Goal: Task Accomplishment & Management: Complete application form

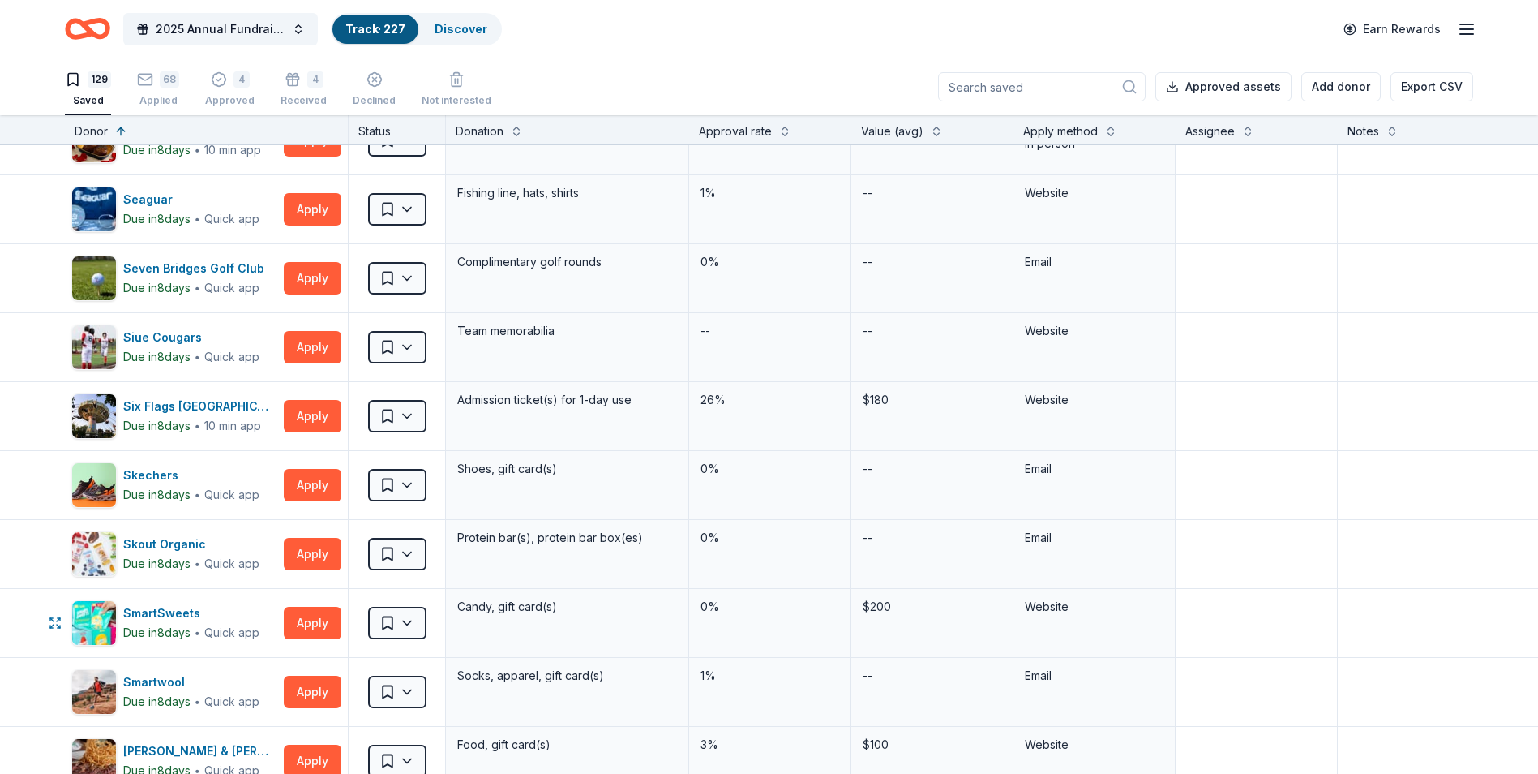
scroll to position [5270, 0]
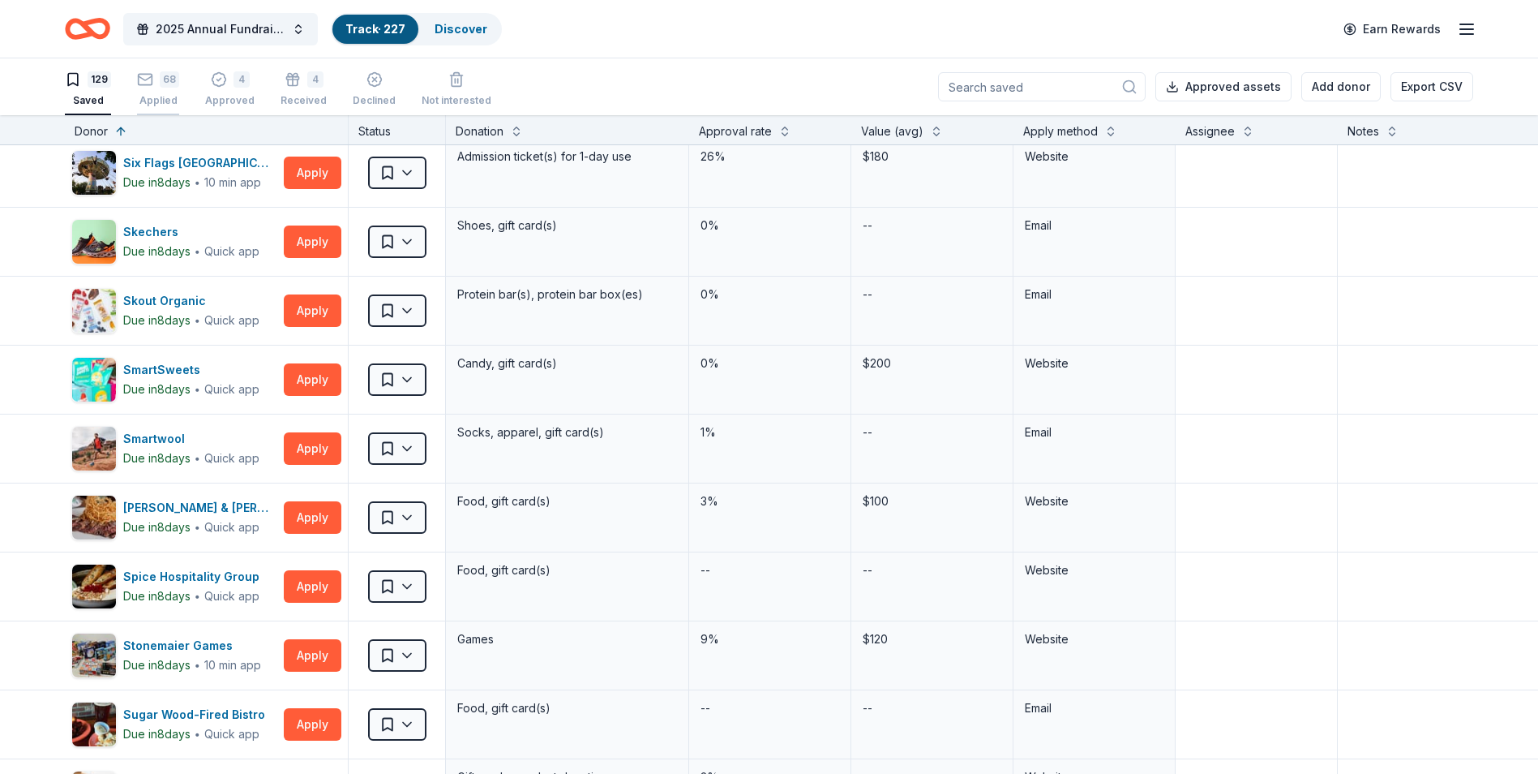
click at [154, 92] on div "68 Applied" at bounding box center [158, 89] width 42 height 36
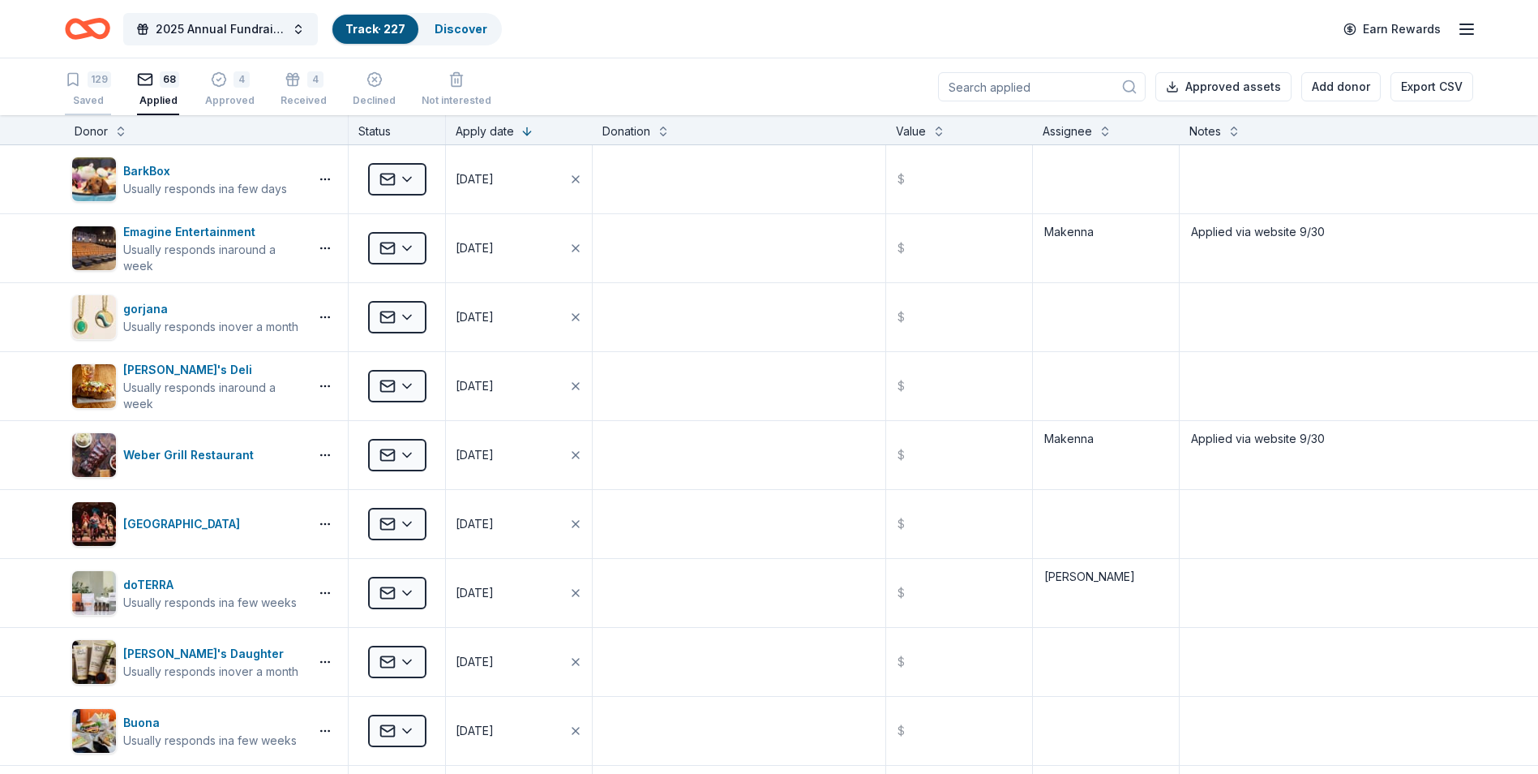
click at [101, 96] on div "Saved" at bounding box center [88, 100] width 46 height 13
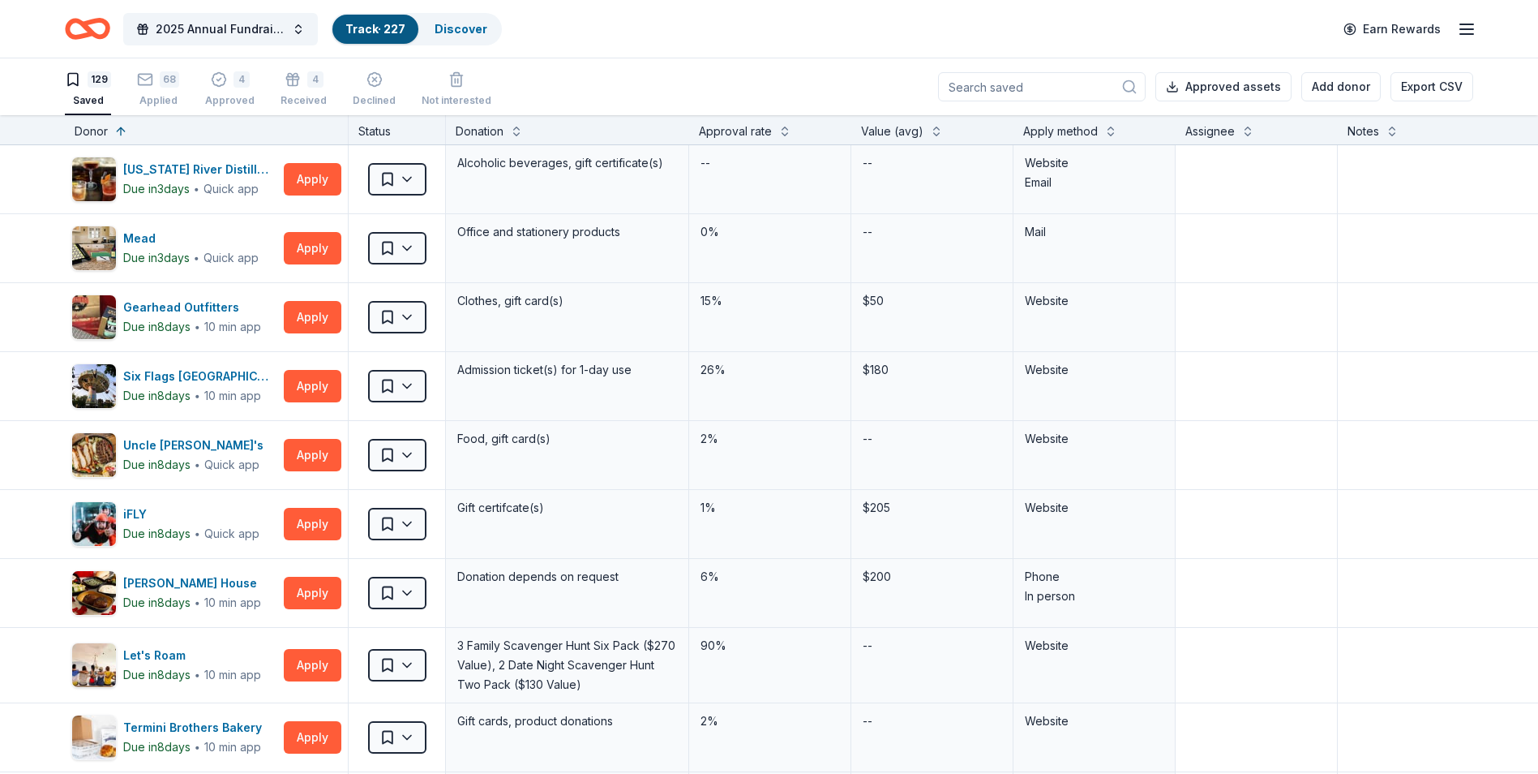
click at [239, 128] on div "Donor" at bounding box center [207, 131] width 264 height 19
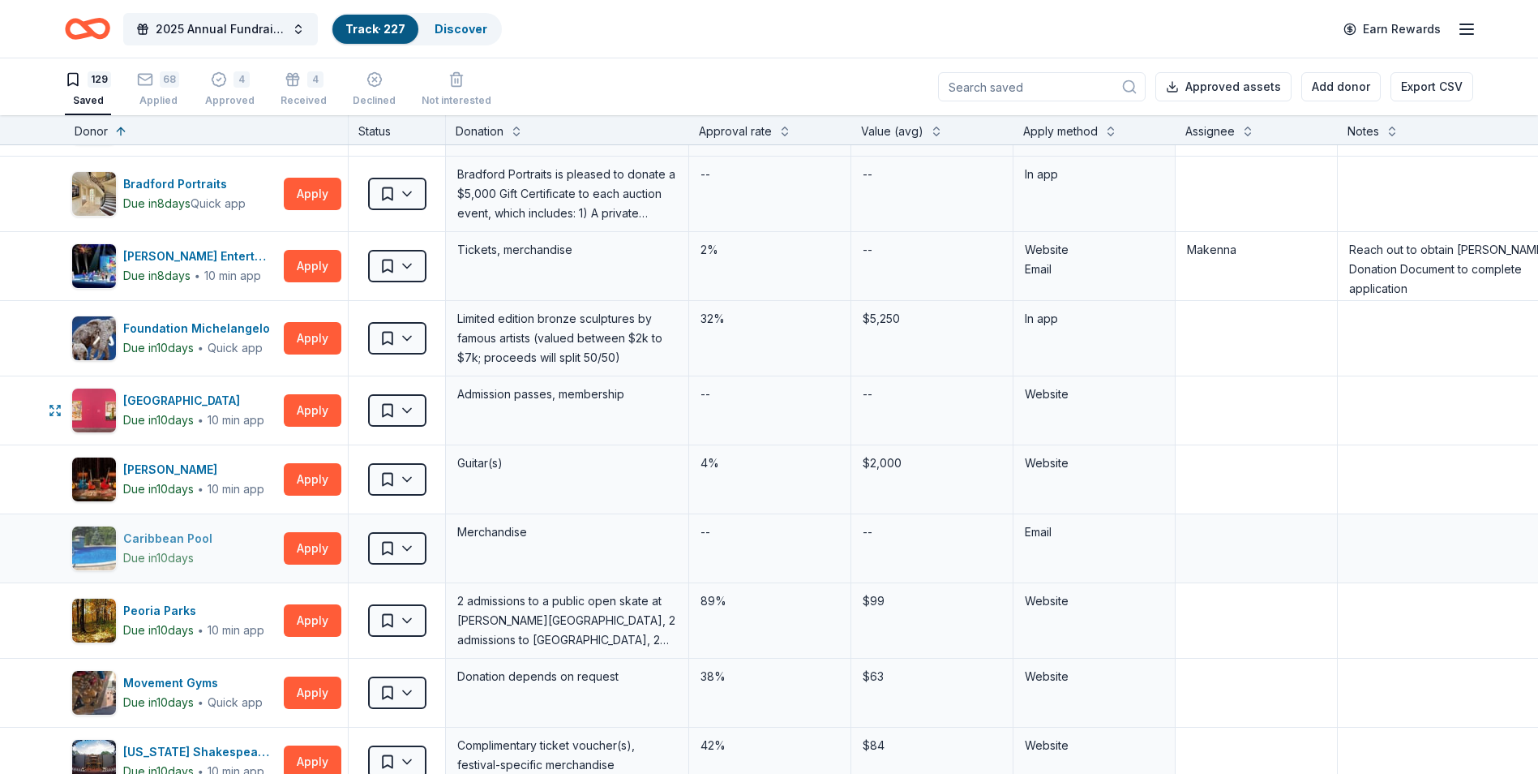
scroll to position [6081, 0]
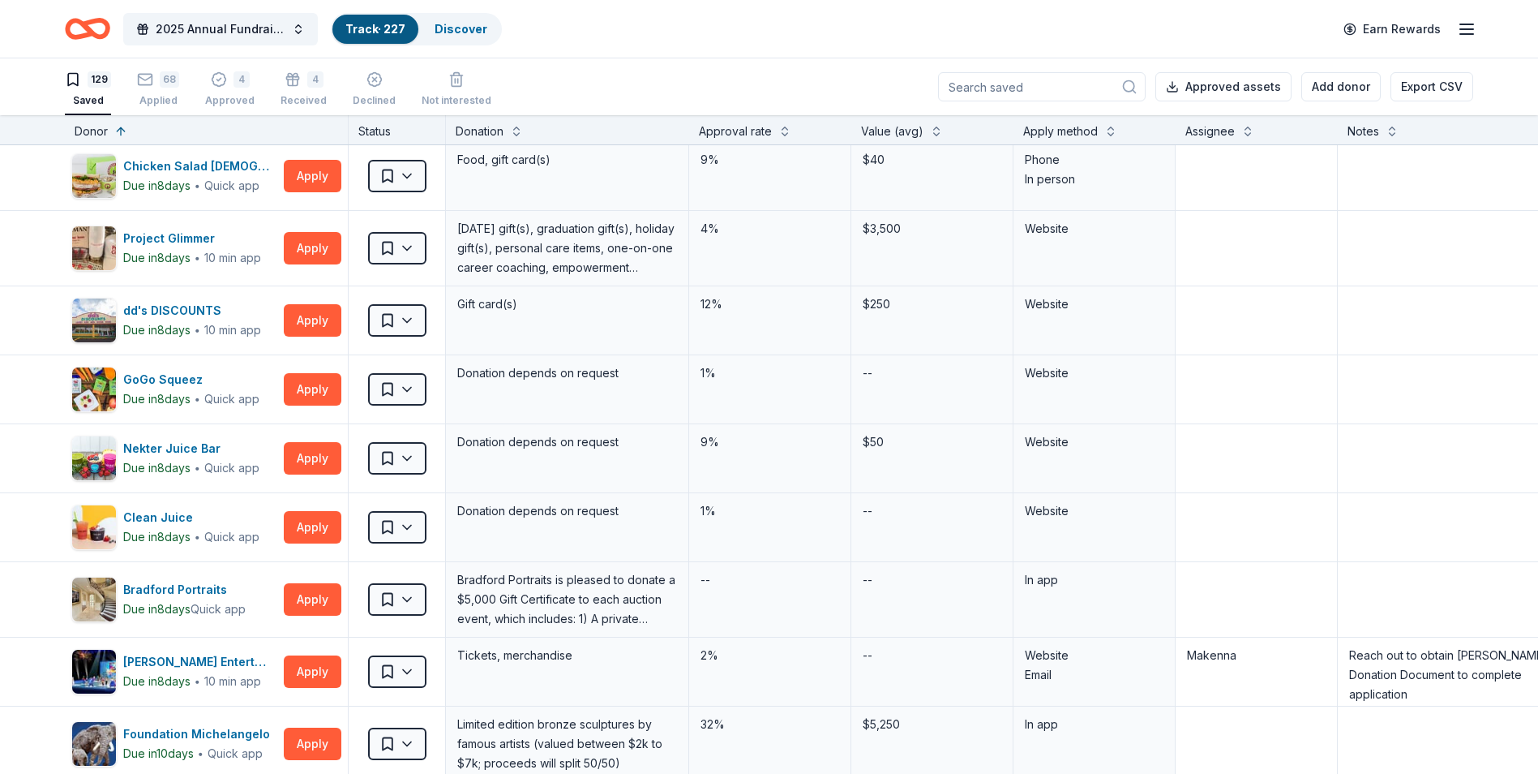
click at [1018, 87] on input at bounding box center [1042, 86] width 208 height 29
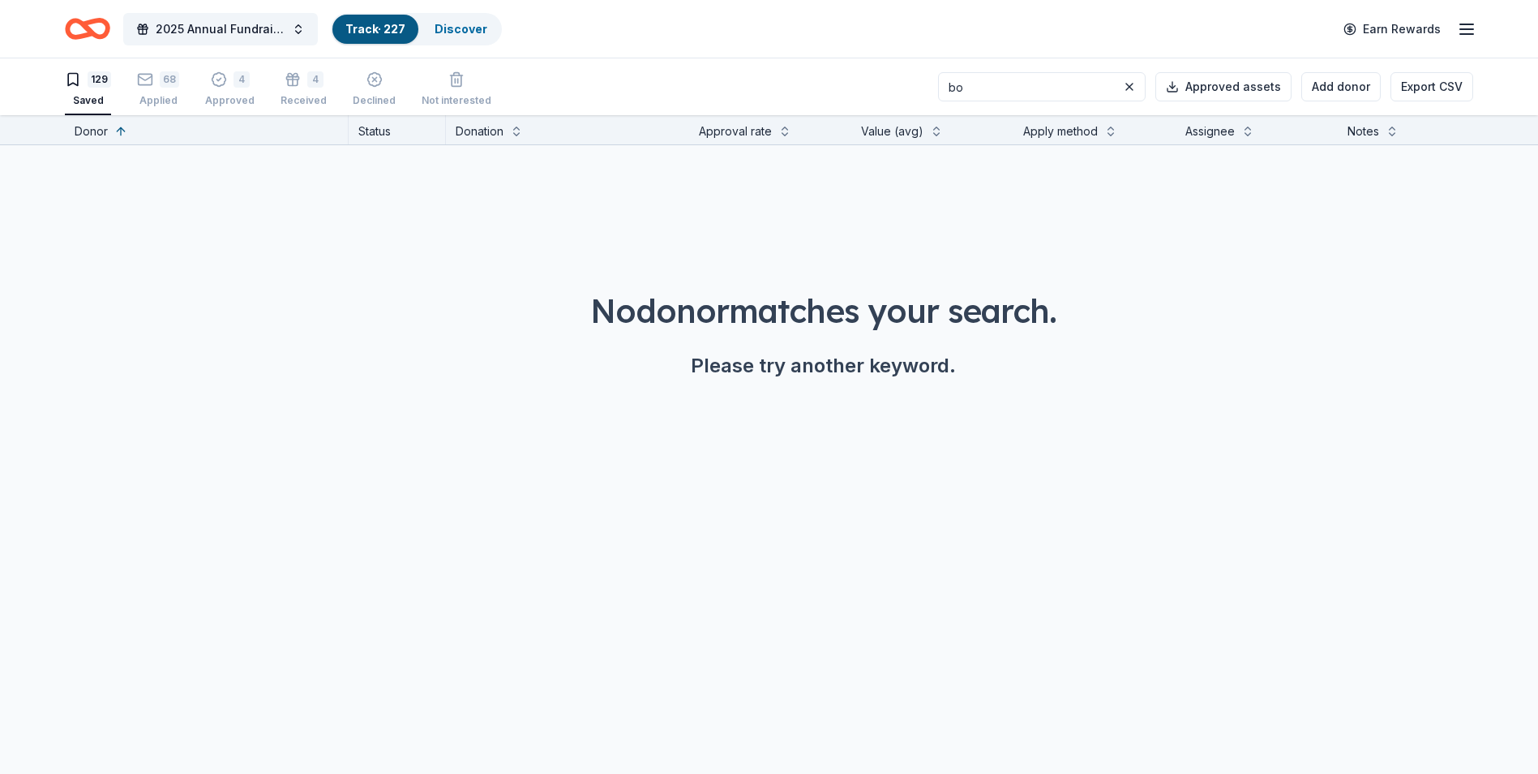
type input "b"
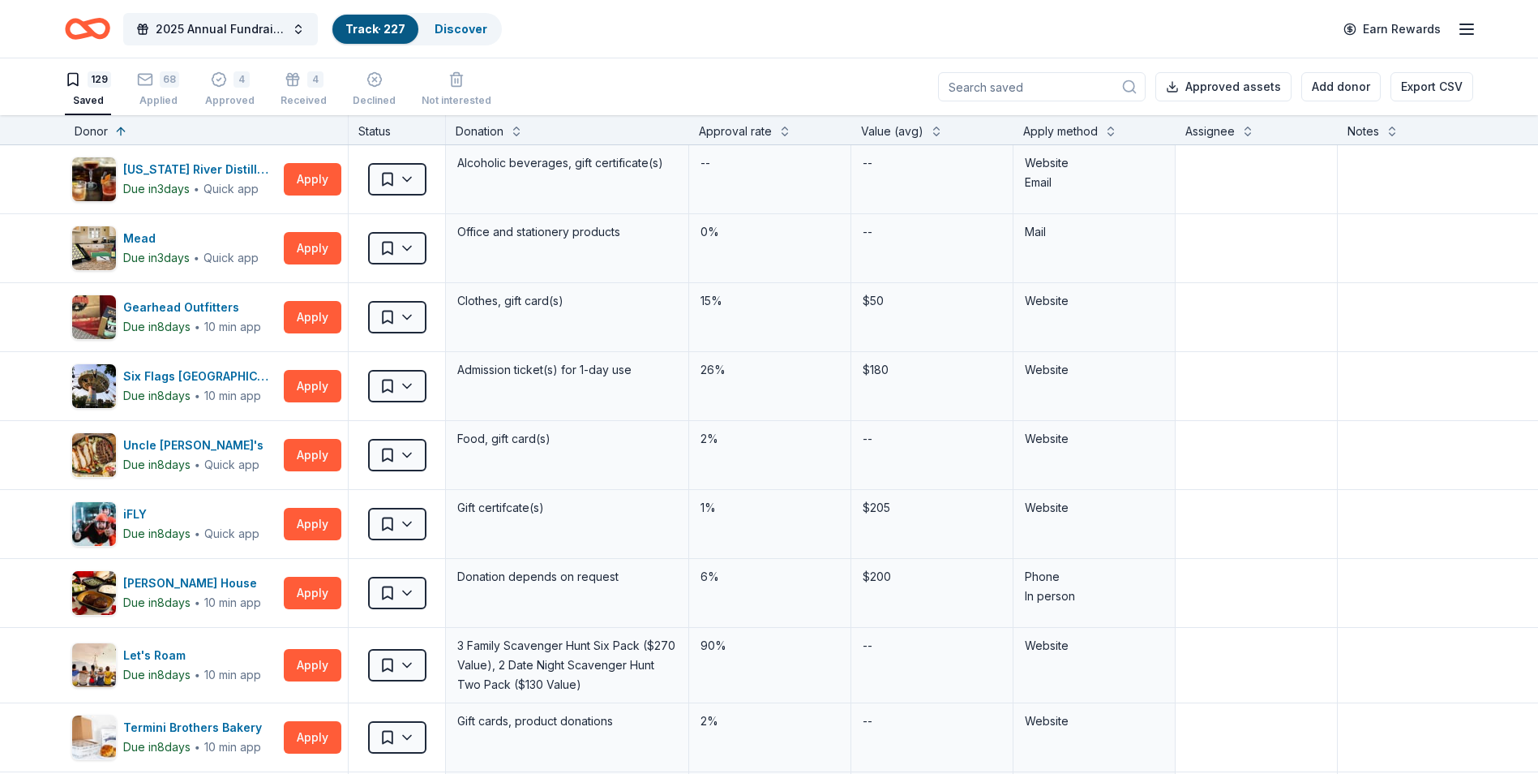
click at [1001, 88] on input at bounding box center [1042, 86] width 208 height 29
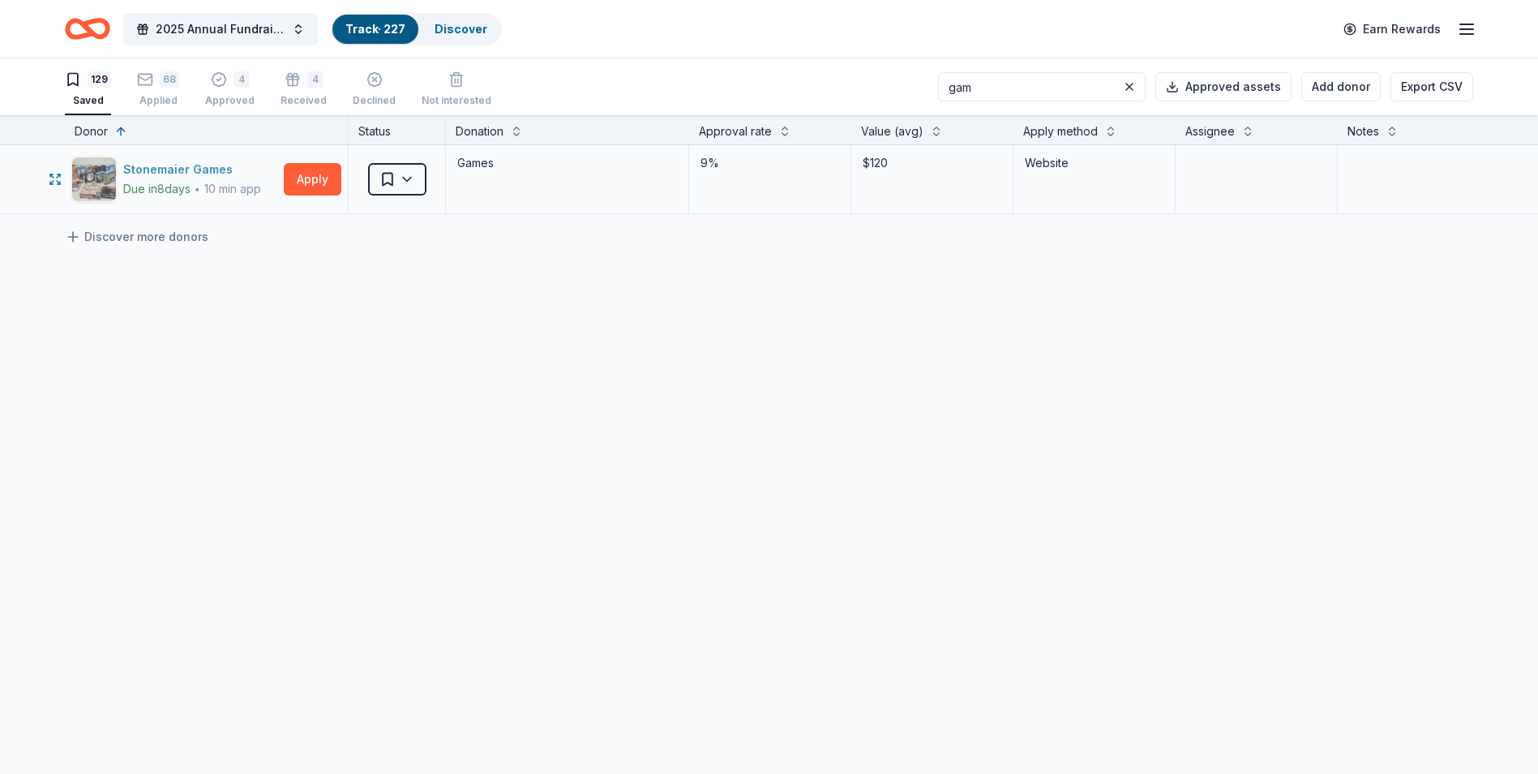
type input "gam"
click at [212, 170] on div "Stonemaier Games" at bounding box center [192, 169] width 138 height 19
click at [156, 90] on div "68 Applied" at bounding box center [158, 89] width 42 height 36
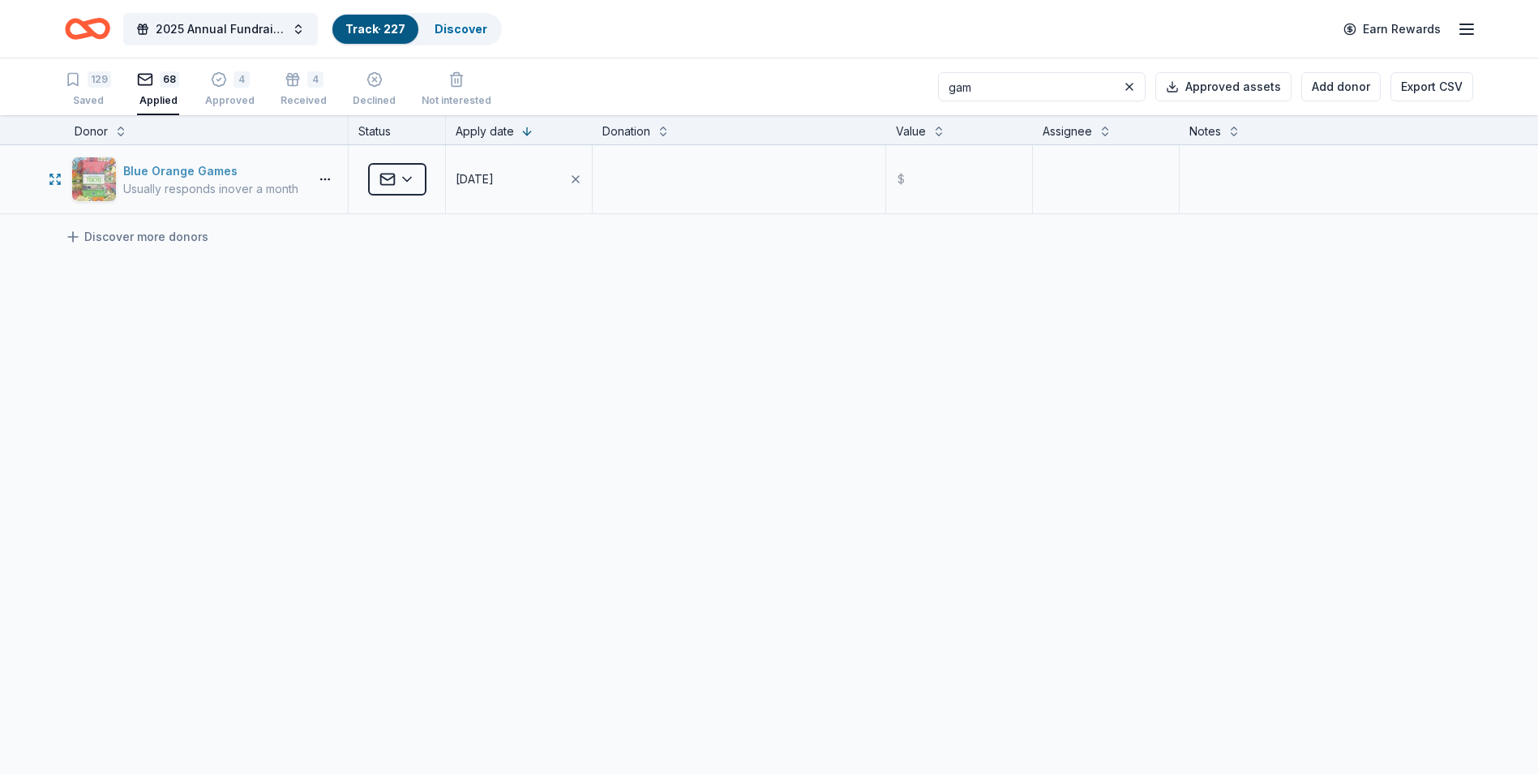
click at [210, 171] on div "Blue Orange Games" at bounding box center [210, 170] width 175 height 19
click at [83, 80] on div "129" at bounding box center [88, 79] width 46 height 16
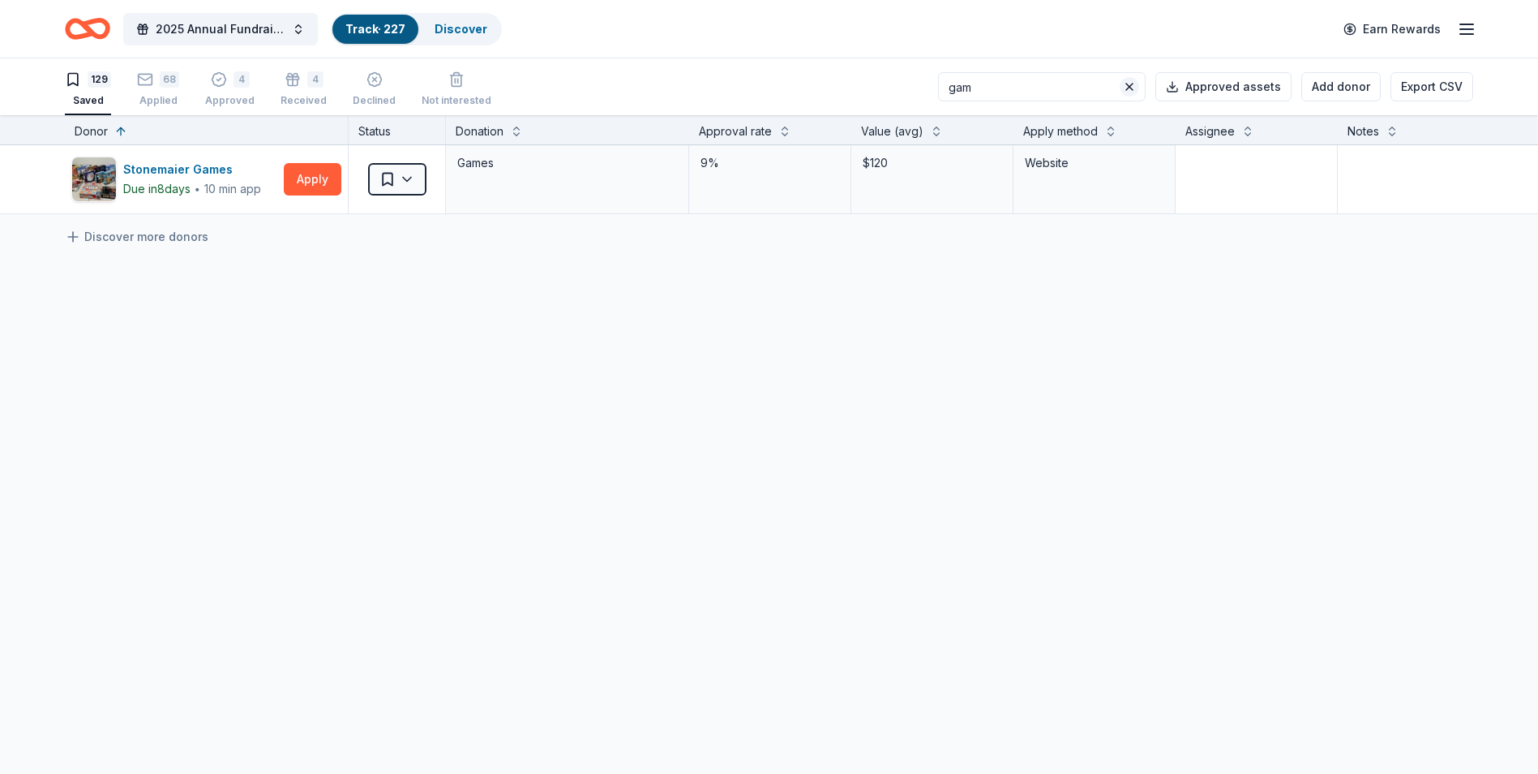
click at [1132, 82] on button at bounding box center [1129, 86] width 19 height 19
click at [1057, 87] on input at bounding box center [1042, 86] width 208 height 29
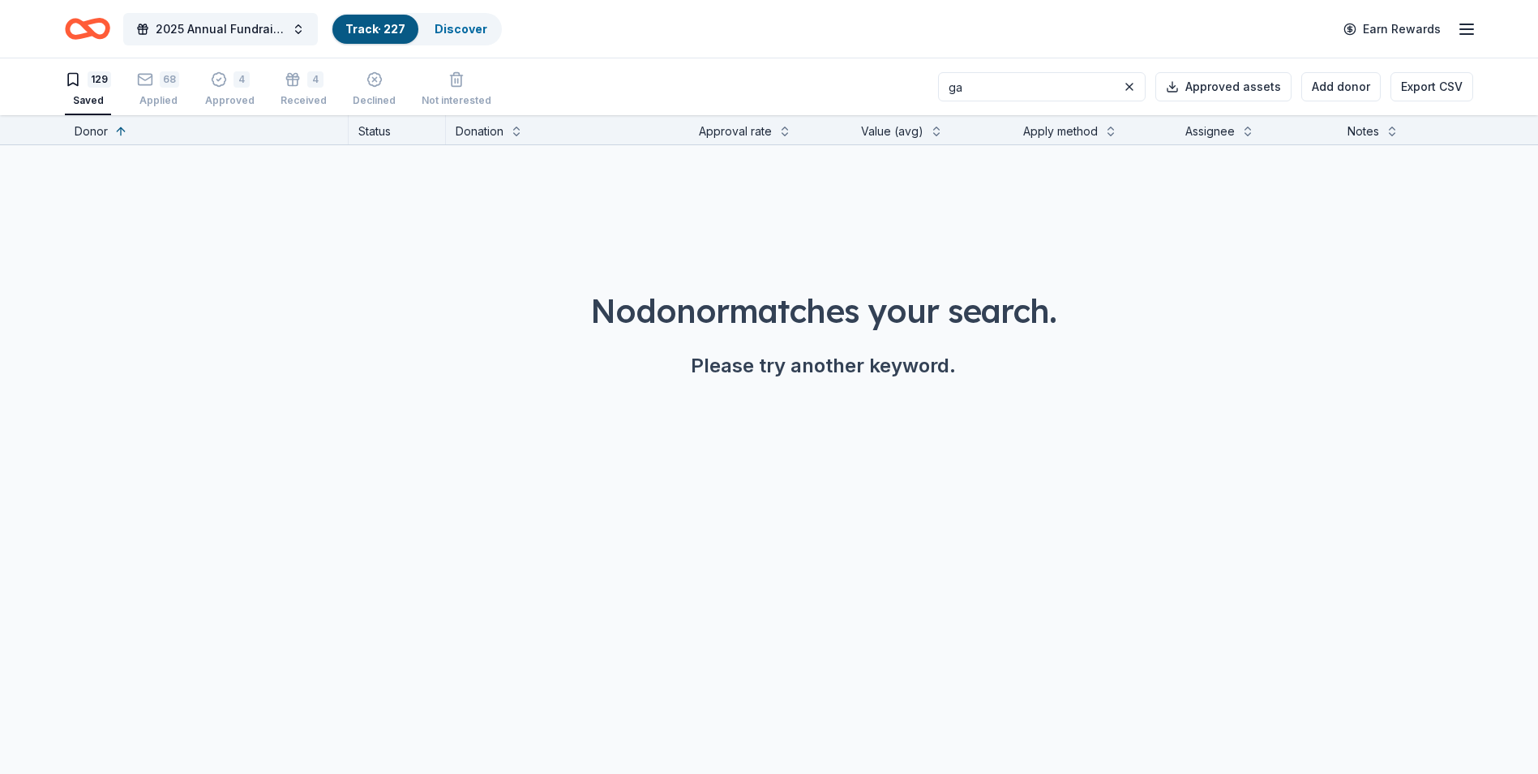
type input "g"
type input "b"
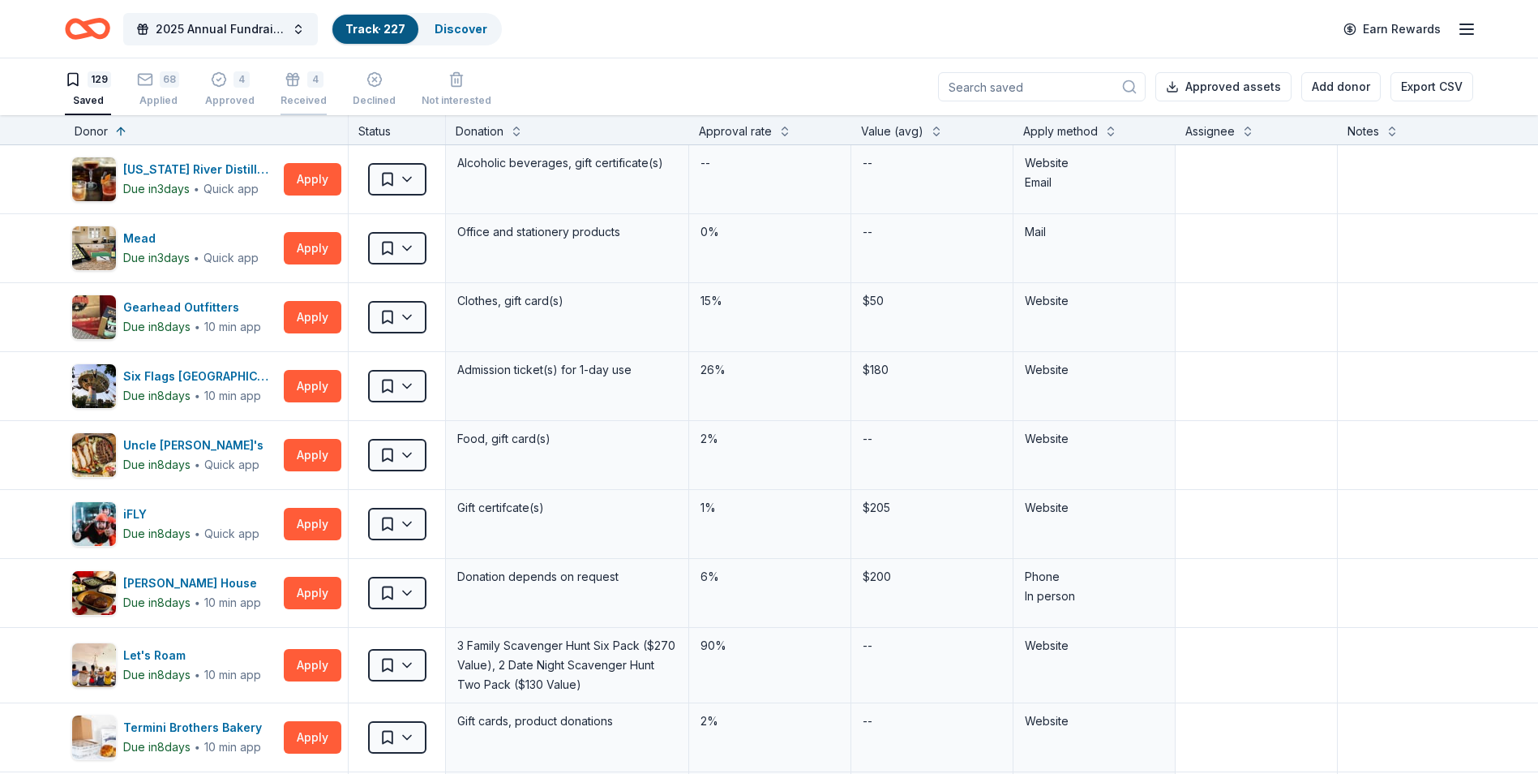
click at [303, 97] on div "Received" at bounding box center [304, 100] width 46 height 13
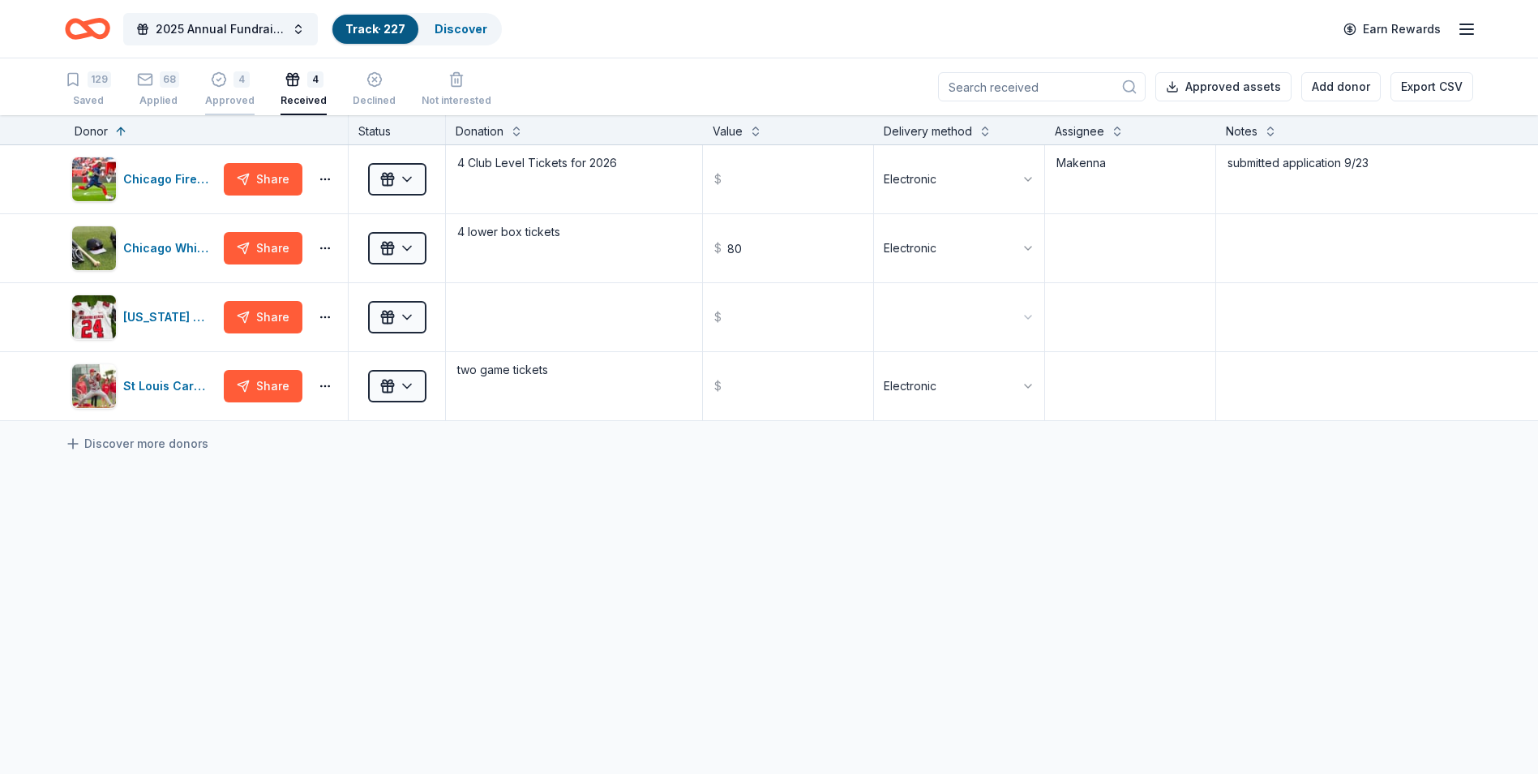
click at [238, 103] on div "Approved" at bounding box center [229, 100] width 49 height 13
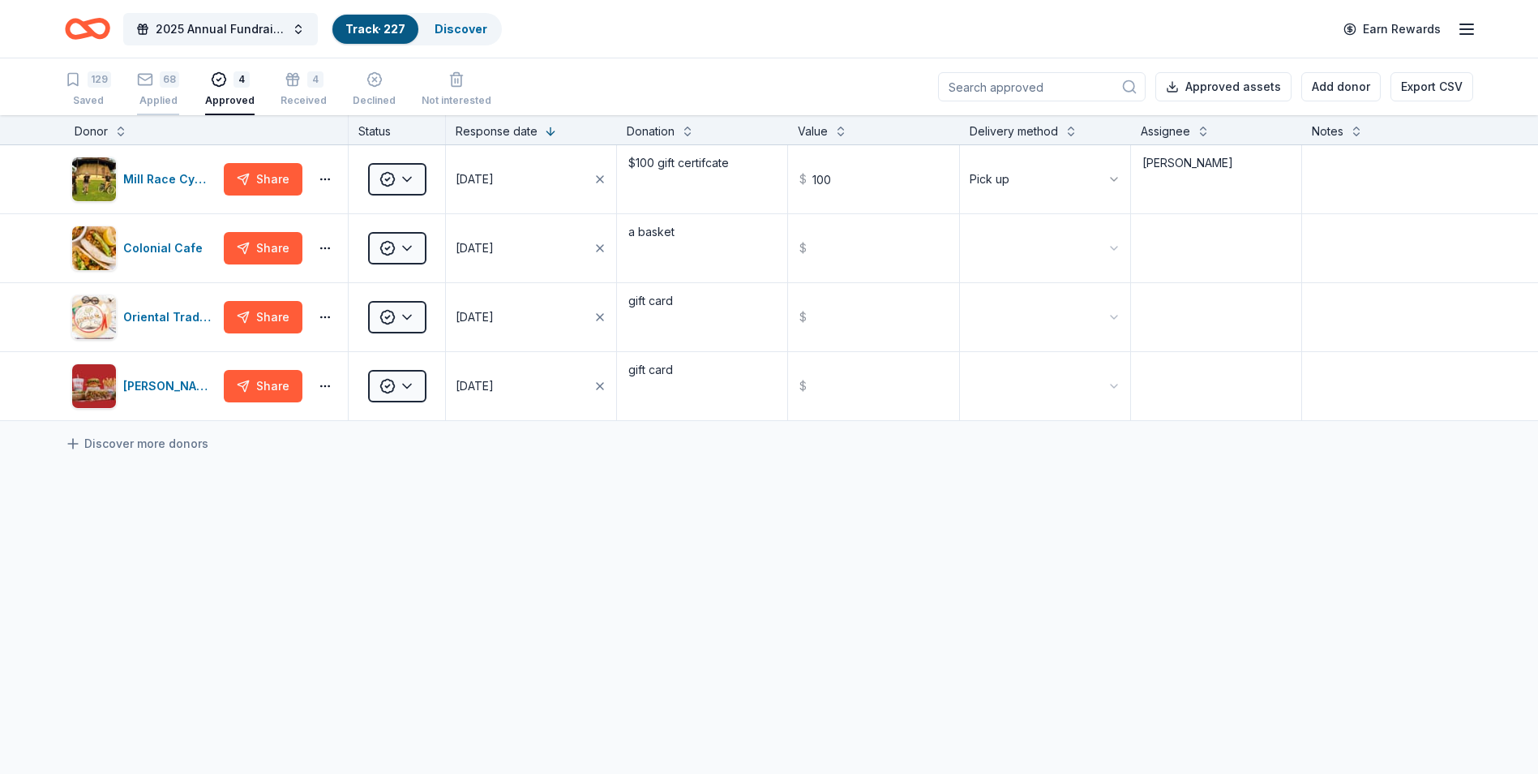
click at [166, 105] on div "Applied" at bounding box center [158, 100] width 42 height 13
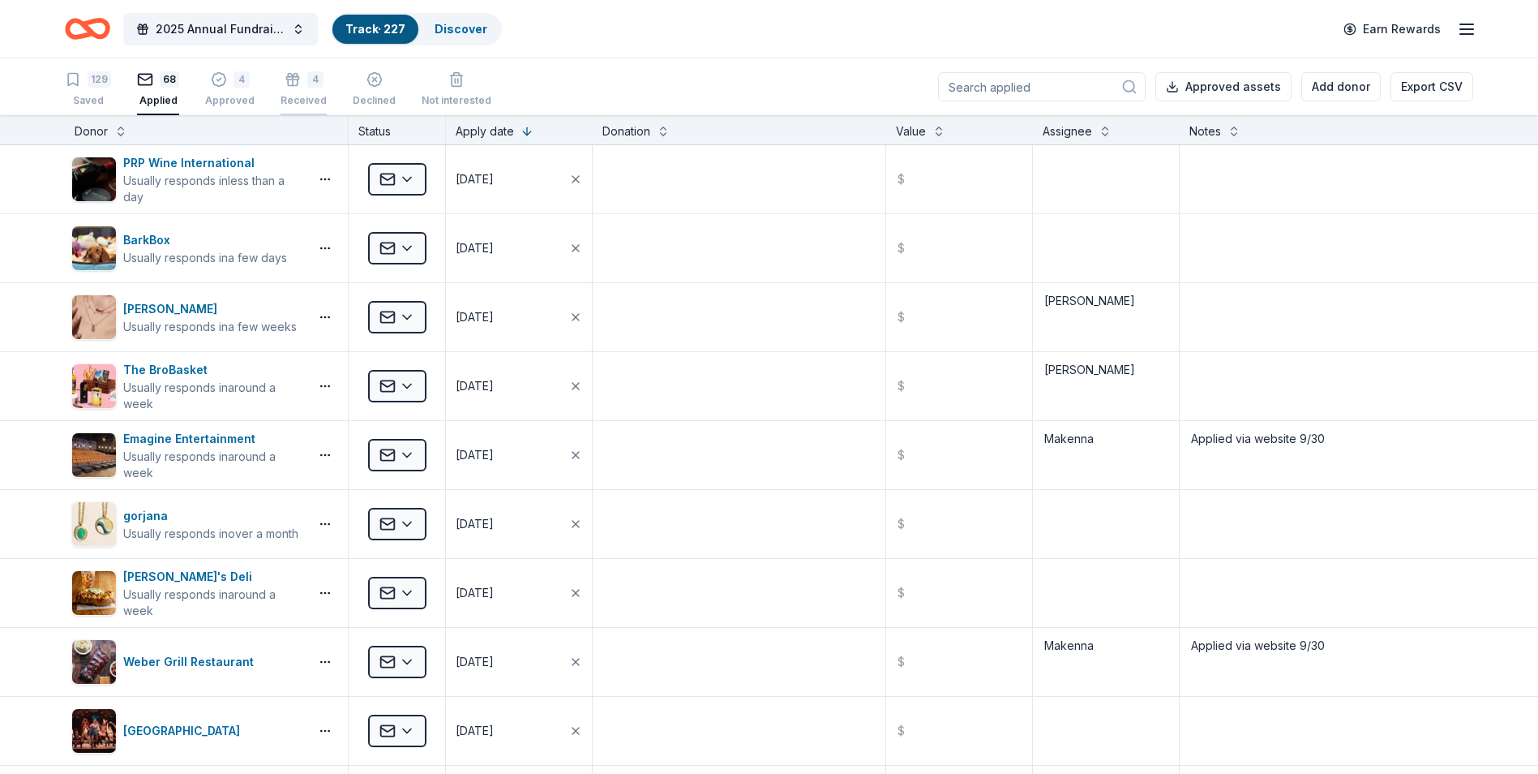
click at [313, 105] on div "Received" at bounding box center [304, 100] width 46 height 13
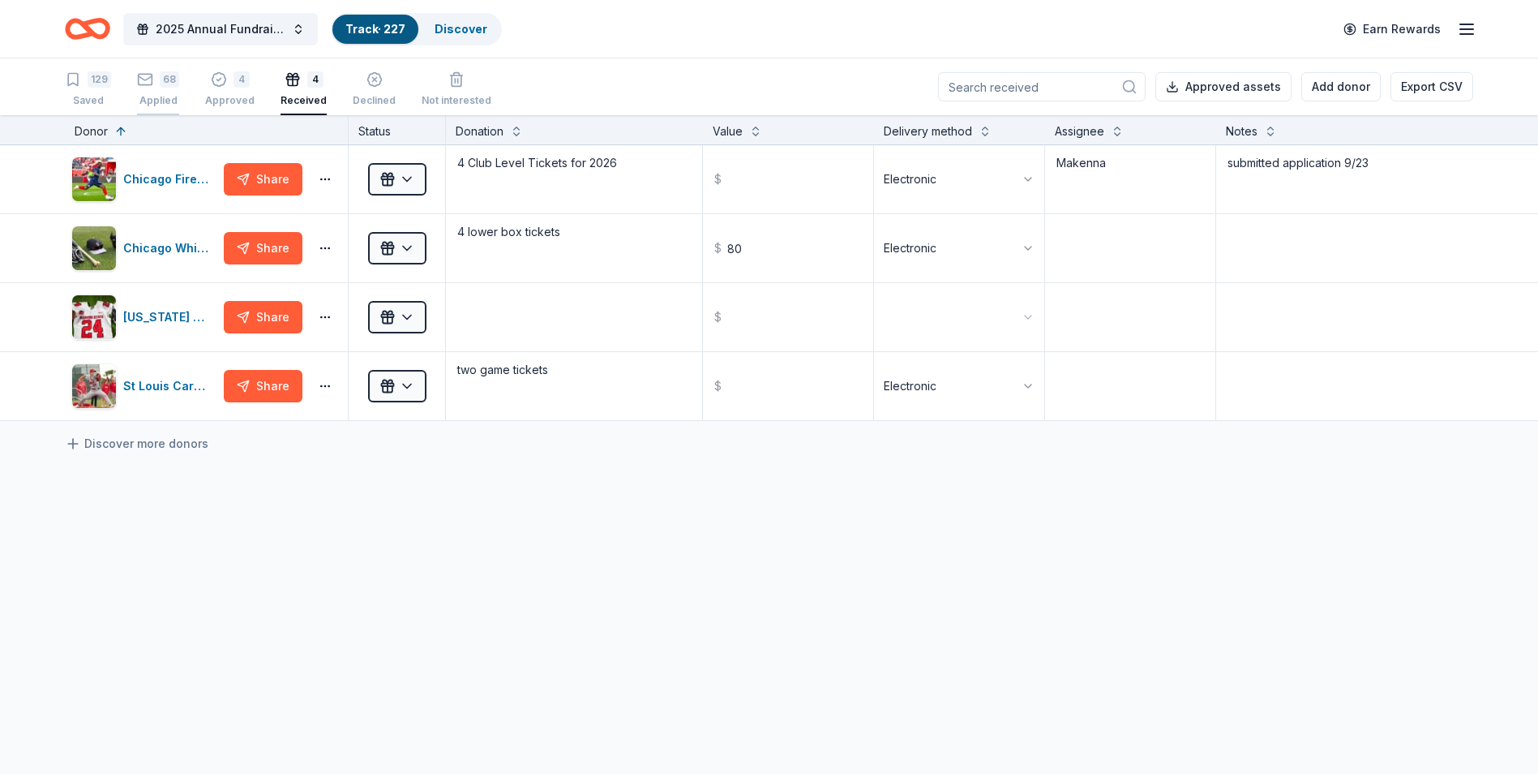
click at [169, 99] on div "Applied" at bounding box center [158, 100] width 42 height 13
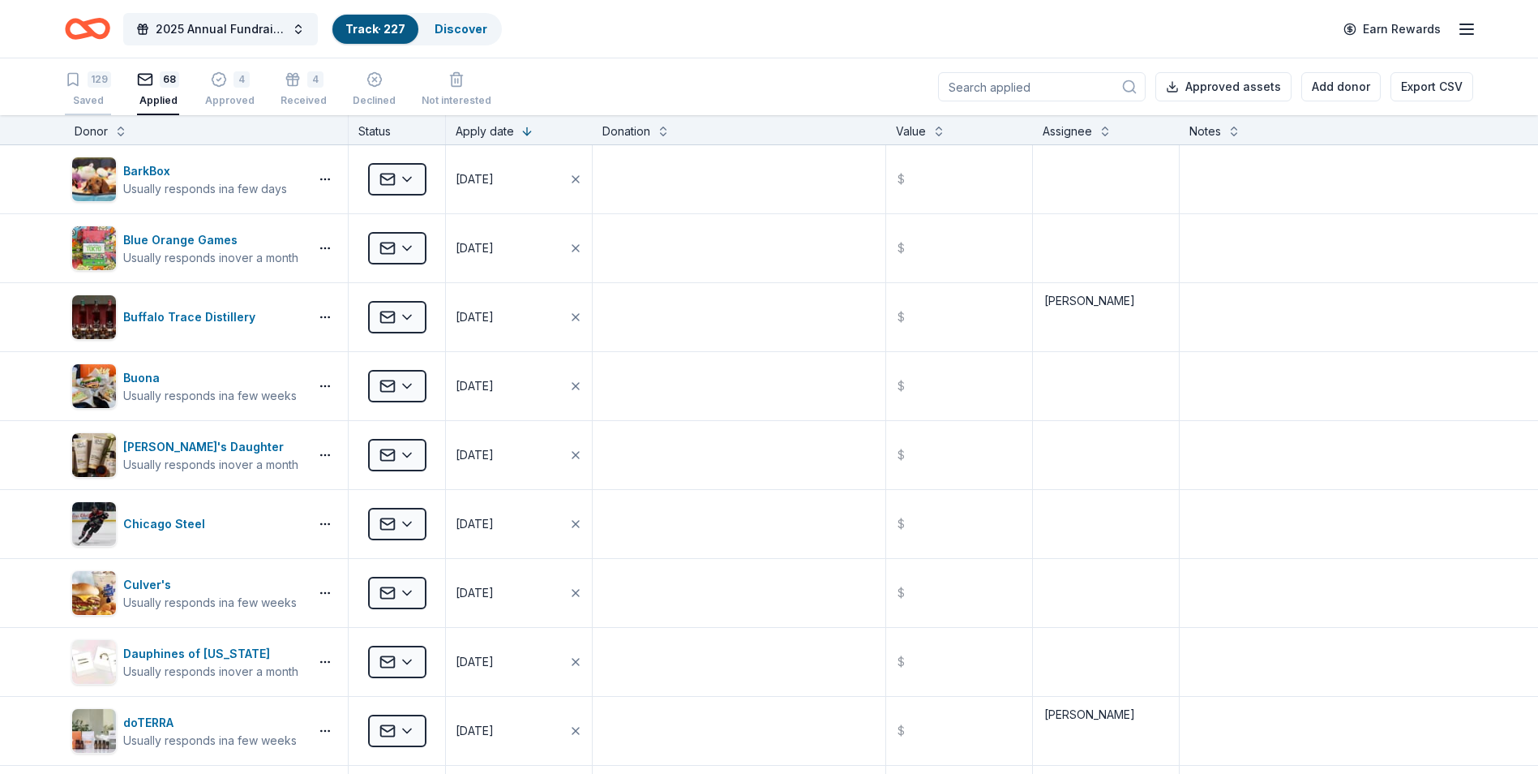
click at [100, 102] on div "Saved" at bounding box center [88, 100] width 46 height 13
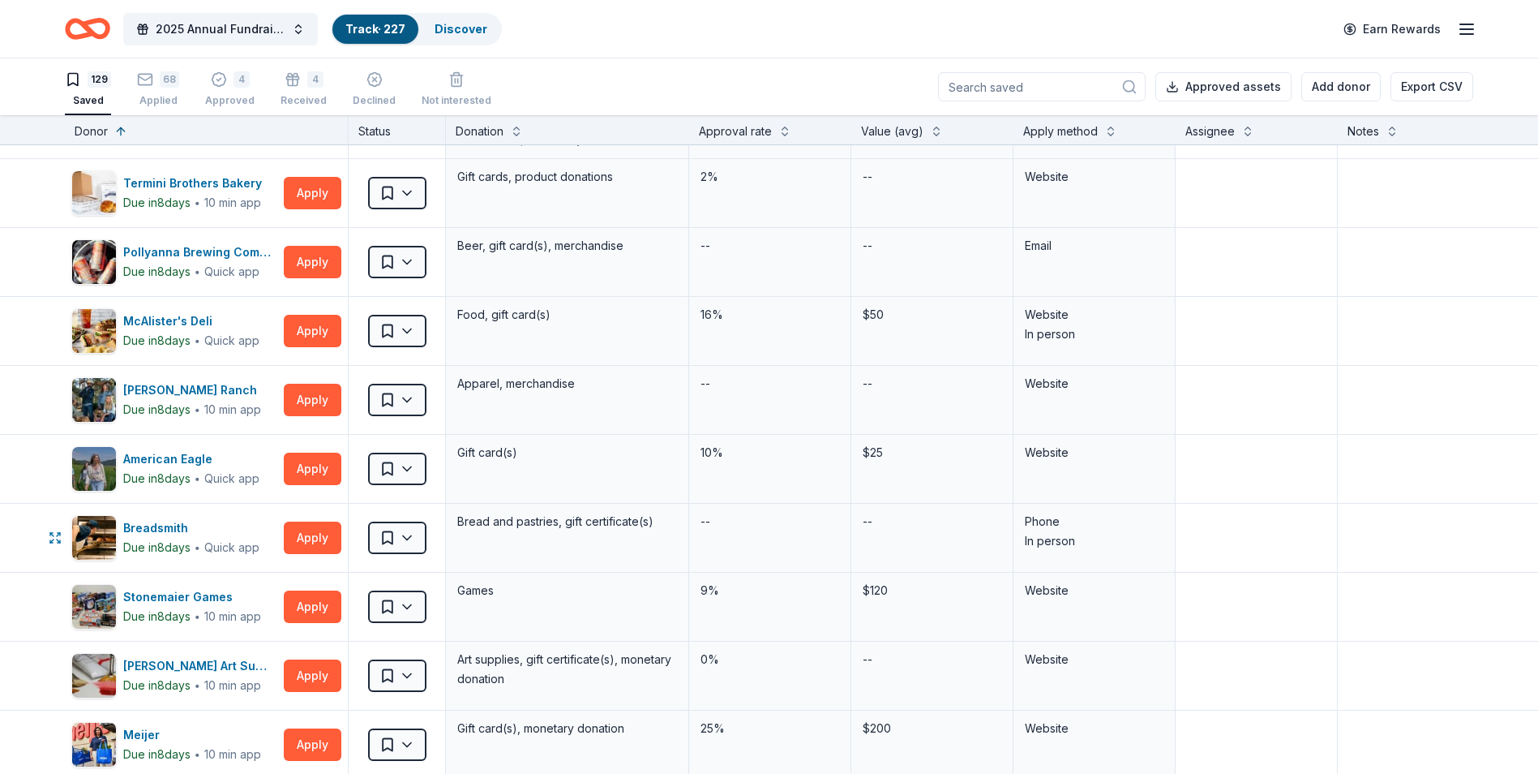
scroll to position [568, 0]
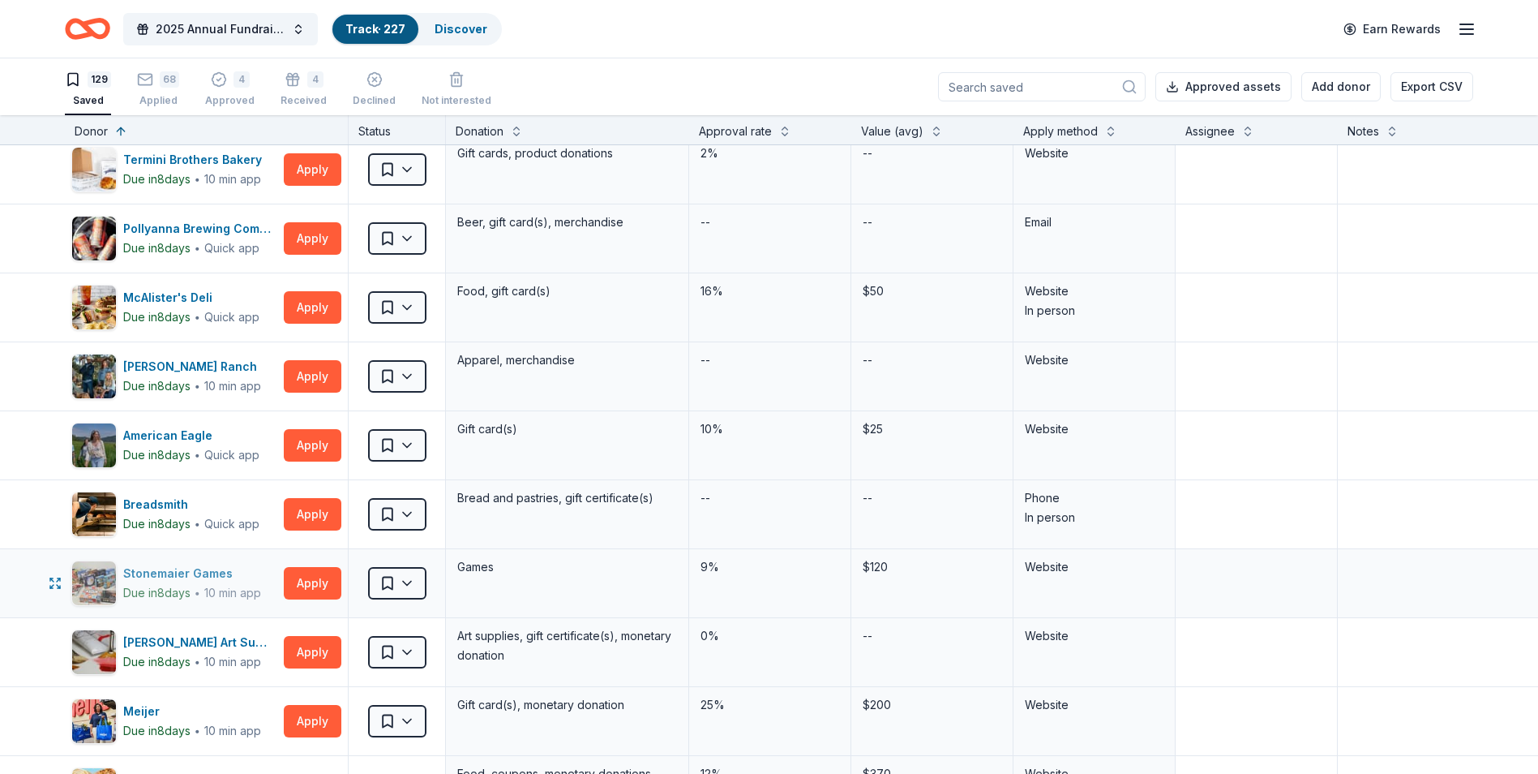
click at [216, 570] on div "Stonemaier Games" at bounding box center [192, 573] width 138 height 19
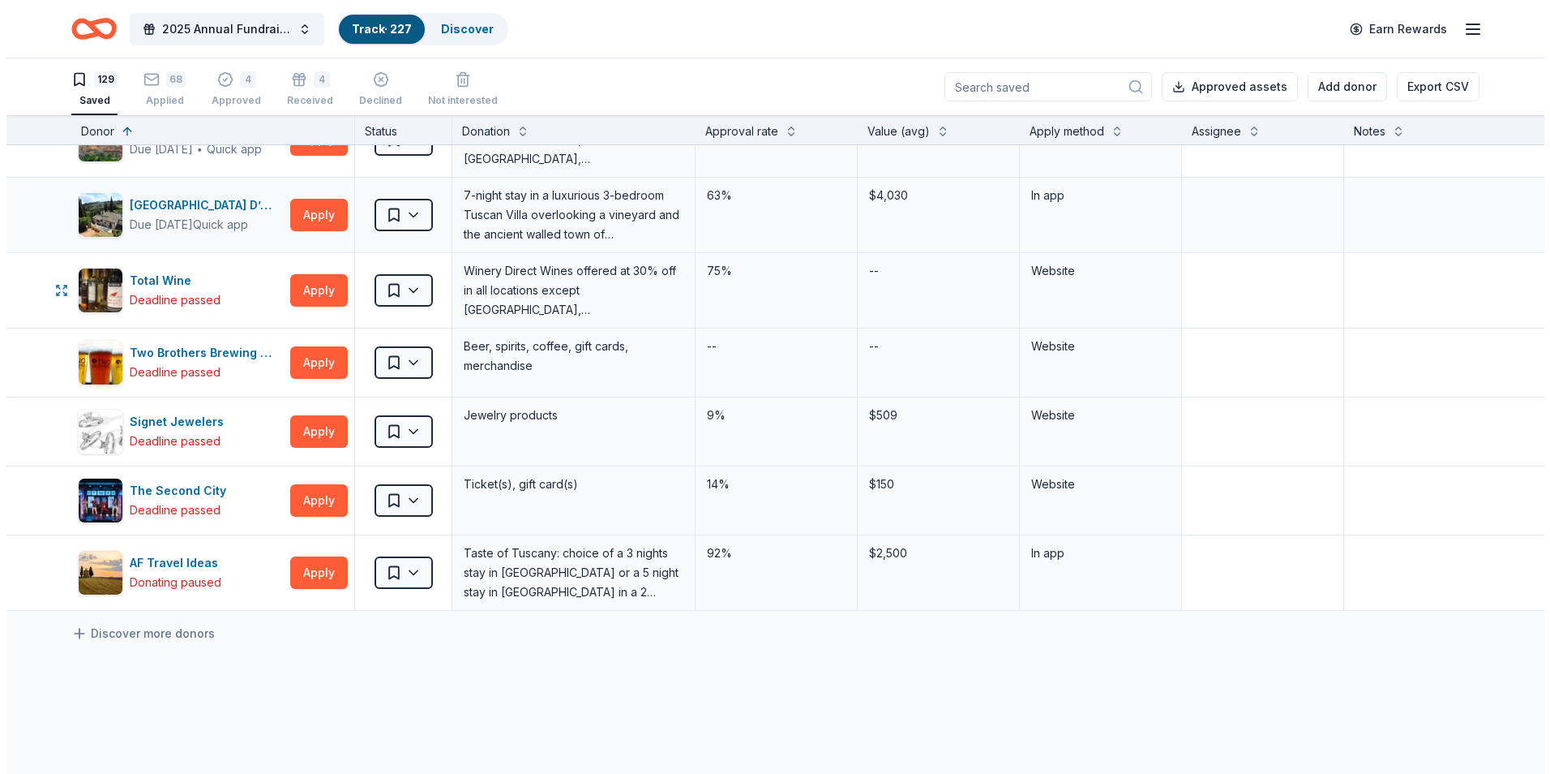
scroll to position [8514, 0]
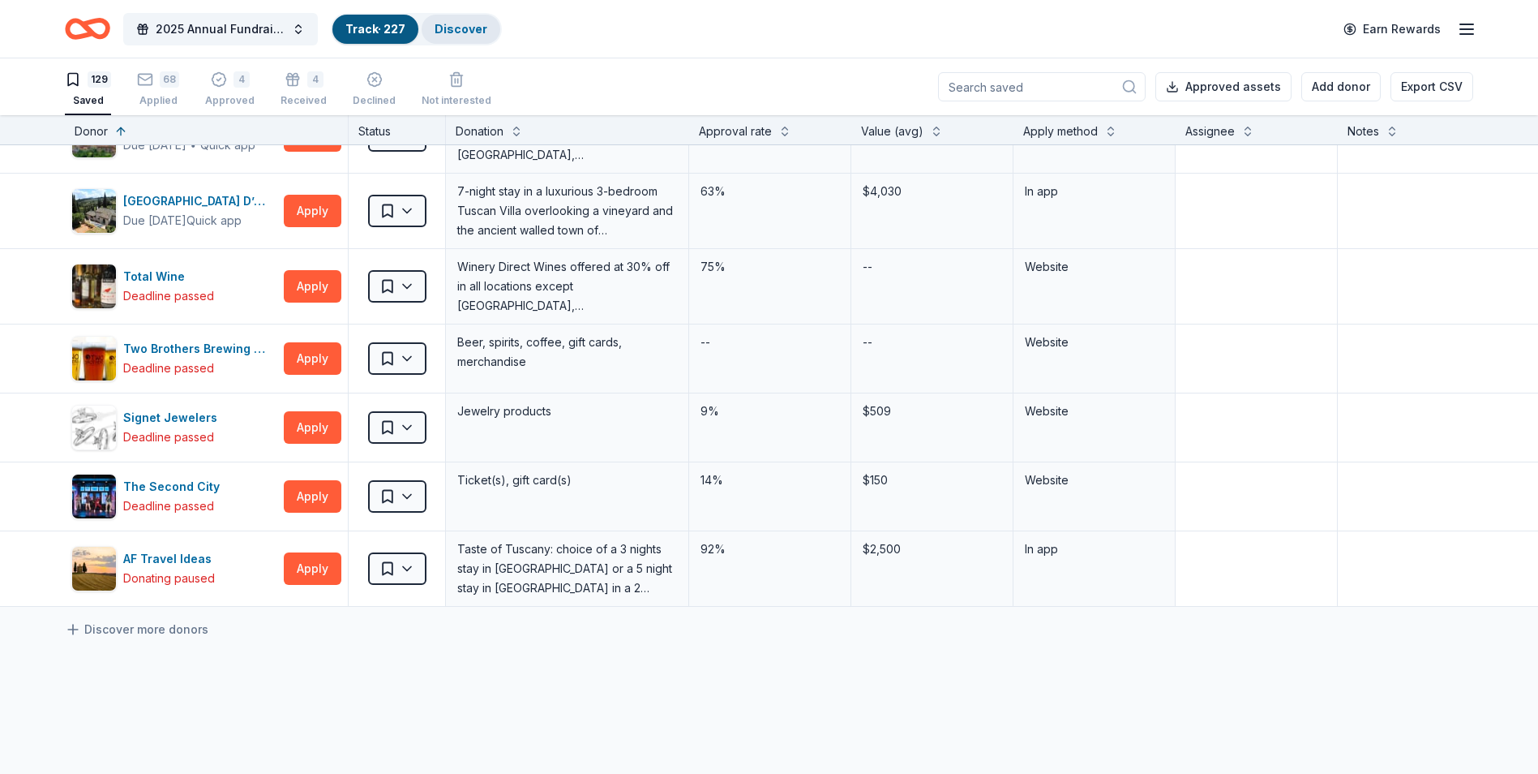
click at [461, 28] on link "Discover" at bounding box center [461, 29] width 53 height 14
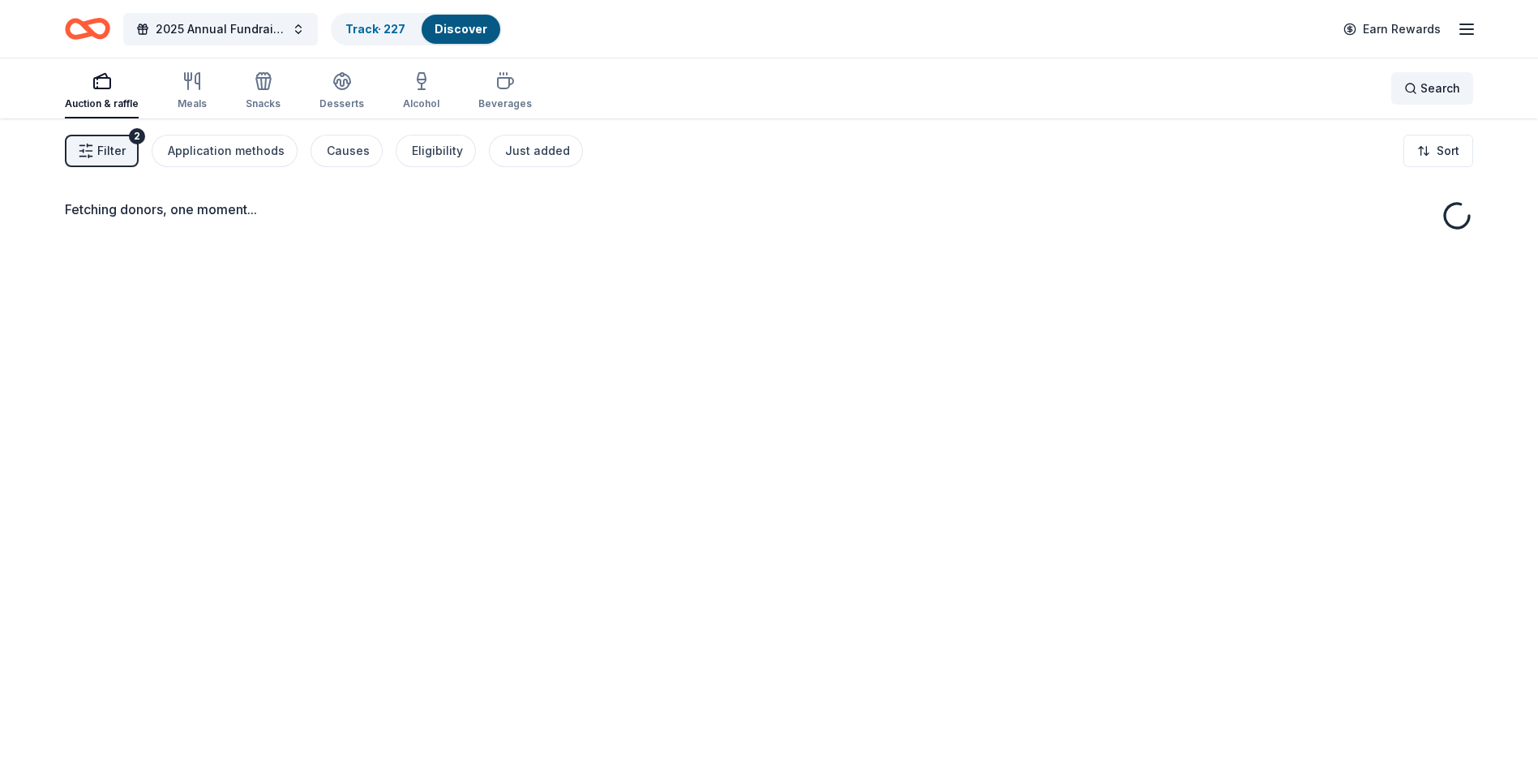
click at [1431, 87] on span "Search" at bounding box center [1441, 88] width 40 height 19
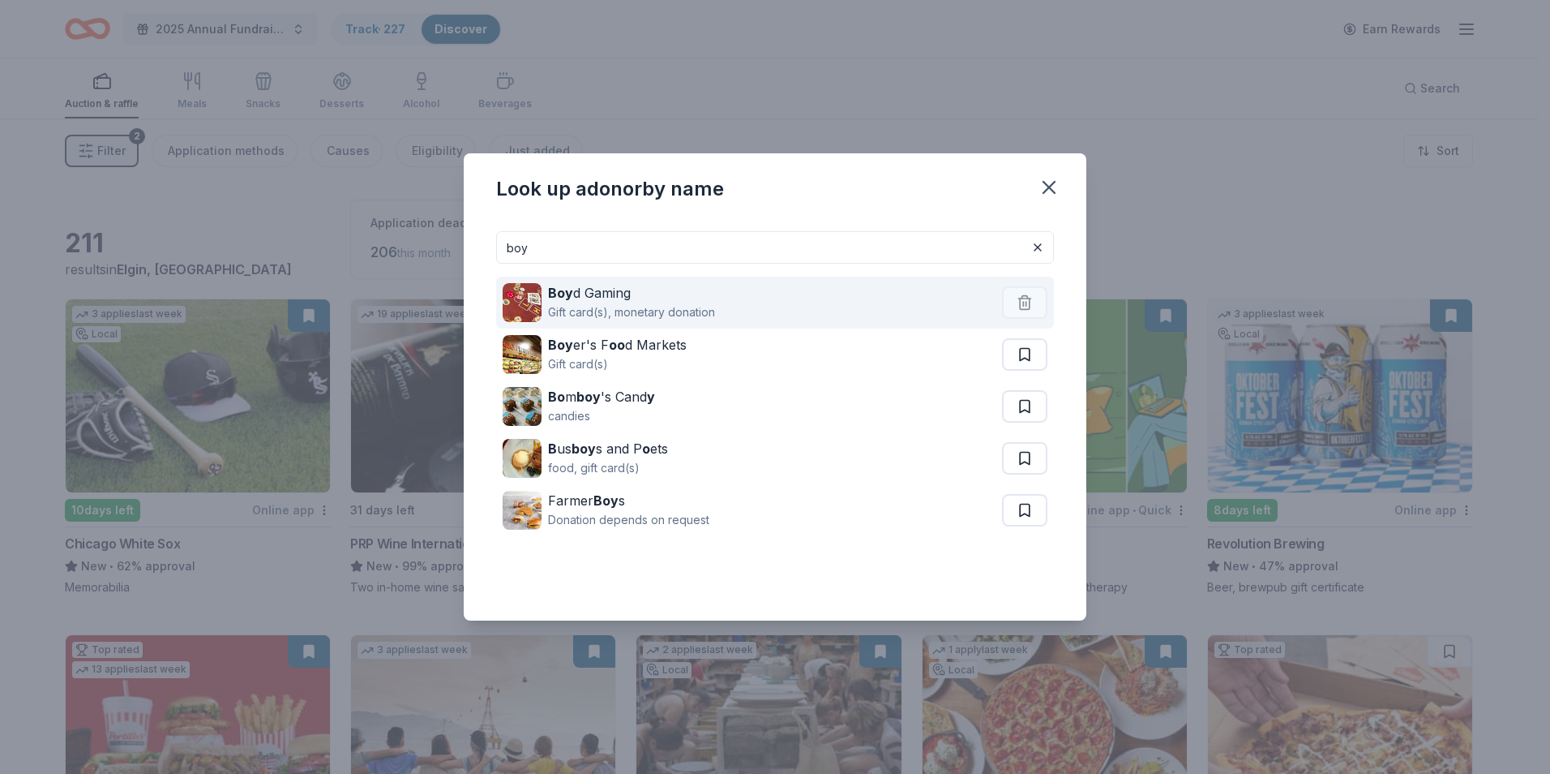
type input "boy"
click at [812, 299] on div "Boy d Gaming Gift card(s), monetary donation" at bounding box center [752, 302] width 499 height 52
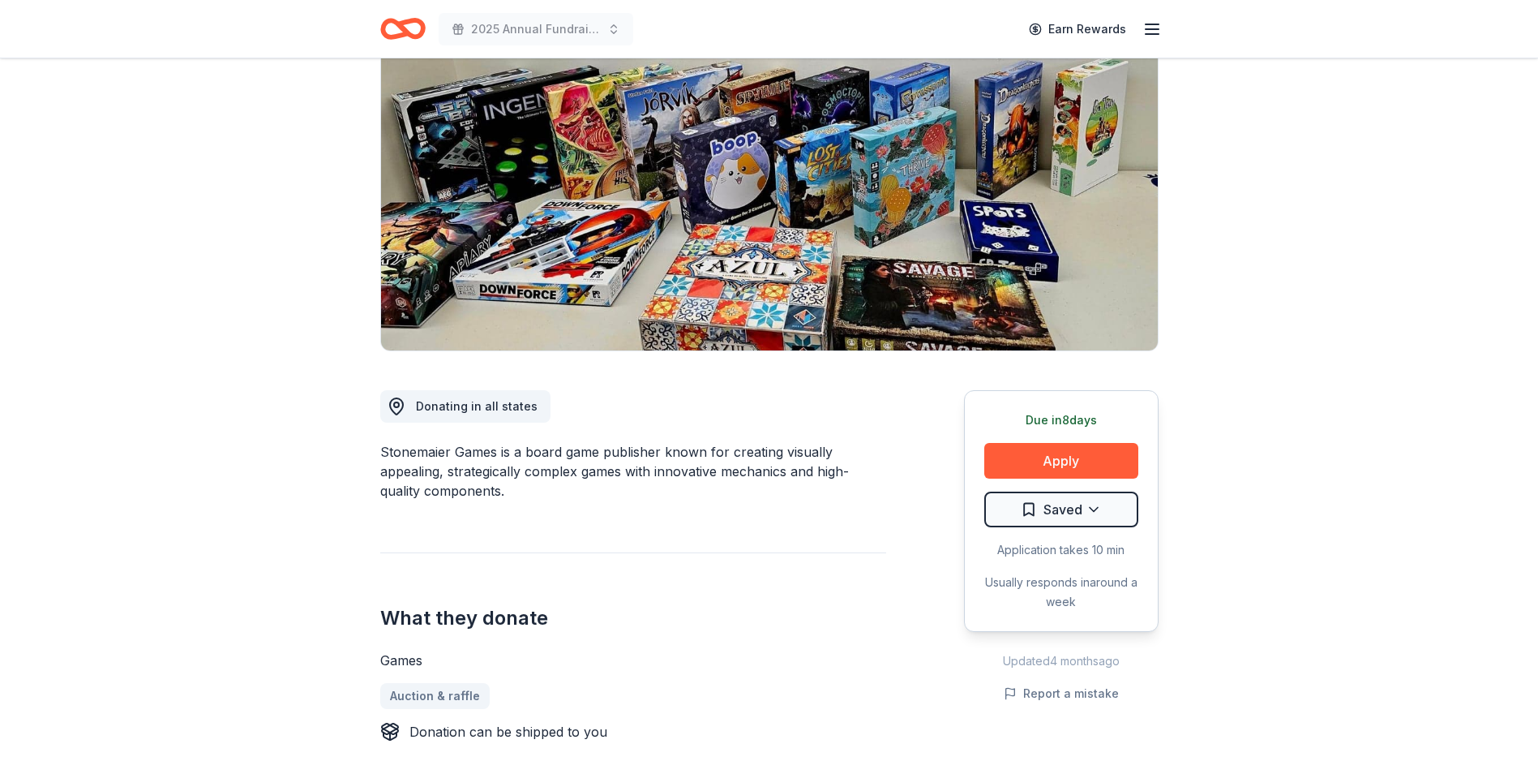
scroll to position [162, 0]
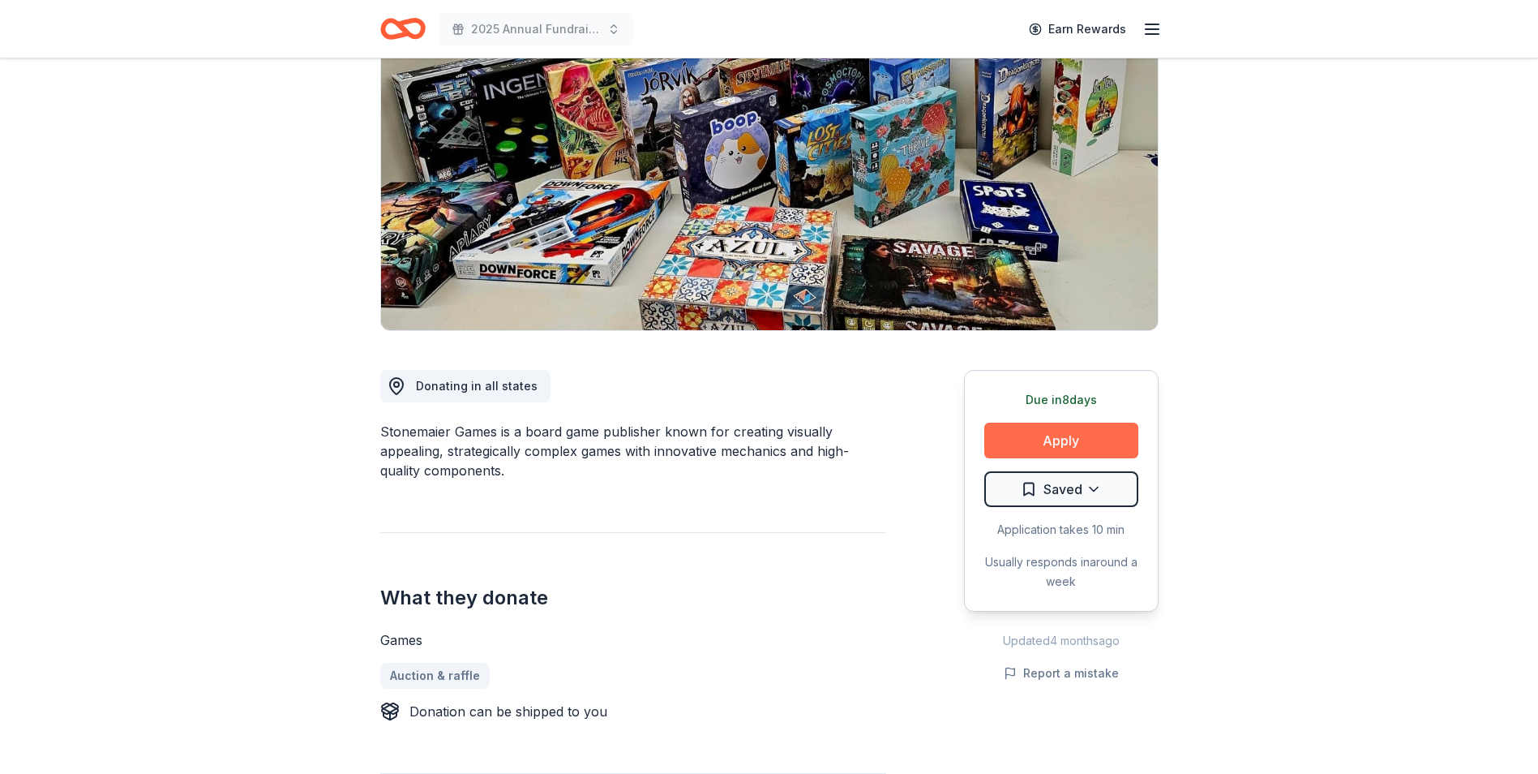
click at [1011, 433] on button "Apply" at bounding box center [1061, 440] width 154 height 36
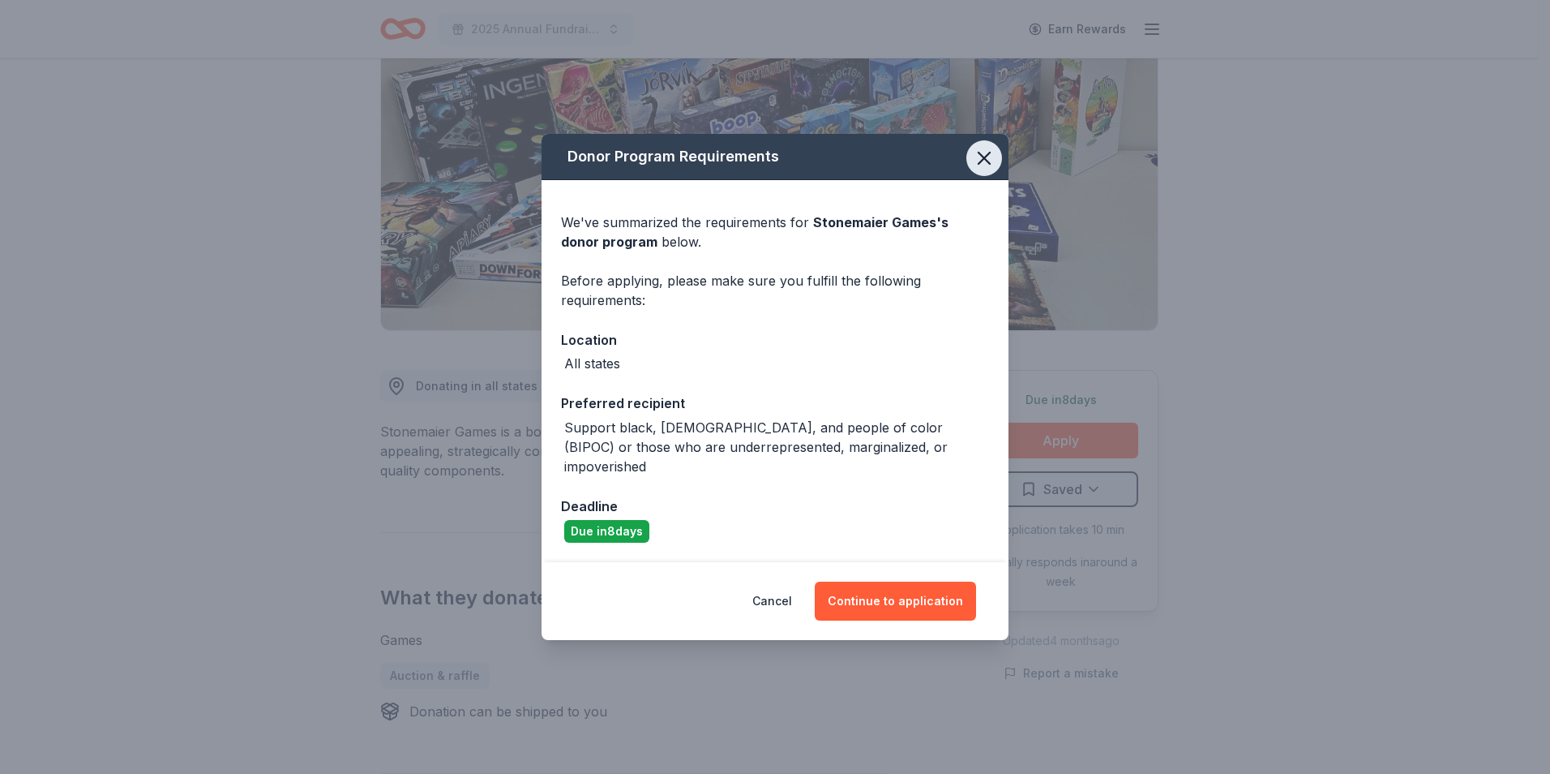
click at [974, 169] on icon "button" at bounding box center [984, 158] width 23 height 23
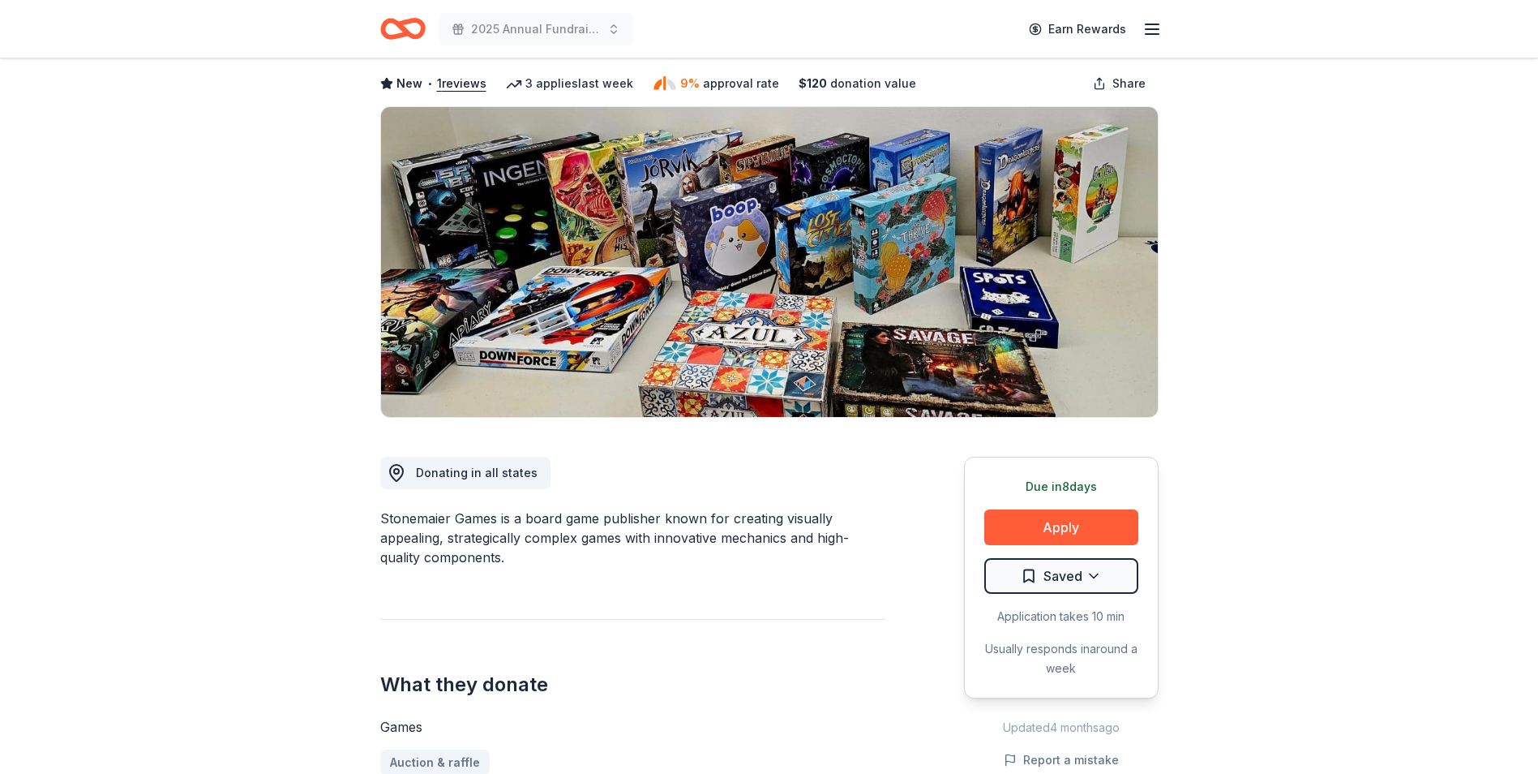
scroll to position [0, 0]
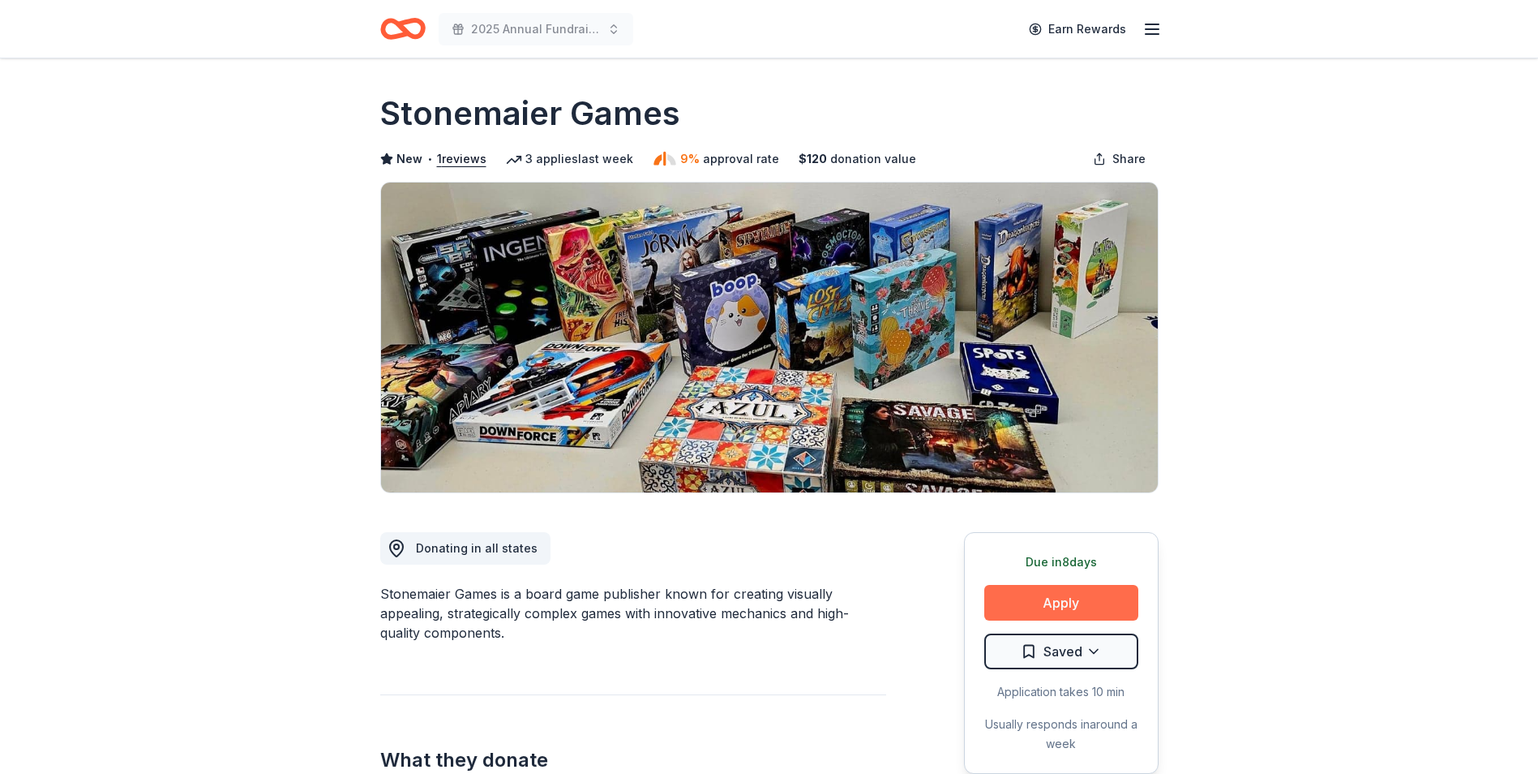
click at [1060, 598] on button "Apply" at bounding box center [1061, 603] width 154 height 36
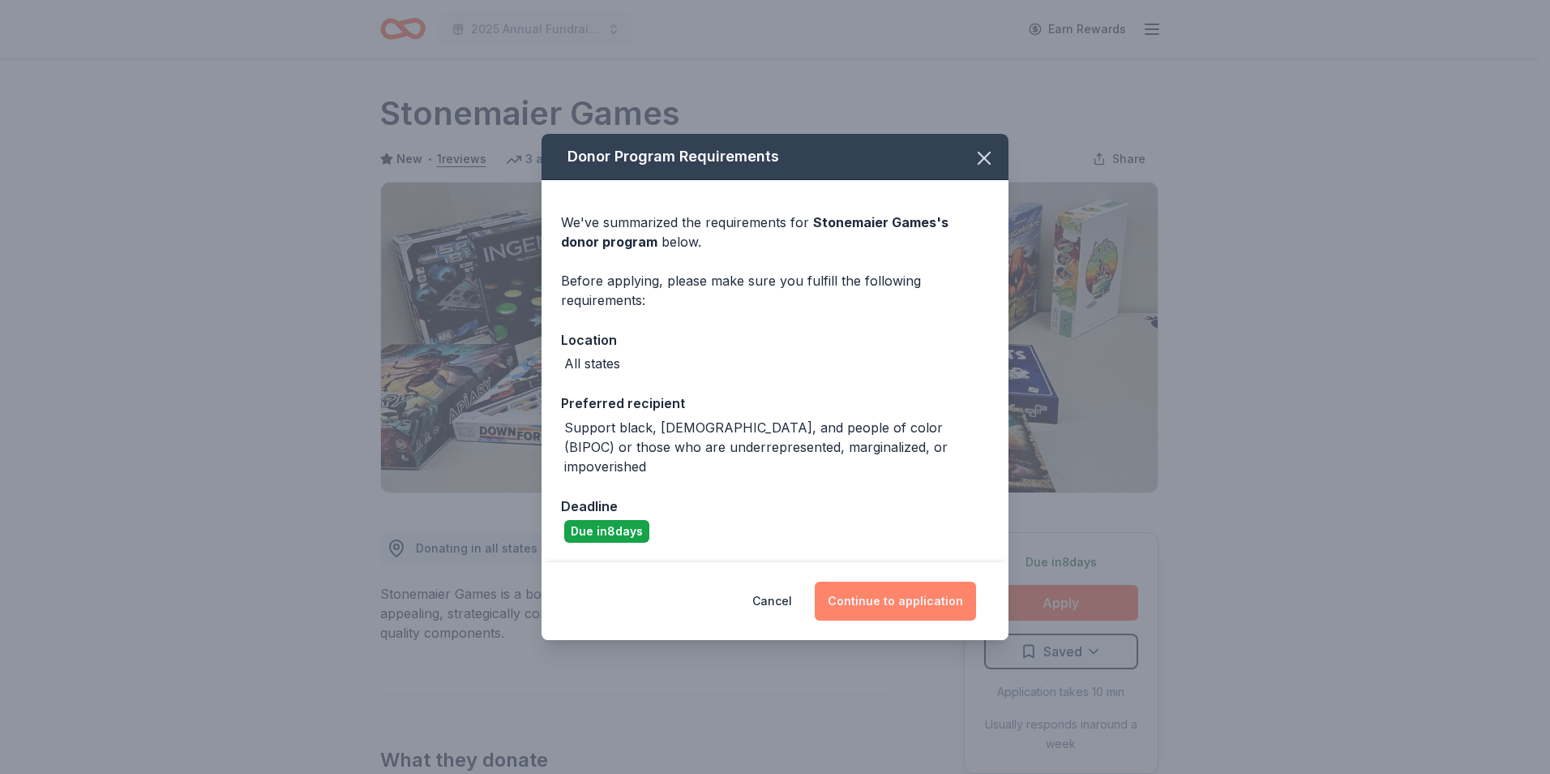
click at [927, 585] on button "Continue to application" at bounding box center [895, 600] width 161 height 39
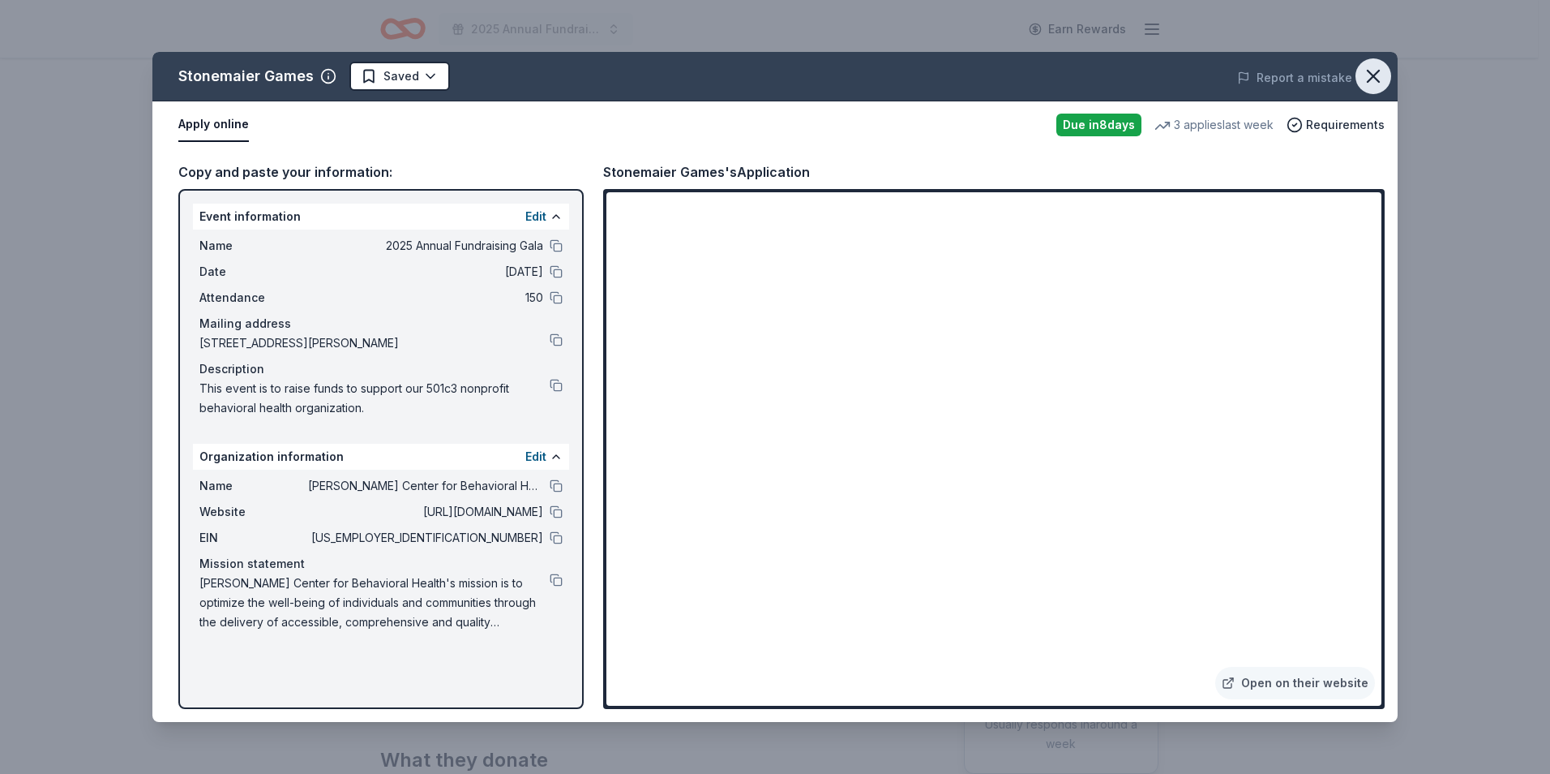
click at [1370, 71] on icon "button" at bounding box center [1373, 76] width 23 height 23
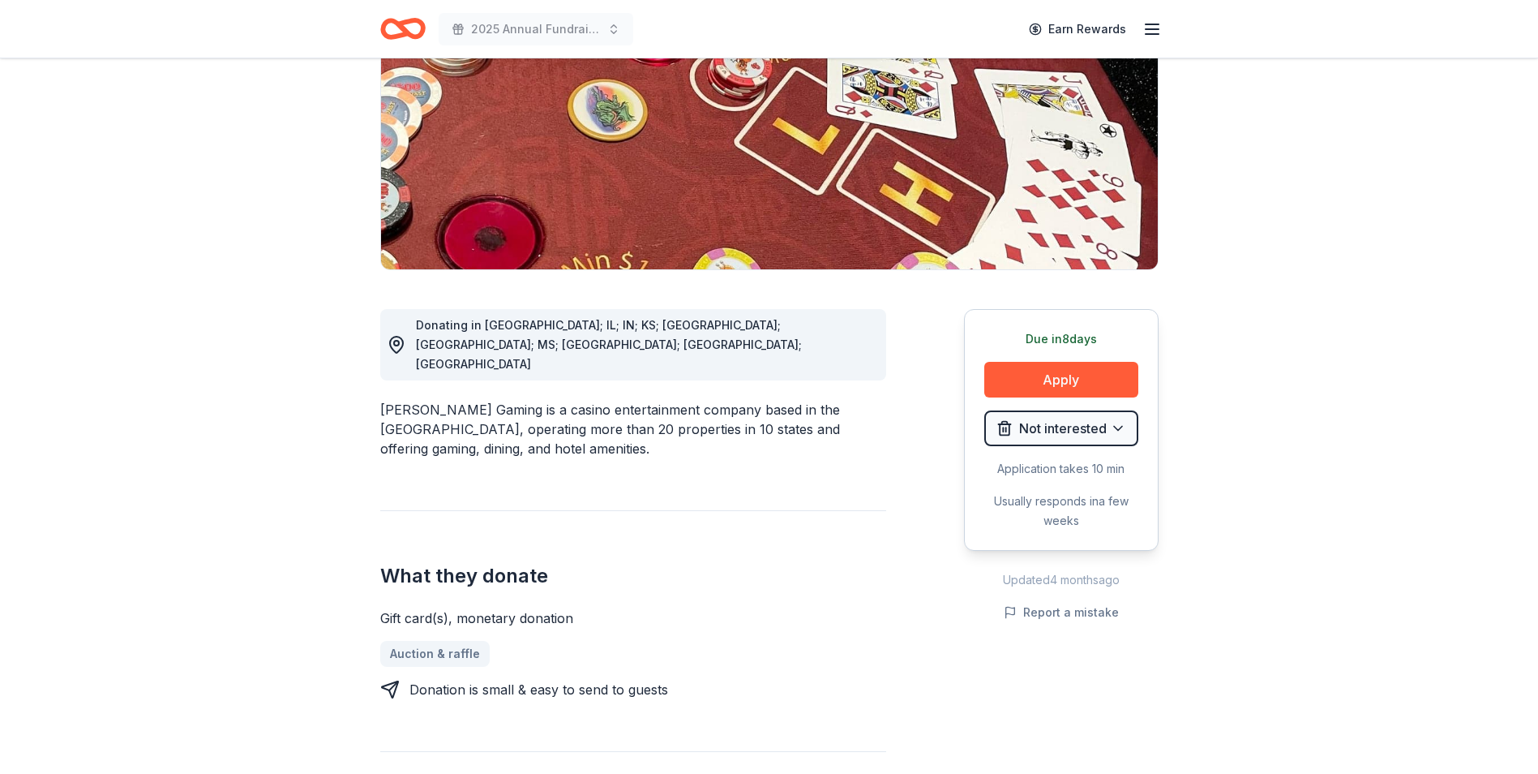
scroll to position [243, 0]
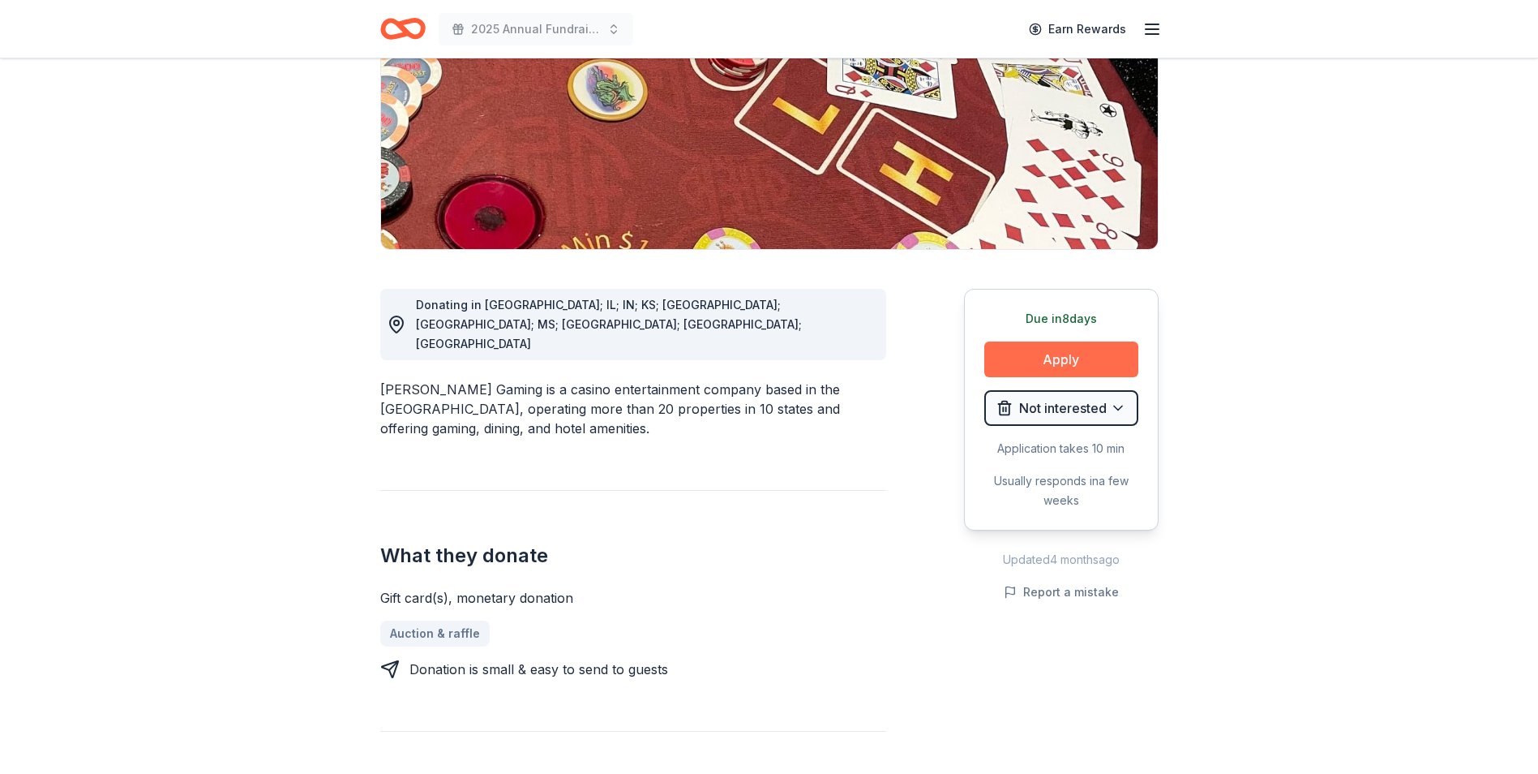
click at [1052, 355] on button "Apply" at bounding box center [1061, 359] width 154 height 36
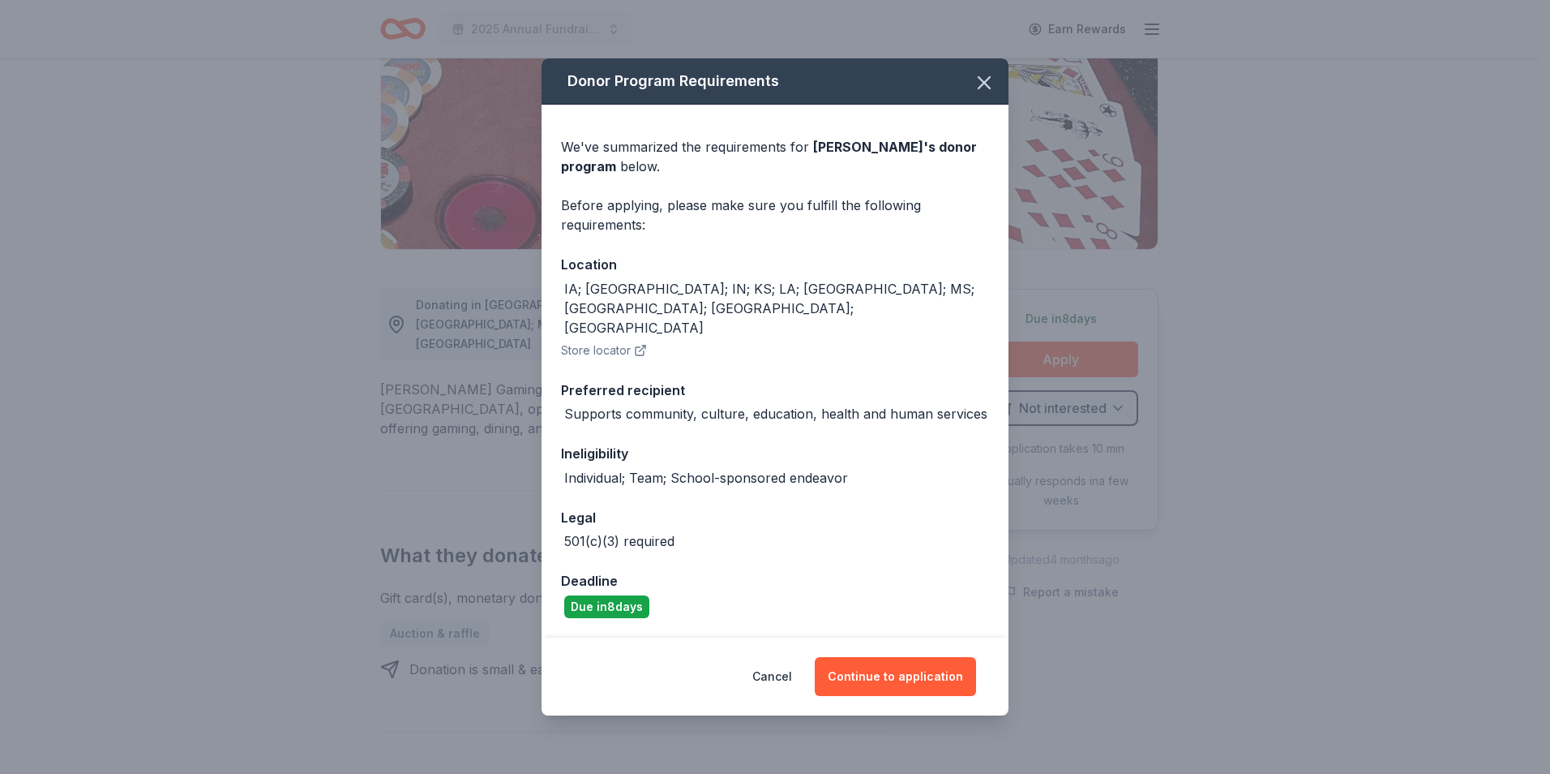
click at [966, 105] on div "Donor Program Requirements" at bounding box center [775, 81] width 467 height 46
click at [984, 94] on icon "button" at bounding box center [984, 82] width 23 height 23
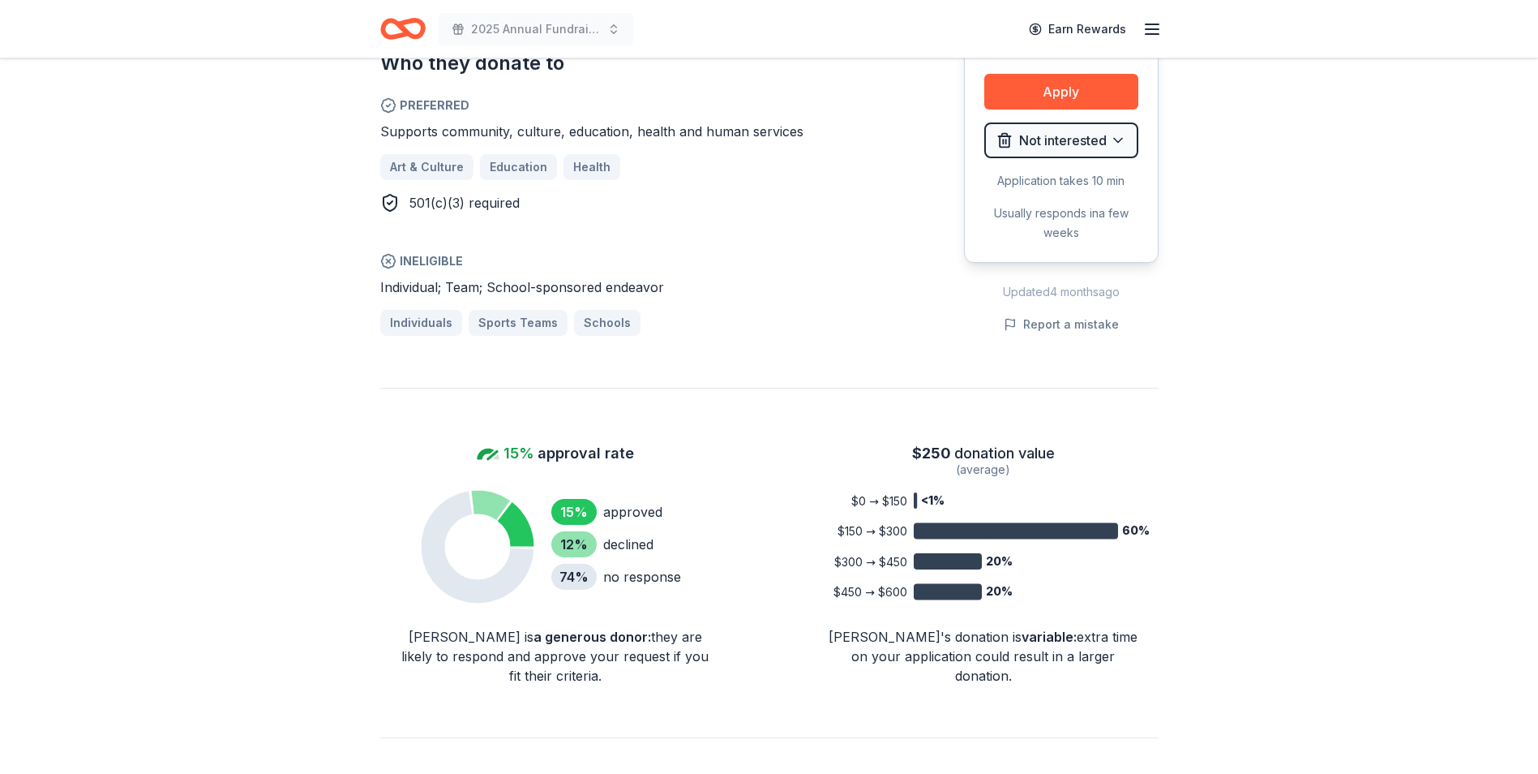
scroll to position [649, 0]
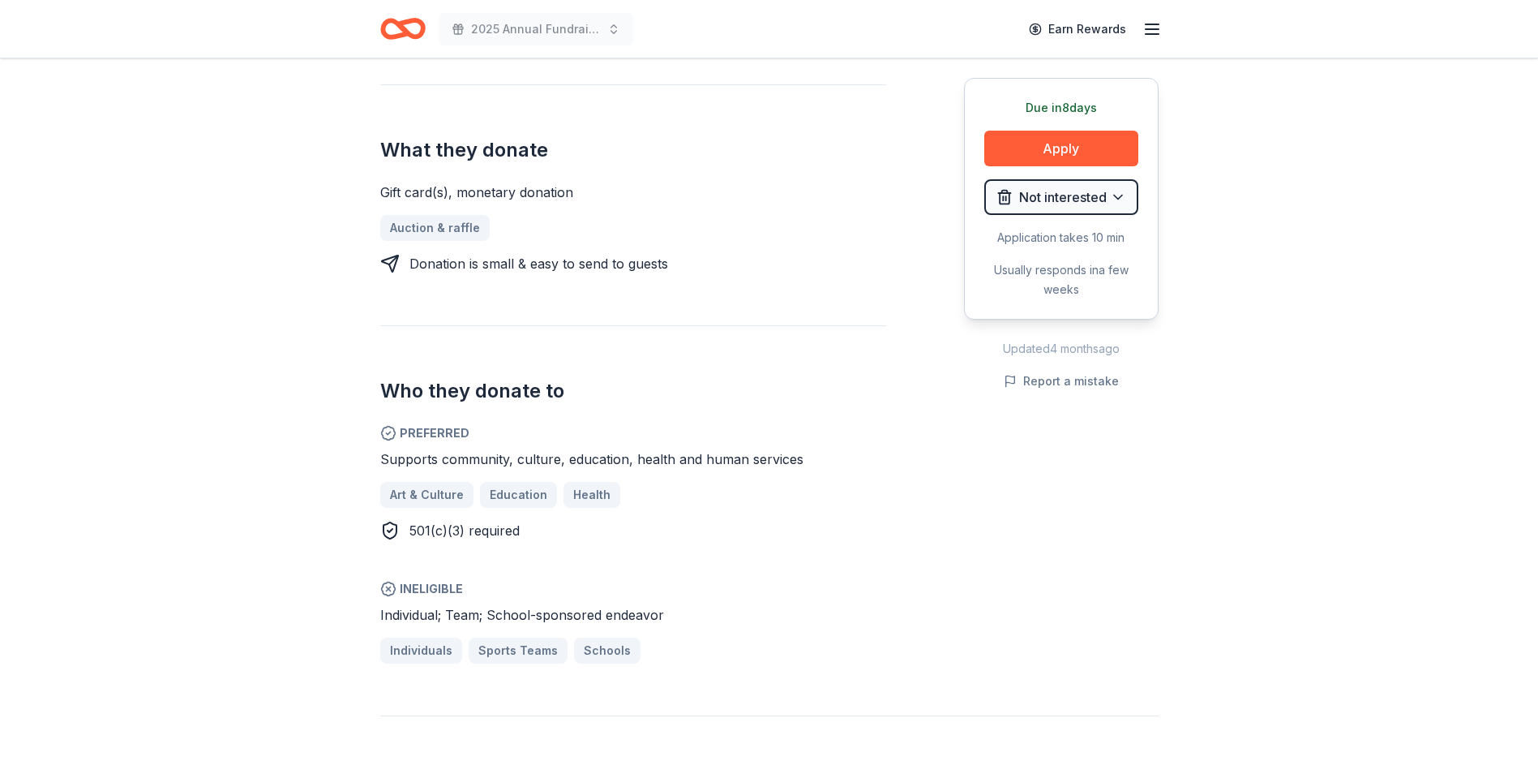
click at [1146, 30] on icon "button" at bounding box center [1151, 28] width 19 height 19
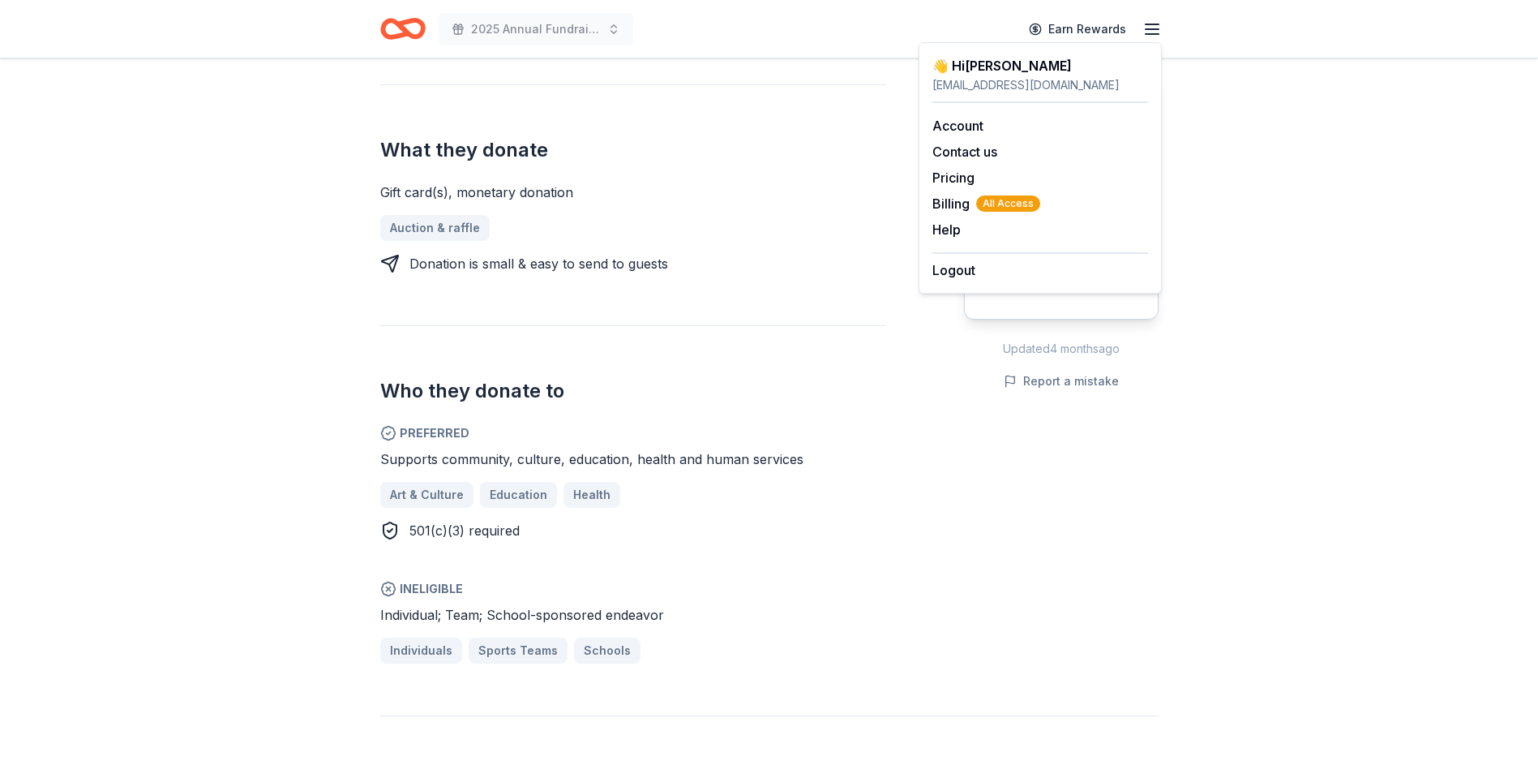
click at [1146, 30] on icon "button" at bounding box center [1151, 28] width 19 height 19
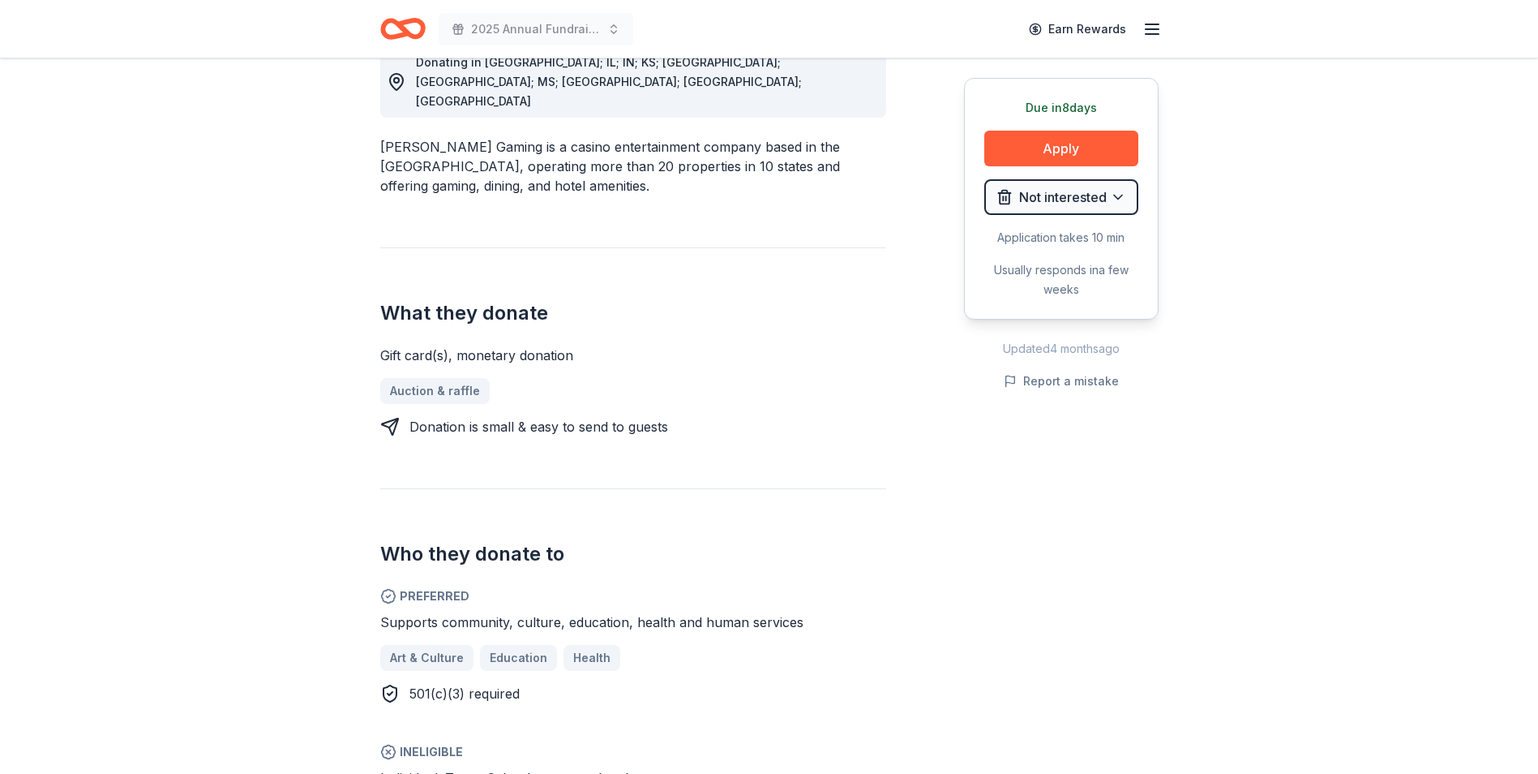
scroll to position [243, 0]
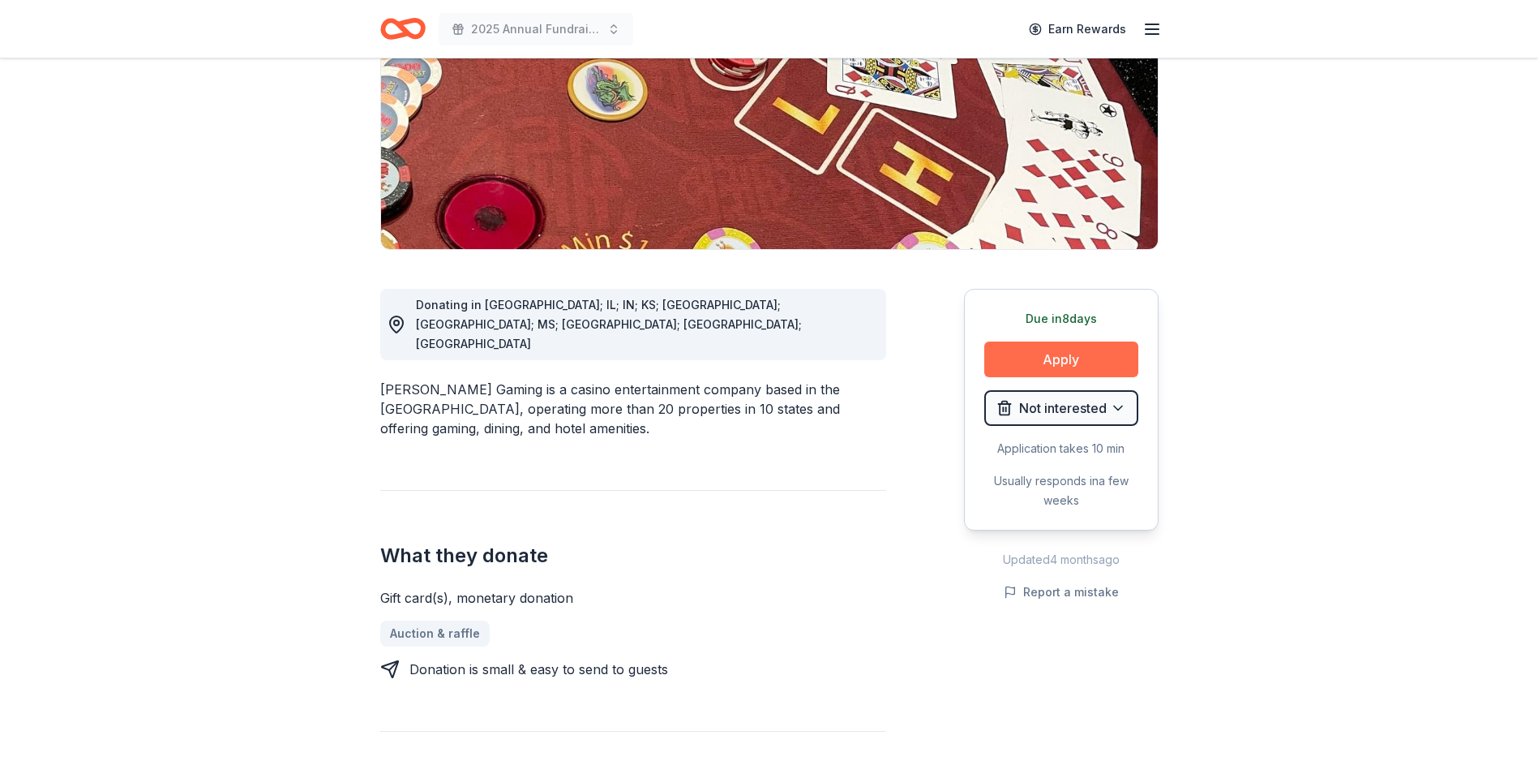
click at [1070, 345] on button "Apply" at bounding box center [1061, 359] width 154 height 36
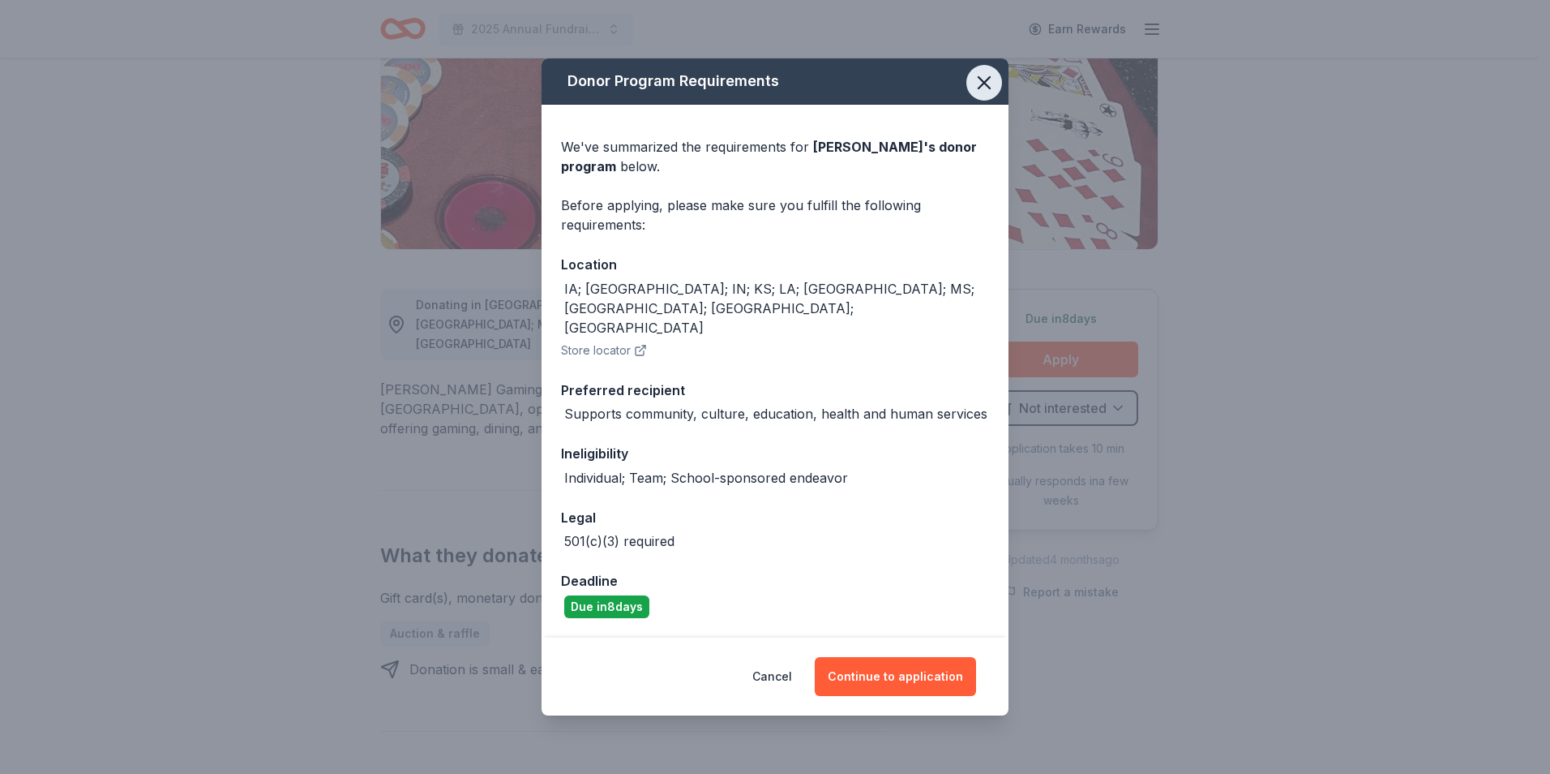
click at [980, 94] on icon "button" at bounding box center [984, 82] width 23 height 23
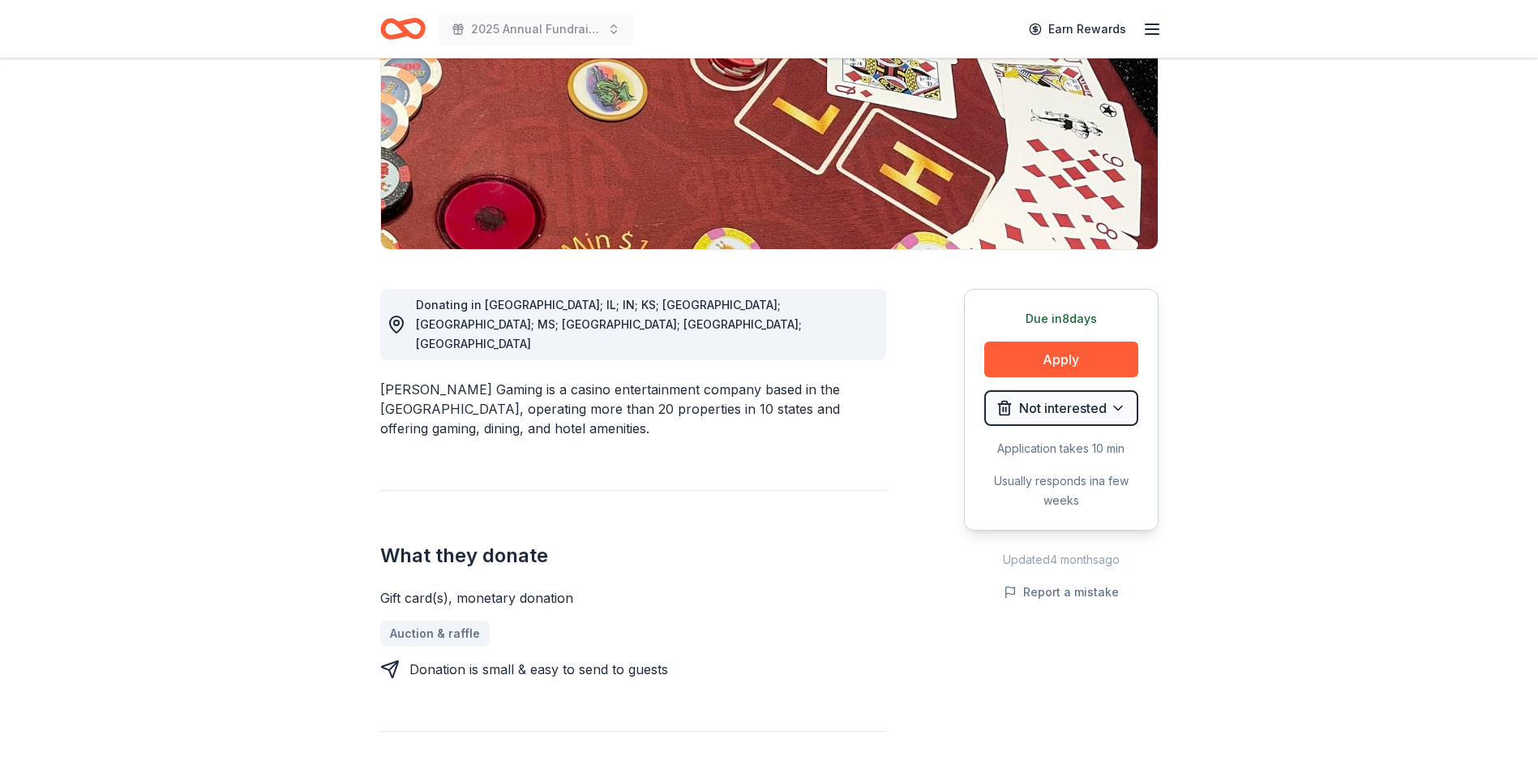
click at [417, 36] on icon "Home" at bounding box center [409, 28] width 25 height 16
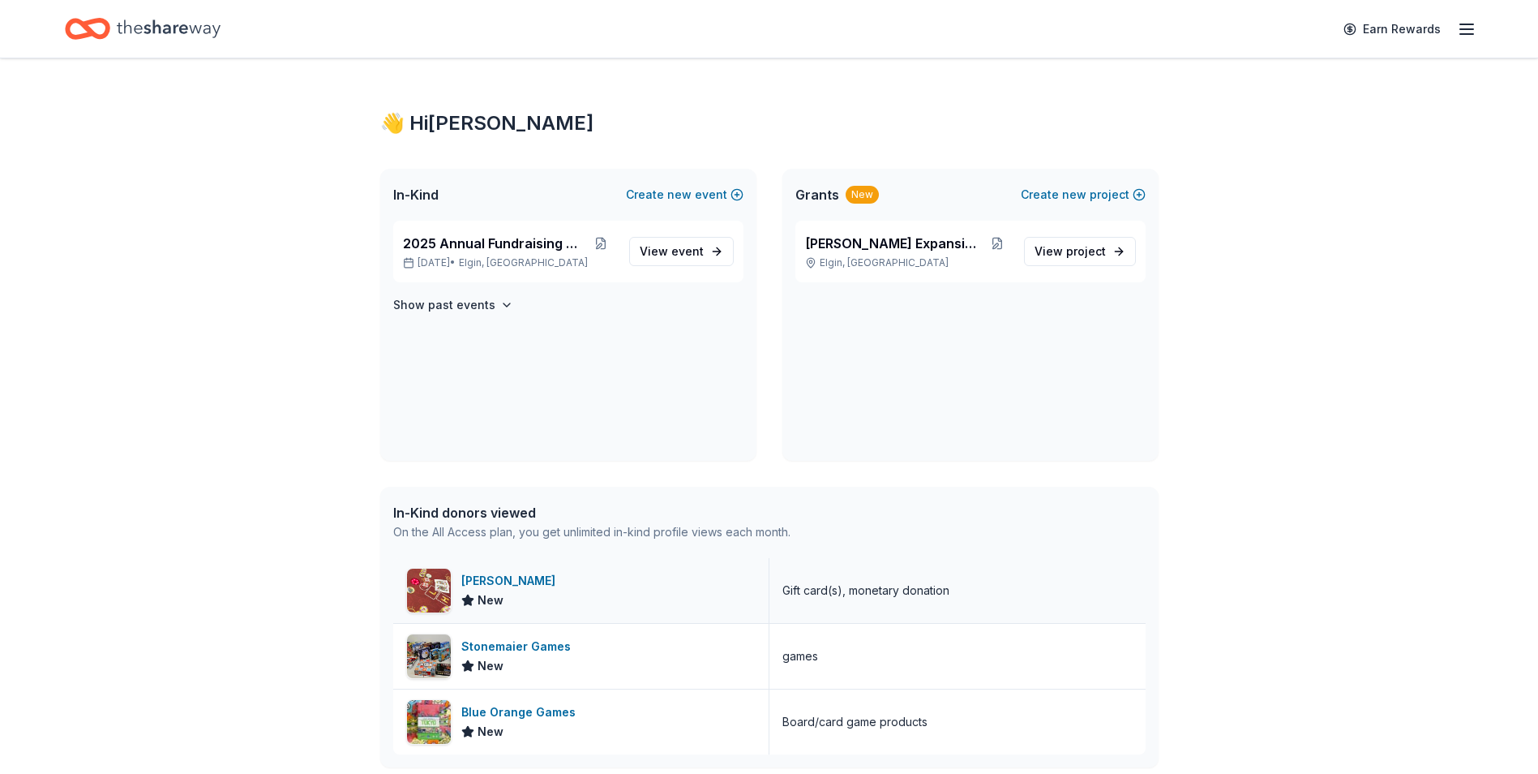
click at [689, 586] on div "Boyd Gaming New" at bounding box center [581, 590] width 376 height 65
click at [677, 255] on span "event" at bounding box center [687, 251] width 32 height 14
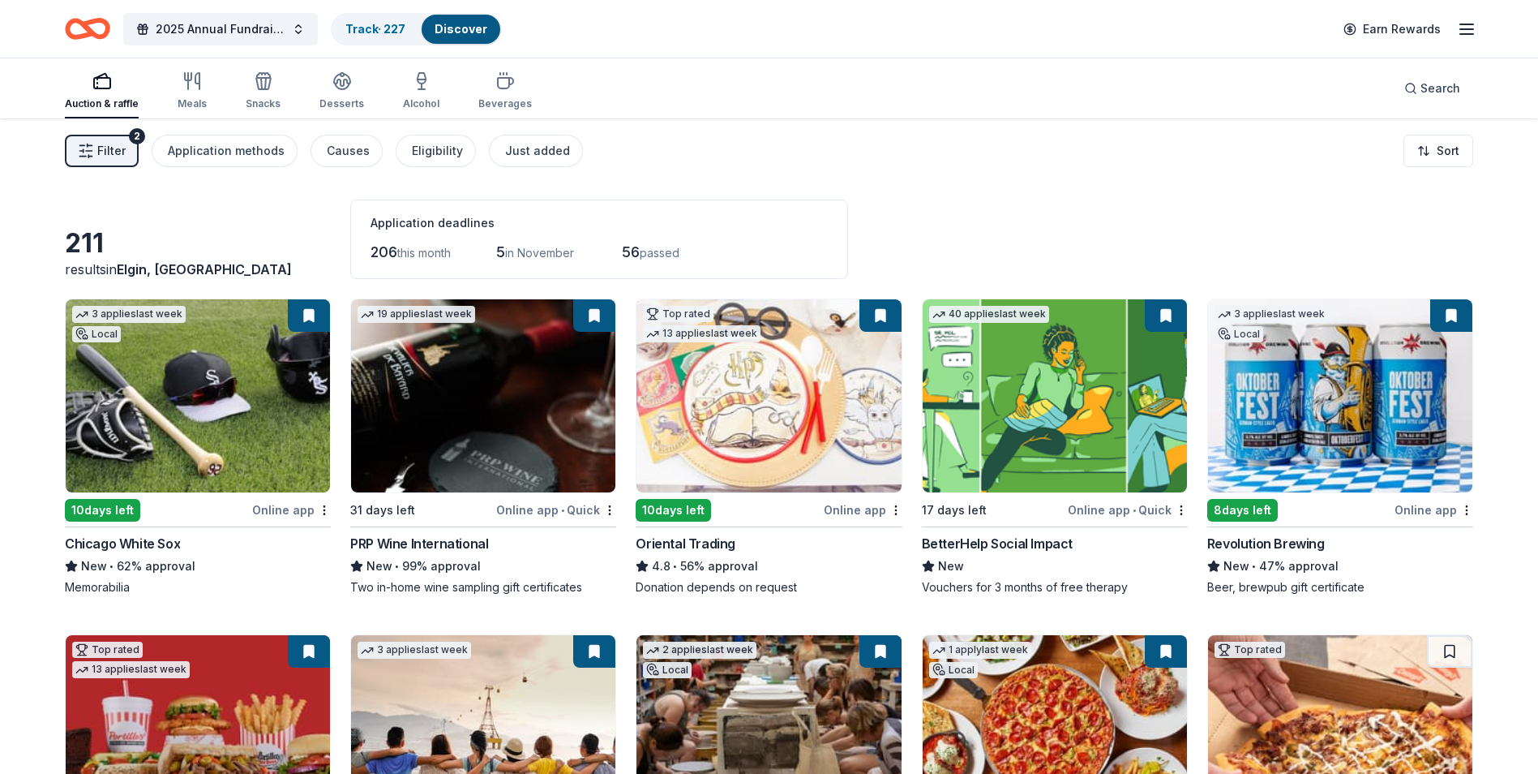
click at [124, 152] on span "Filter" at bounding box center [111, 150] width 28 height 19
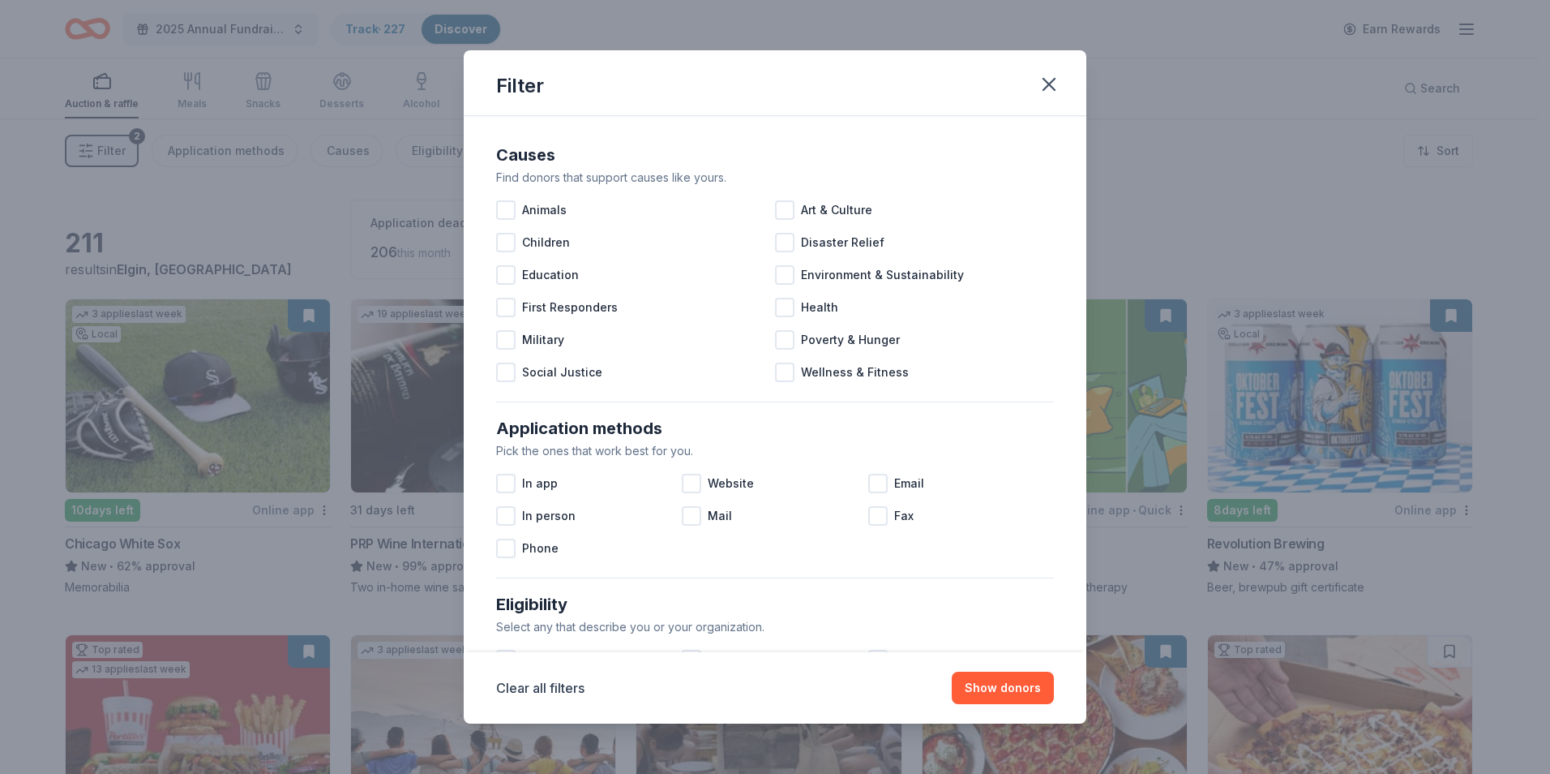
click at [294, 203] on div "Filter Causes Find donors that support causes like yours. Animals Art & Culture…" at bounding box center [775, 387] width 1550 height 774
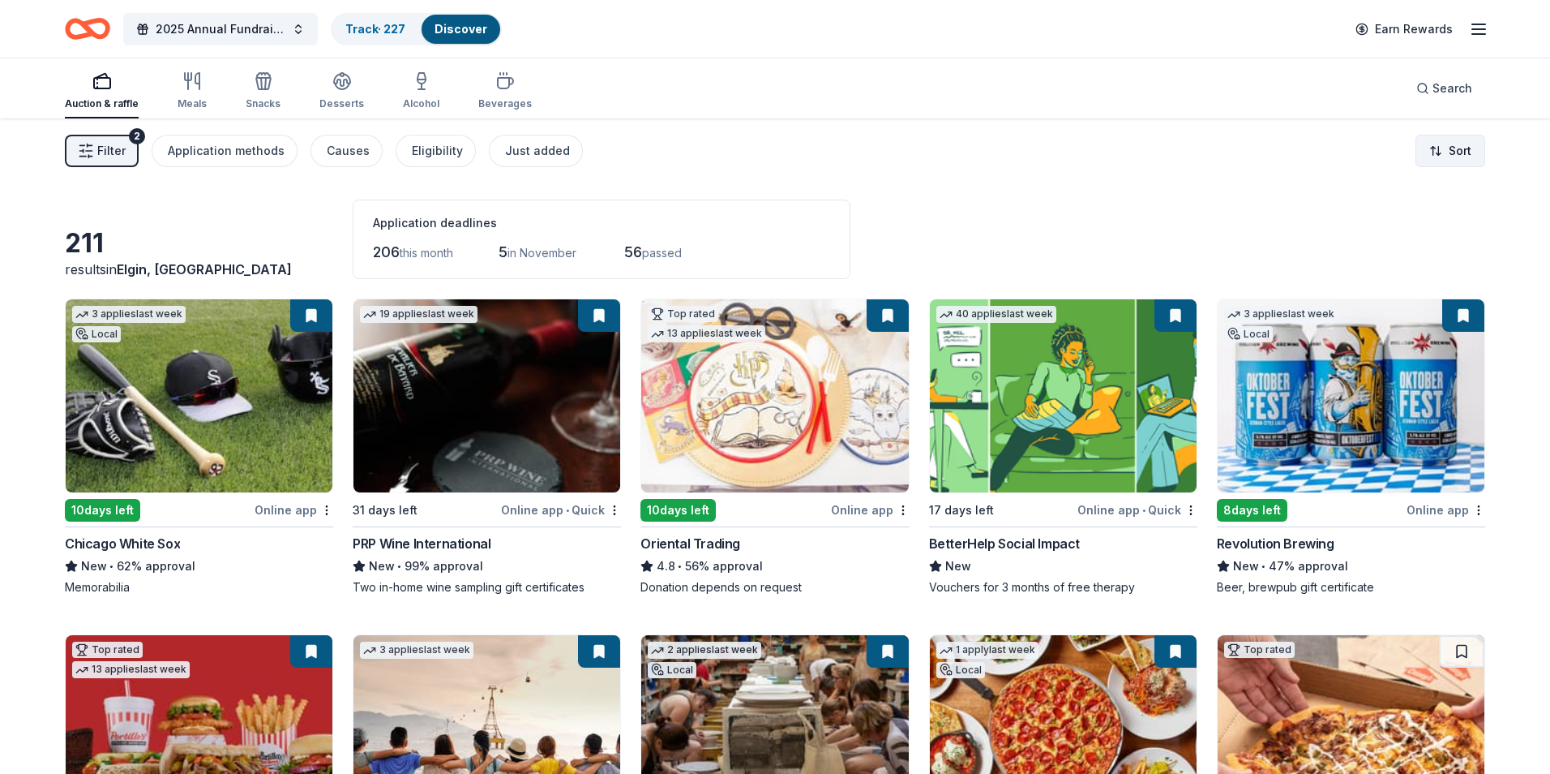
click at [1442, 148] on html "20% 2025 Annual Fundraising Gala Track · 227 Discover Earn Rewards Auction & ra…" at bounding box center [775, 387] width 1550 height 774
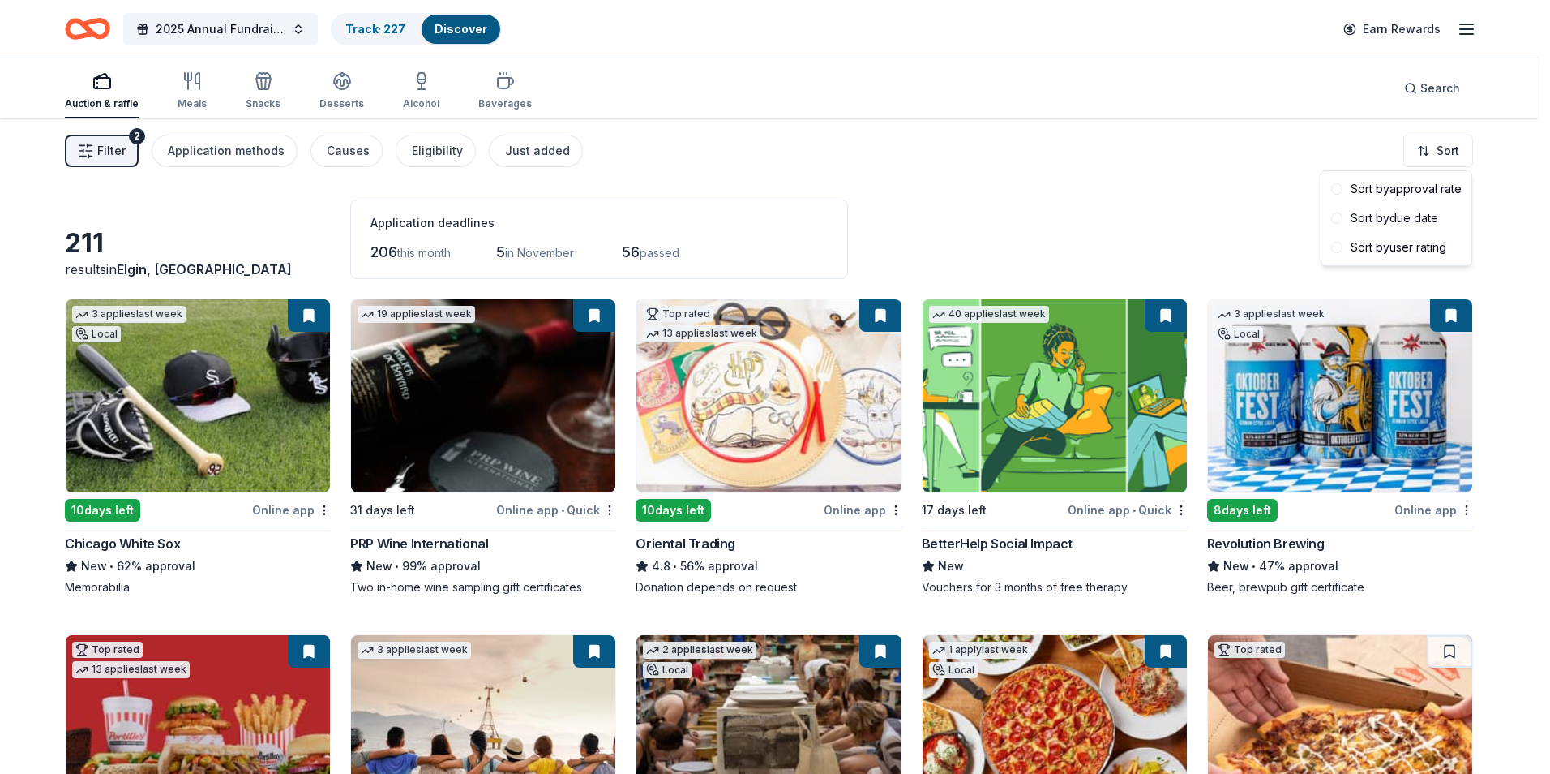
click at [1440, 145] on html "20% 2025 Annual Fundraising Gala Track · 227 Discover Earn Rewards Auction & ra…" at bounding box center [775, 387] width 1550 height 774
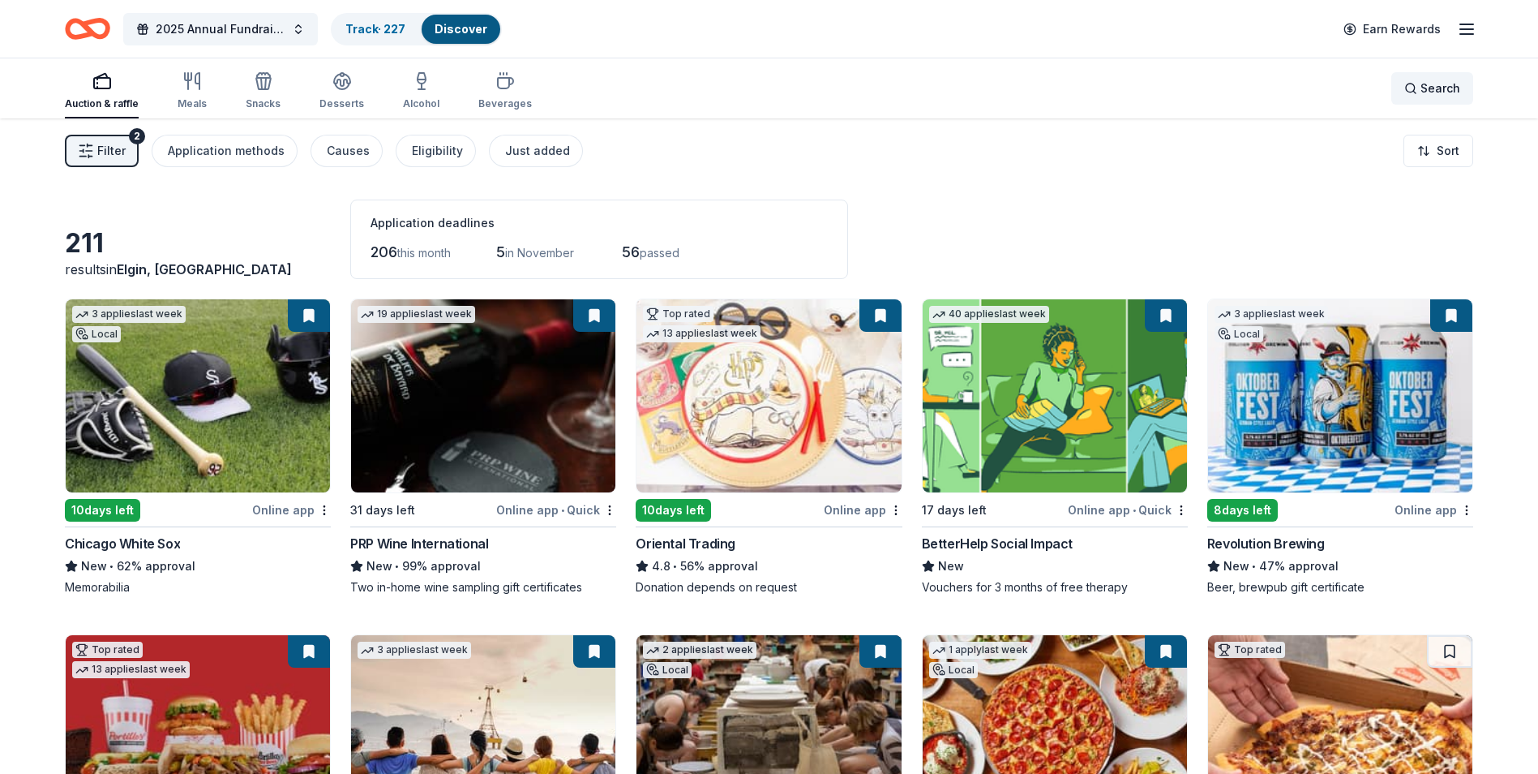
click at [1421, 92] on span "Search" at bounding box center [1441, 88] width 40 height 19
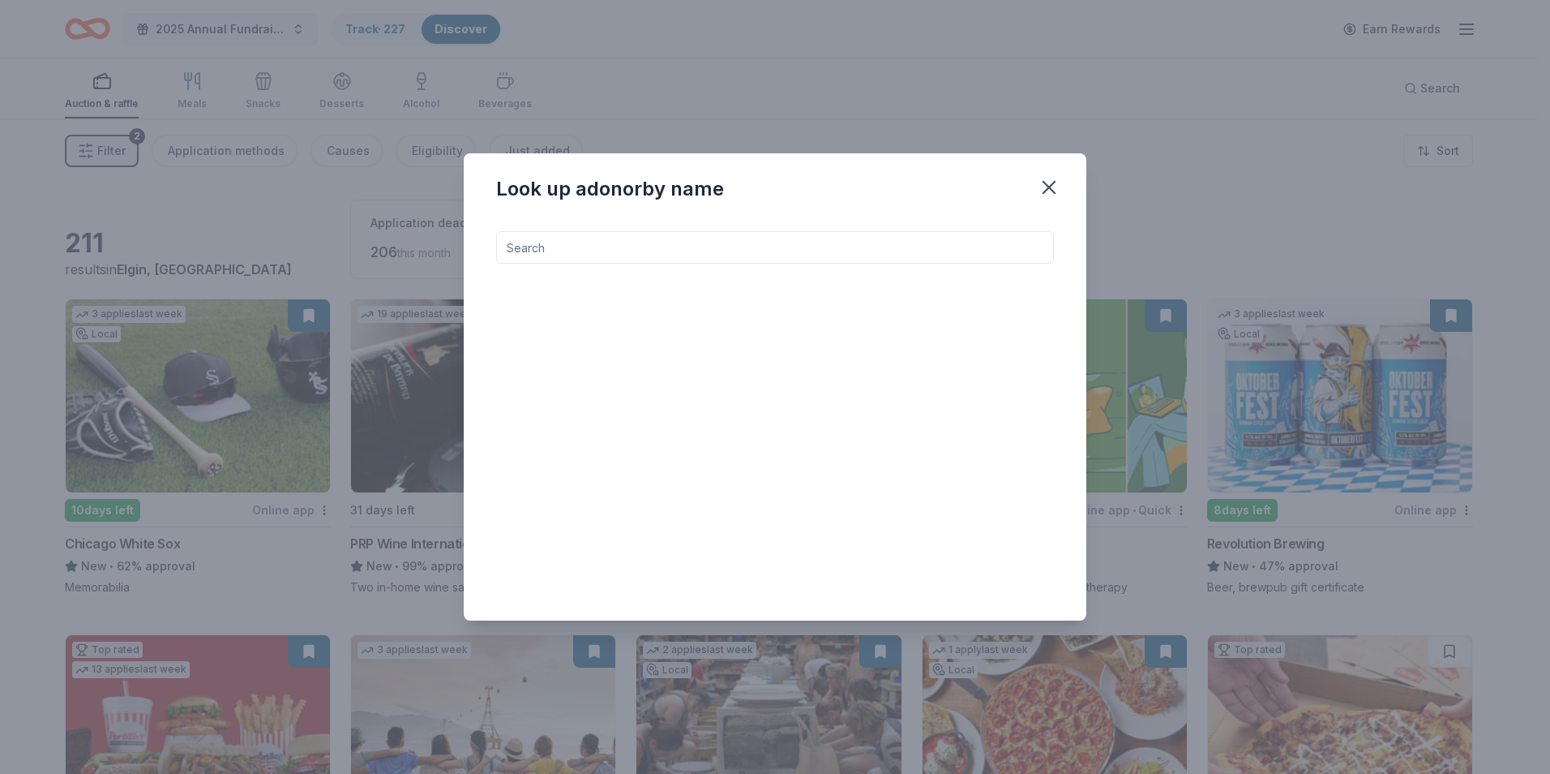
click at [590, 250] on input at bounding box center [775, 247] width 558 height 32
type input "boyd"
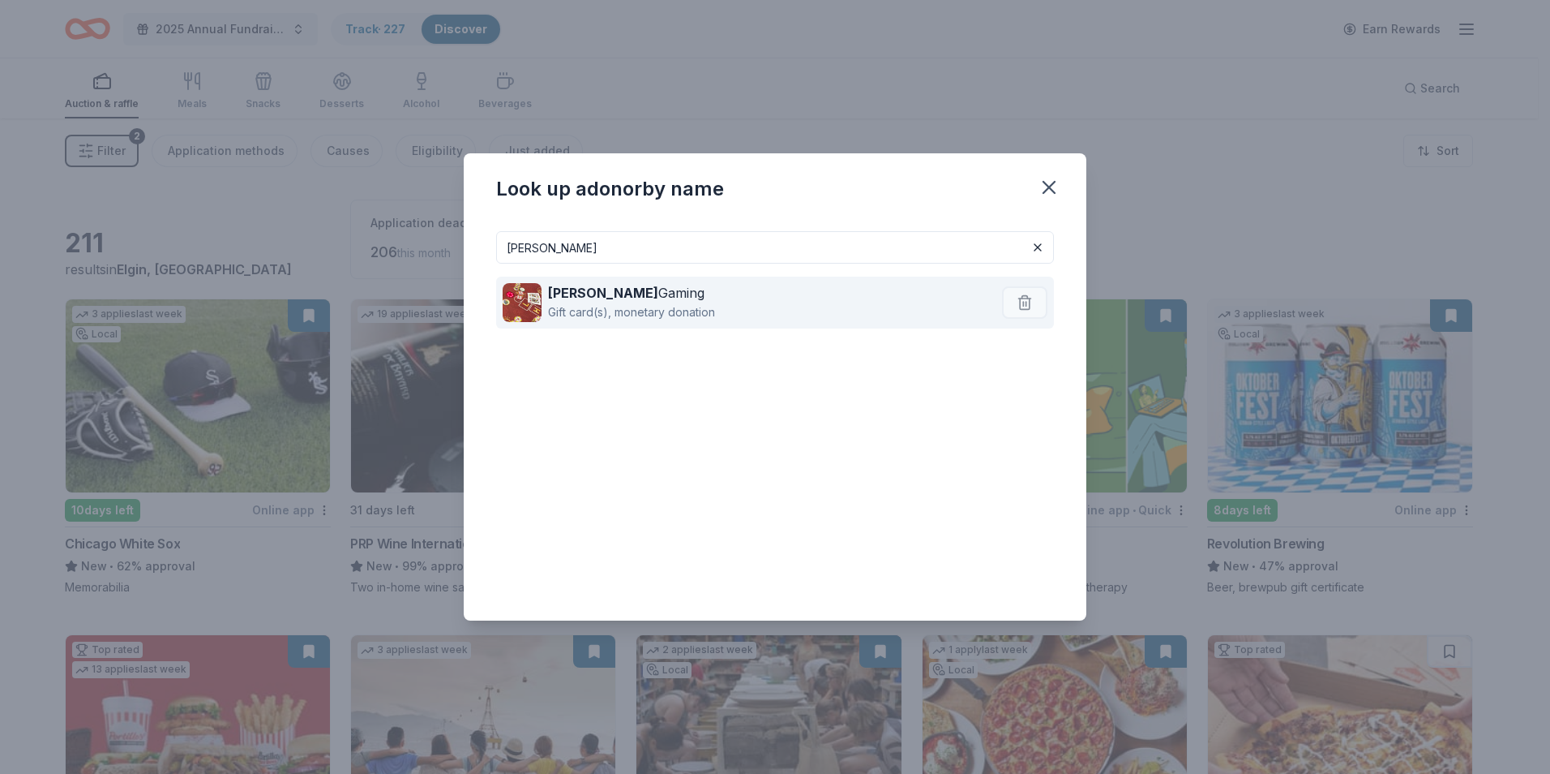
click at [583, 294] on div "Boyd Gaming" at bounding box center [631, 292] width 167 height 19
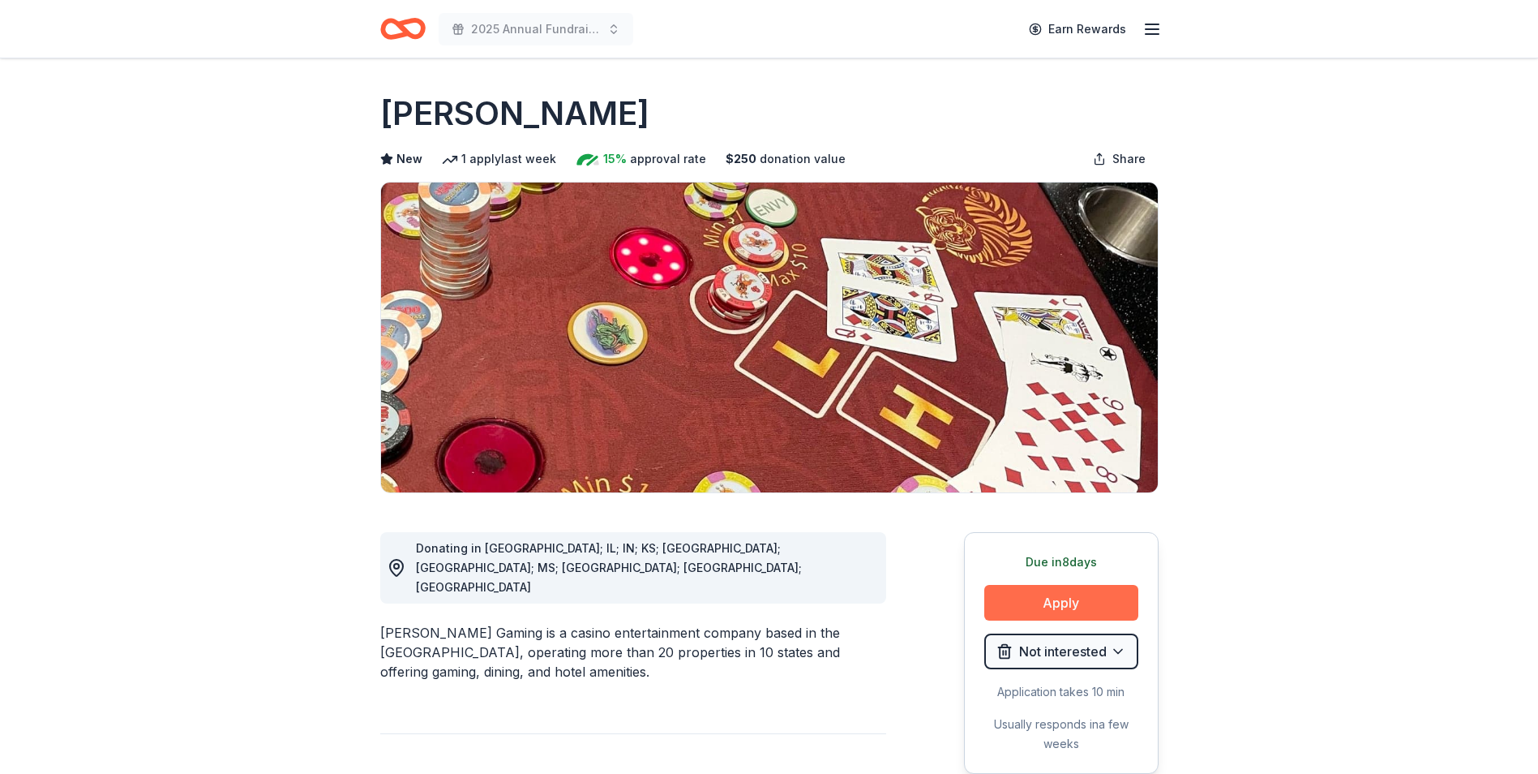
click at [1085, 598] on button "Apply" at bounding box center [1061, 603] width 154 height 36
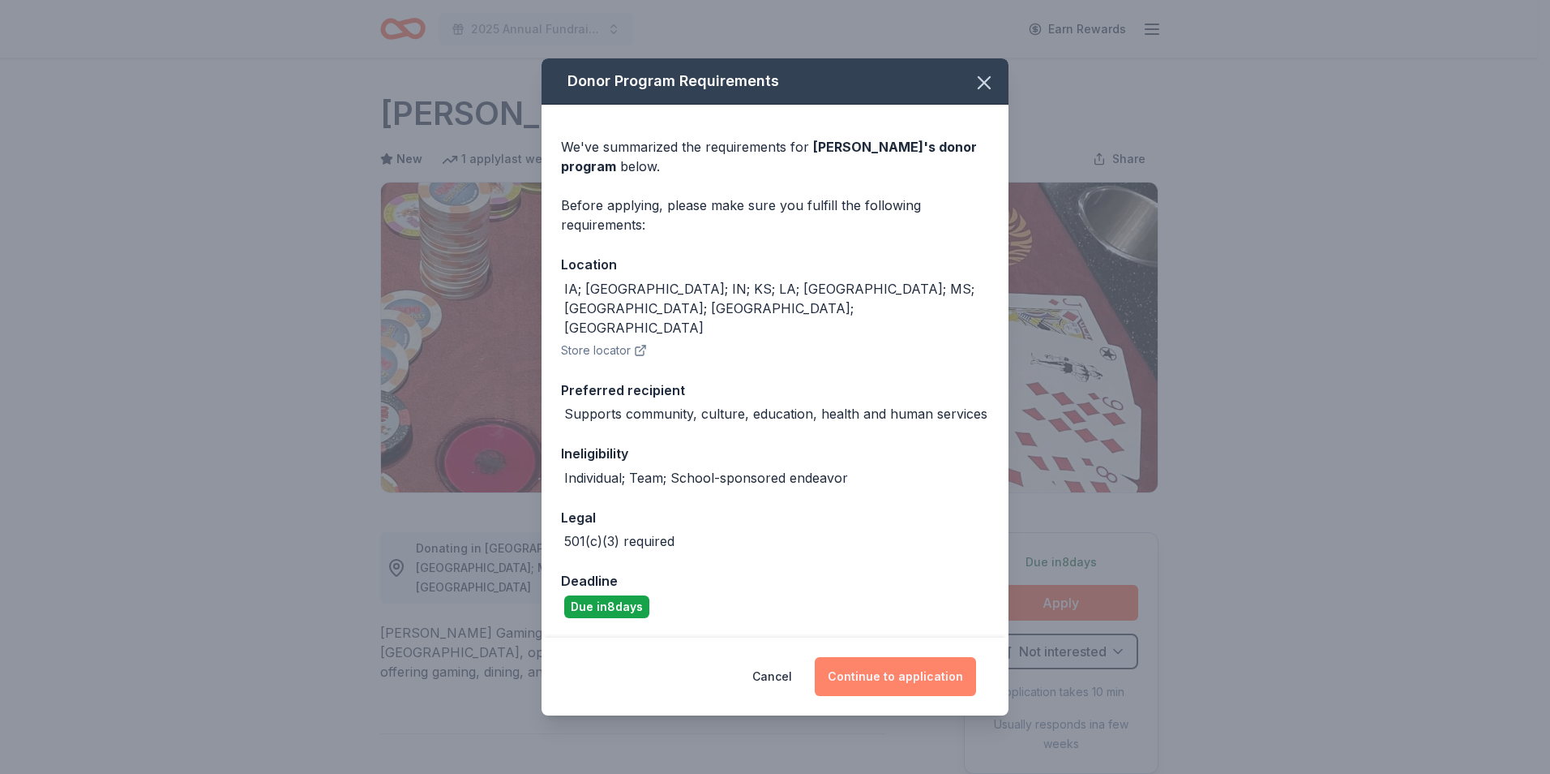
click at [921, 657] on button "Continue to application" at bounding box center [895, 676] width 161 height 39
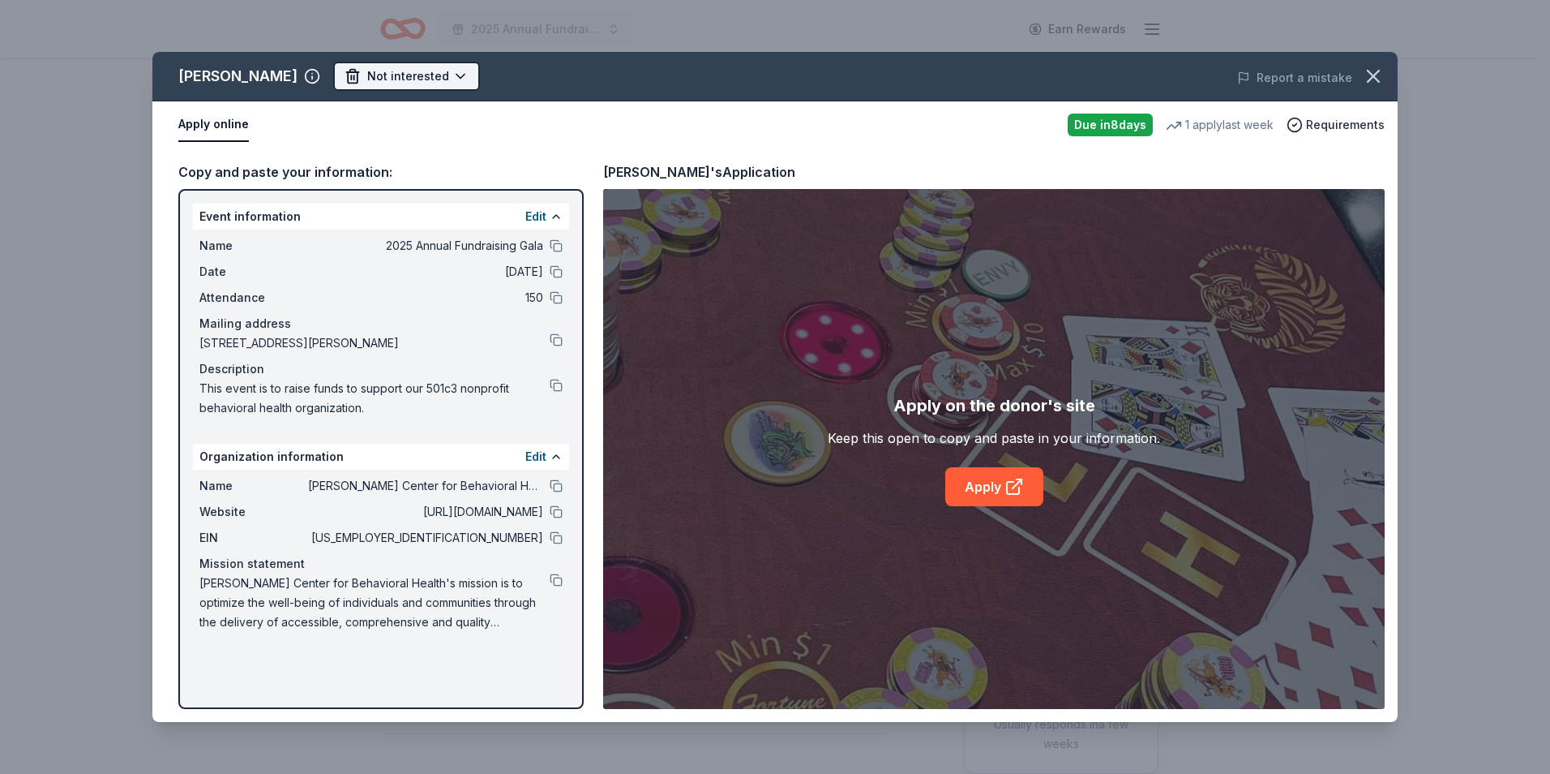
click at [431, 74] on html "2025 Annual Fundraising Gala Earn Rewards Due [DATE] Share [PERSON_NAME] Gaming…" at bounding box center [775, 387] width 1550 height 774
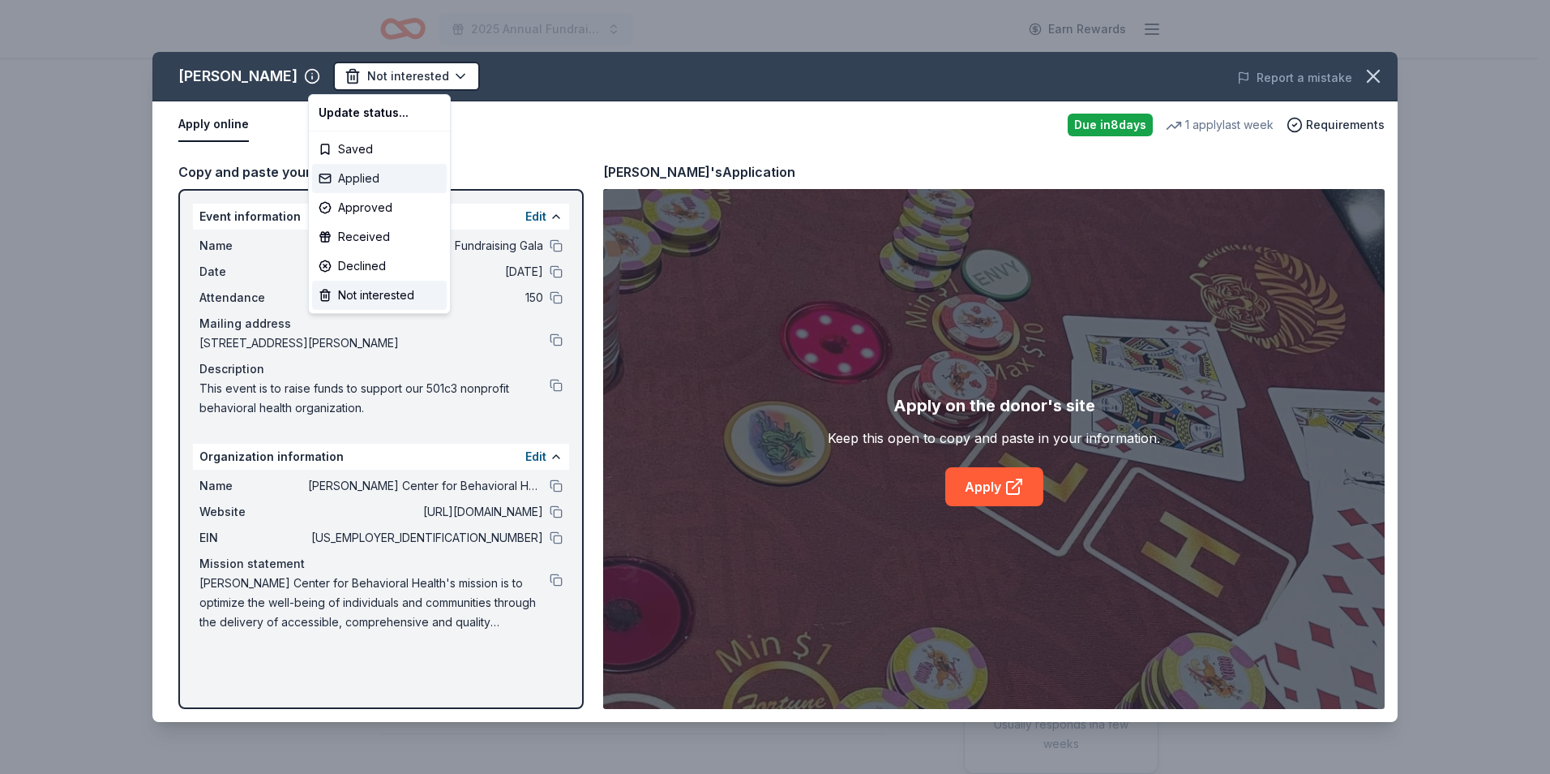
click at [393, 174] on div "Applied" at bounding box center [379, 178] width 135 height 29
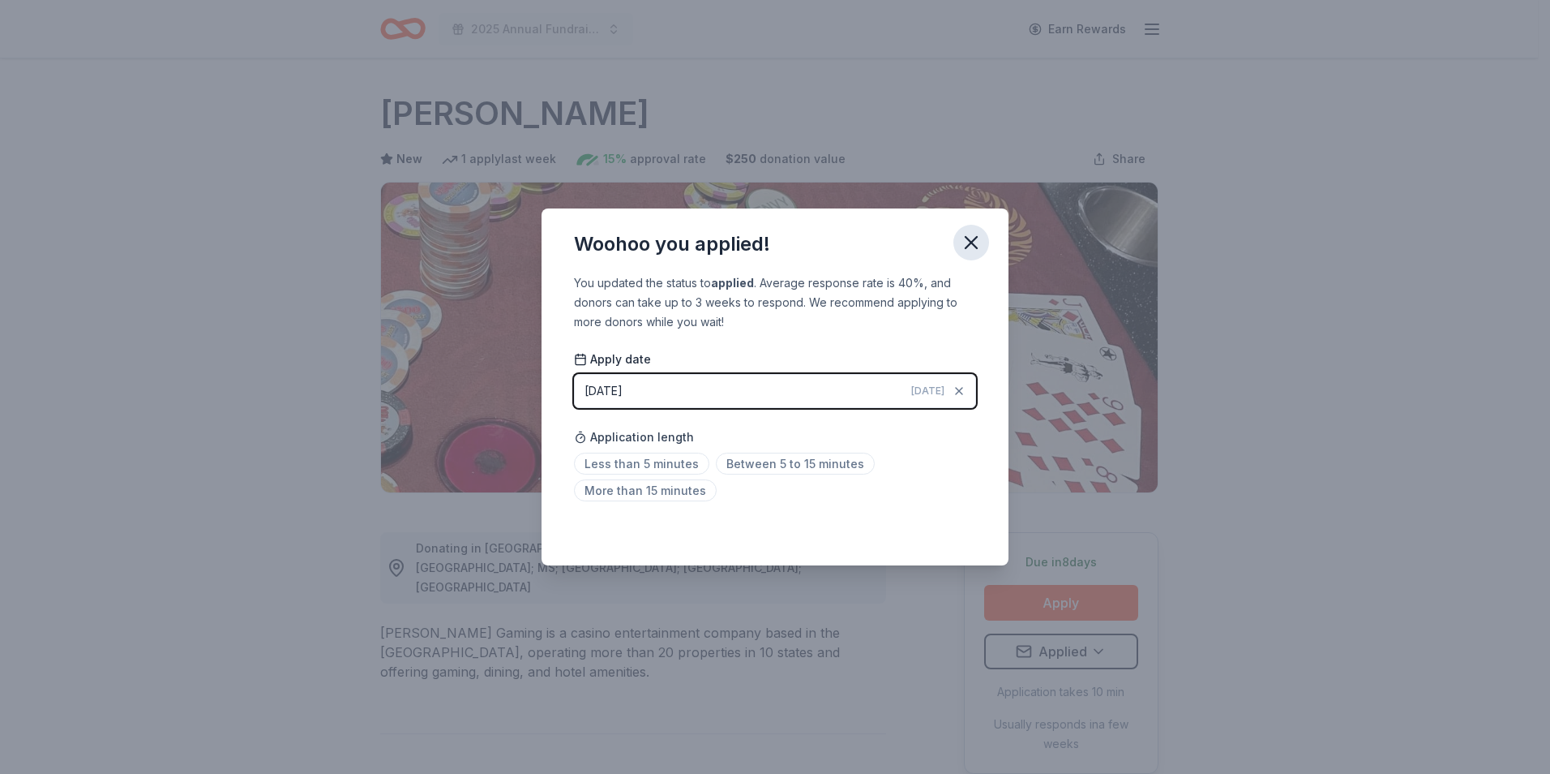
click at [967, 231] on icon "button" at bounding box center [971, 242] width 23 height 23
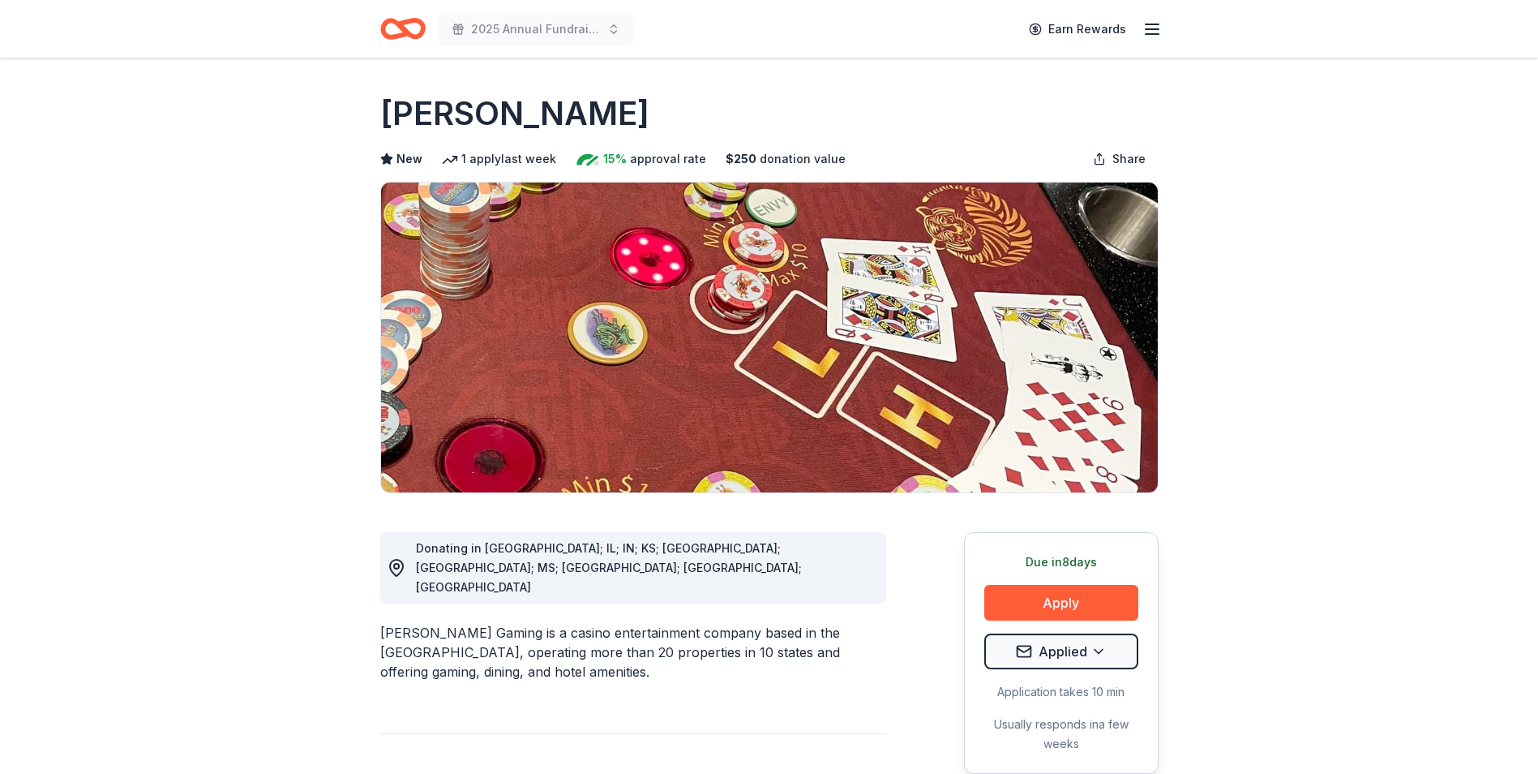
click at [414, 20] on icon "Home" at bounding box center [409, 28] width 25 height 16
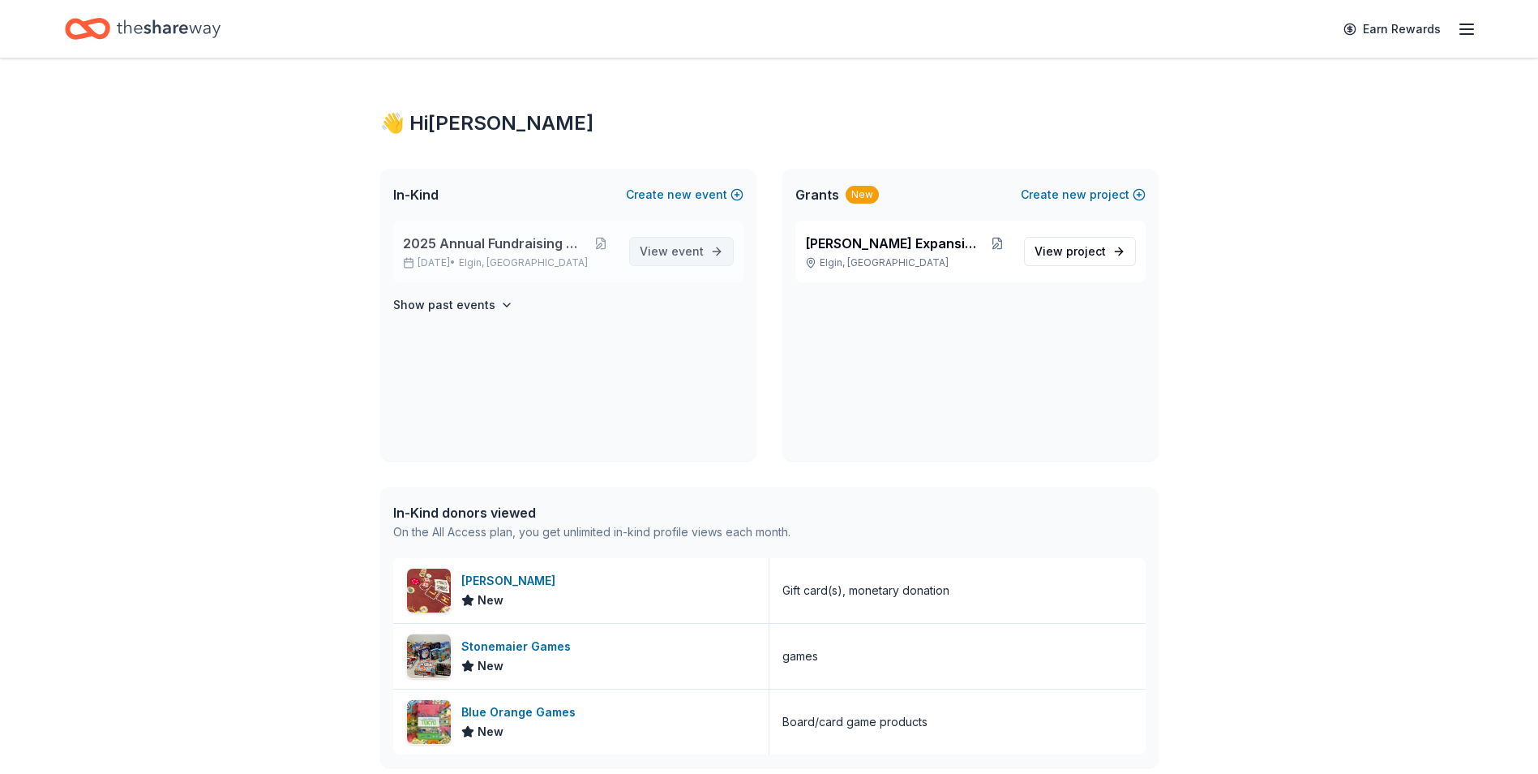
click at [676, 256] on span "event" at bounding box center [687, 251] width 32 height 14
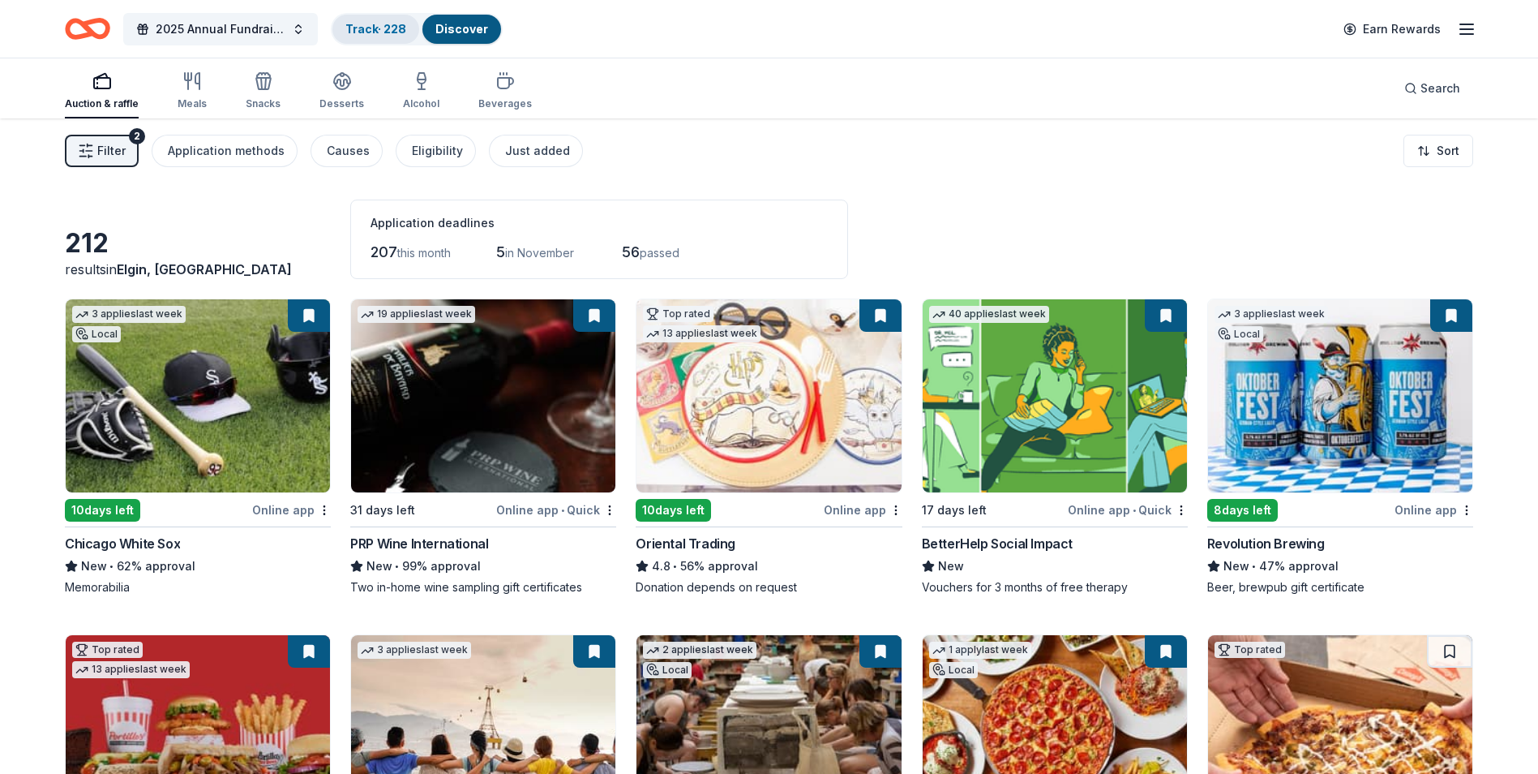
click at [373, 23] on link "Track · 228" at bounding box center [375, 29] width 61 height 14
click at [372, 2] on div "2025 Annual Fundraising Gala Track · 228 Discover Earn Rewards" at bounding box center [769, 29] width 1538 height 58
click at [365, 32] on link "Track · 228" at bounding box center [375, 29] width 61 height 14
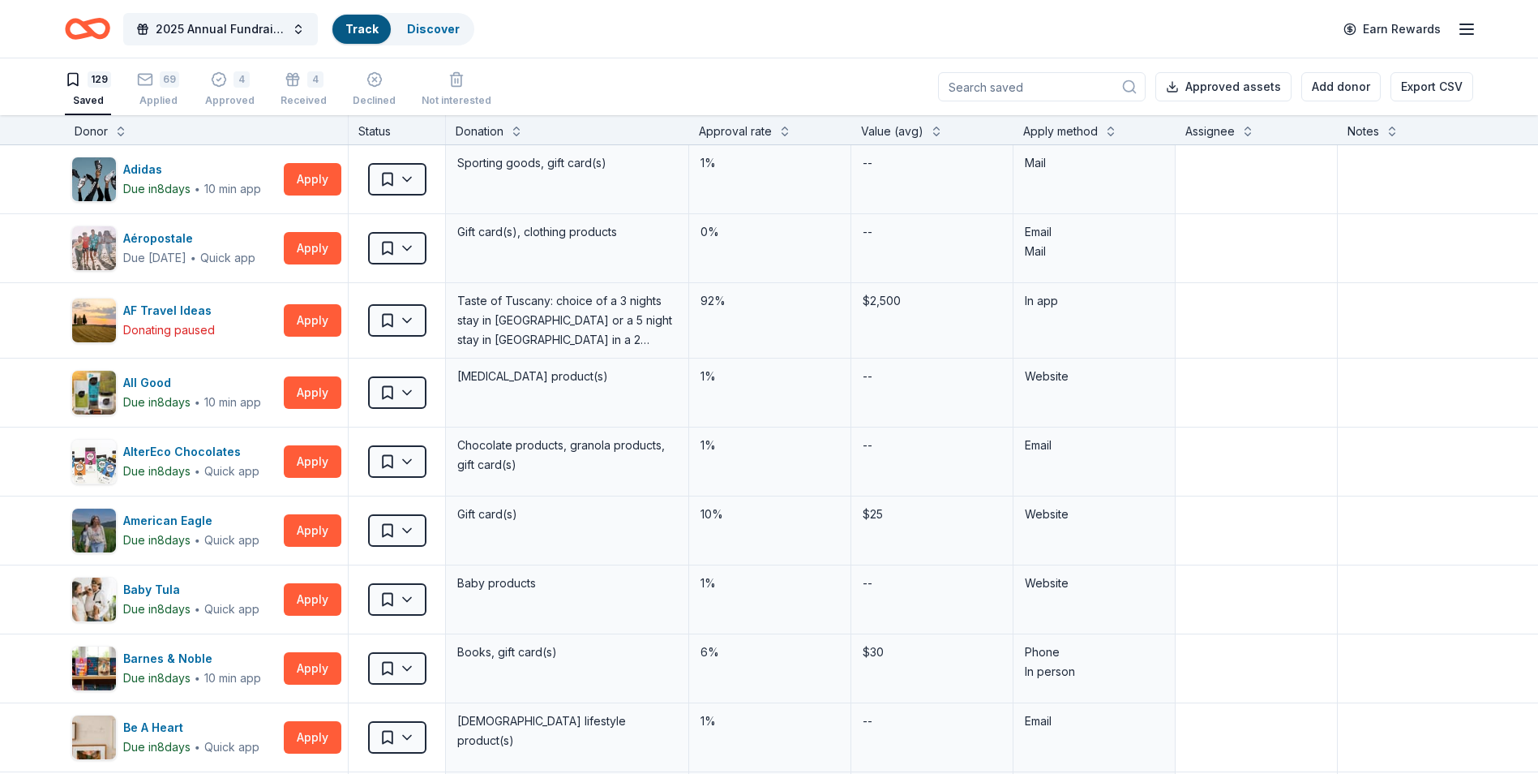
scroll to position [1, 0]
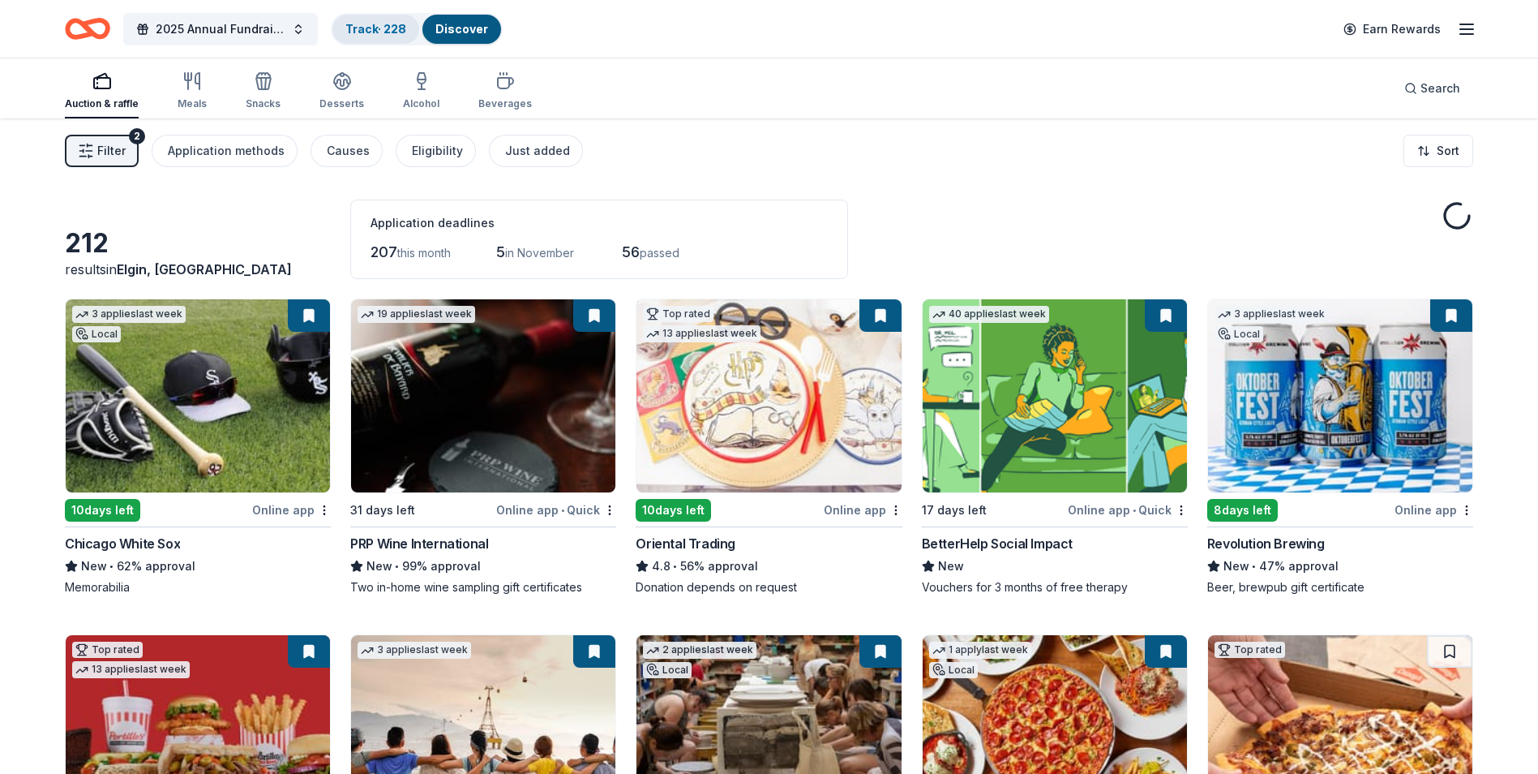
click at [399, 32] on link "Track · 228" at bounding box center [375, 29] width 61 height 14
click at [372, 24] on link "Track · 228" at bounding box center [375, 29] width 61 height 14
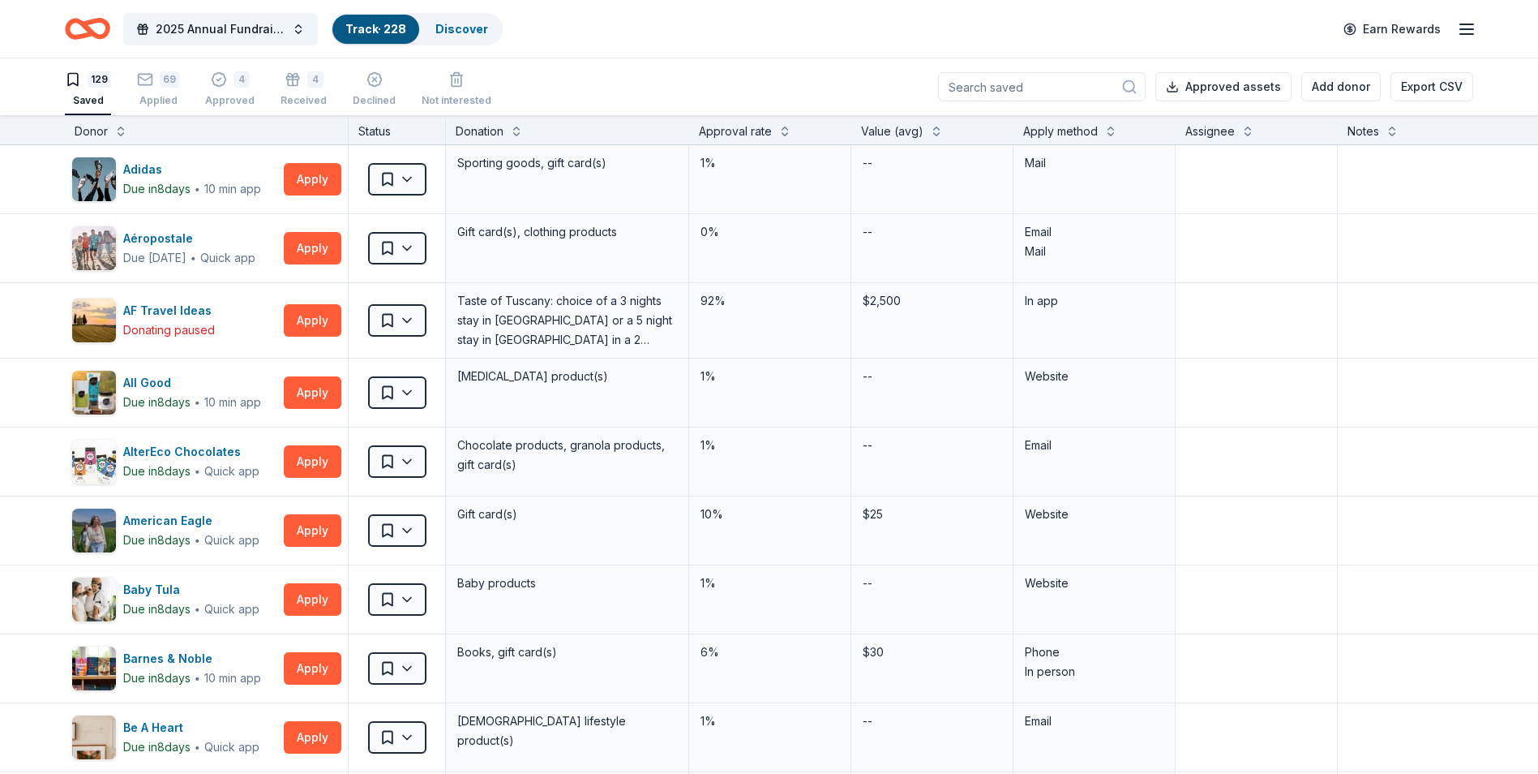
click at [379, 28] on link "Track · 228" at bounding box center [375, 29] width 61 height 14
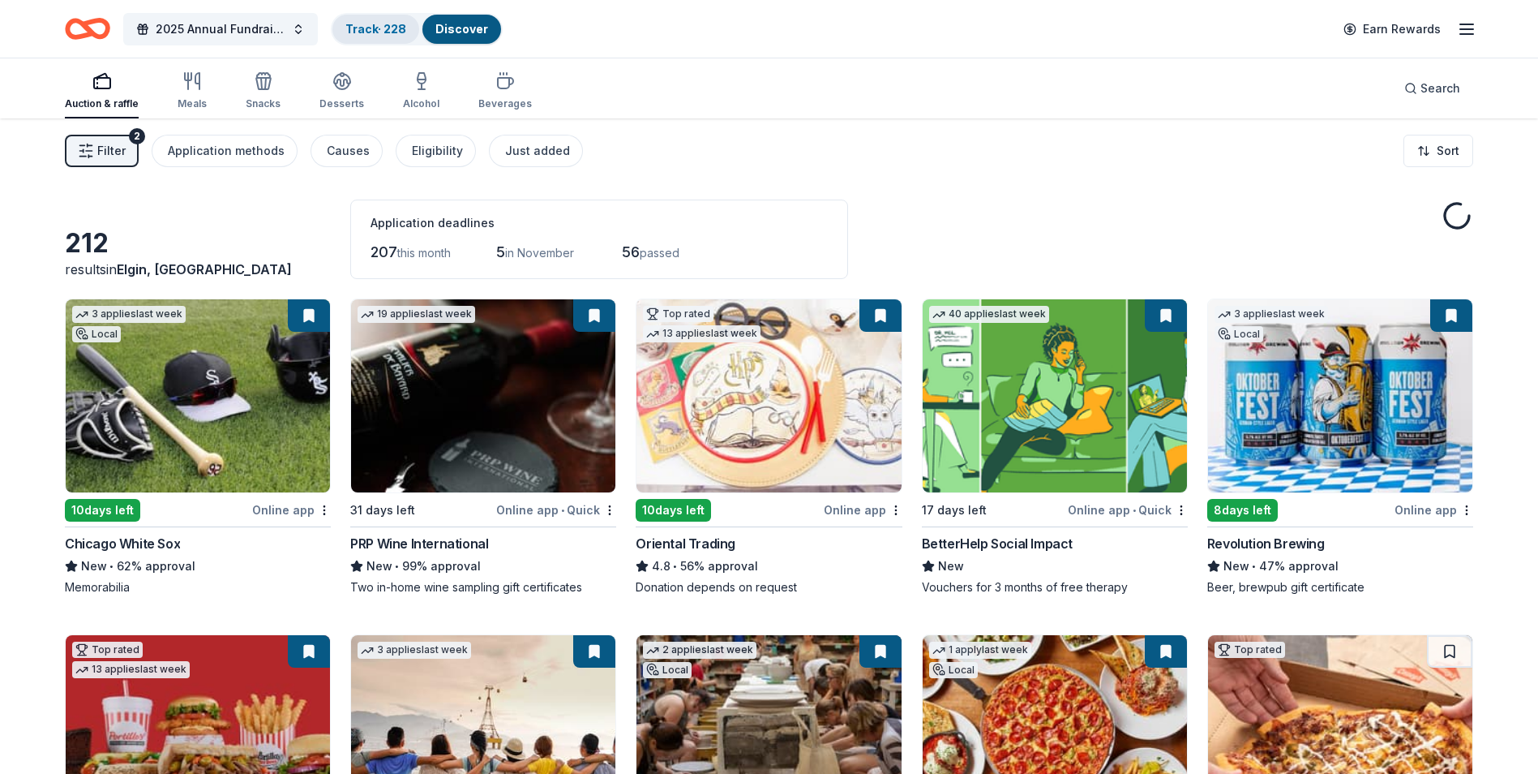
click at [392, 28] on link "Track · 228" at bounding box center [375, 29] width 61 height 14
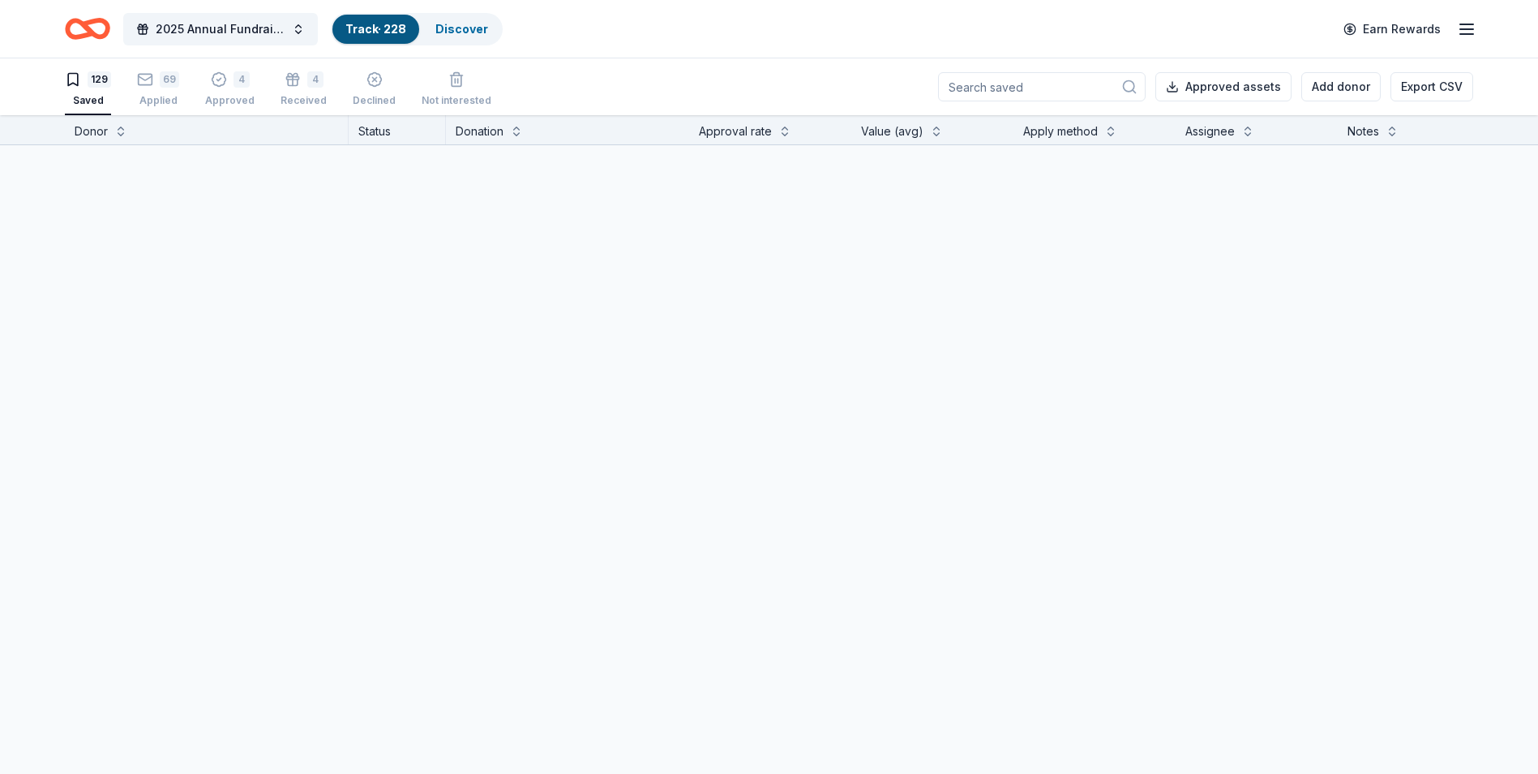
scroll to position [1, 0]
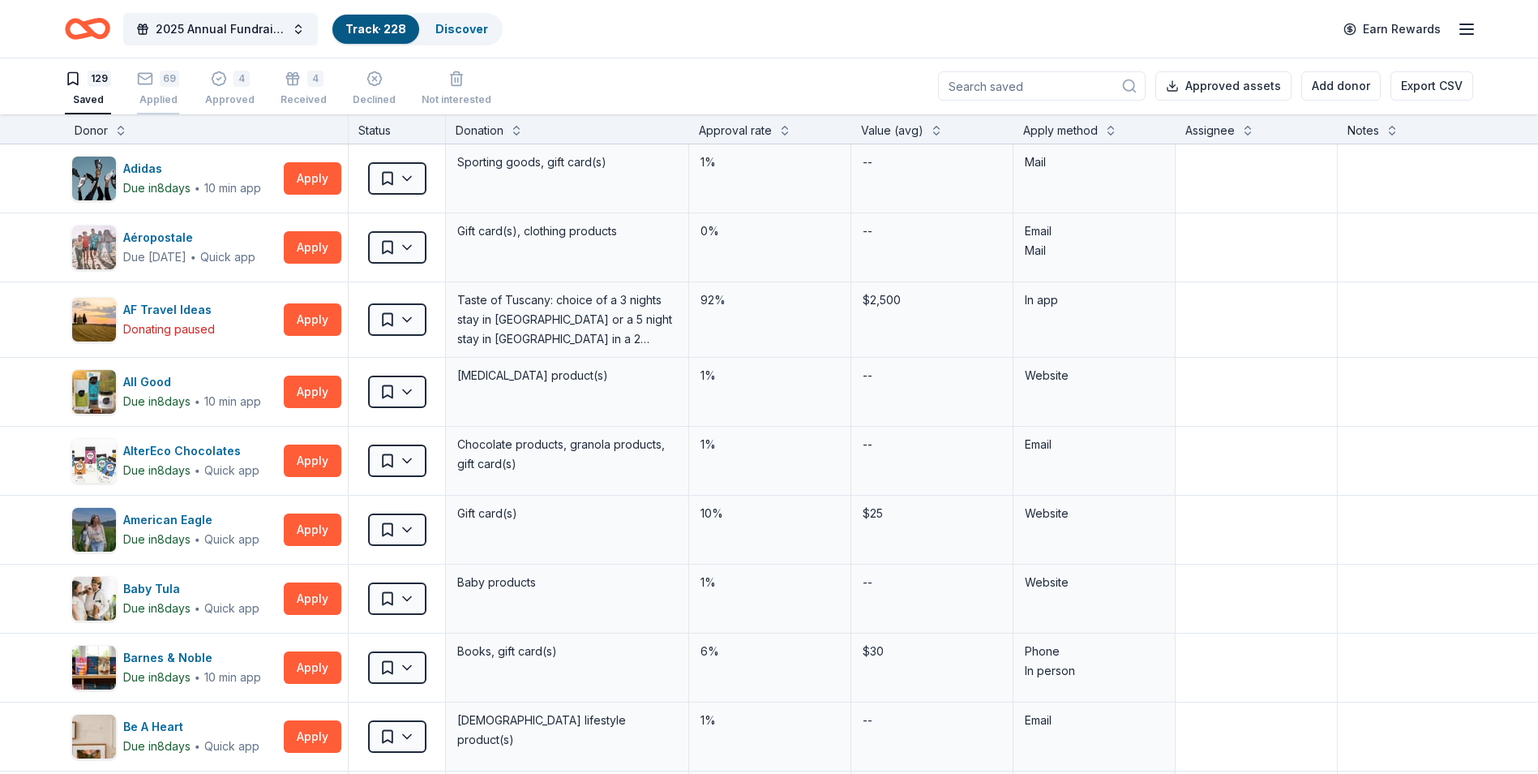
click at [150, 84] on rect "button" at bounding box center [146, 78] width 14 height 11
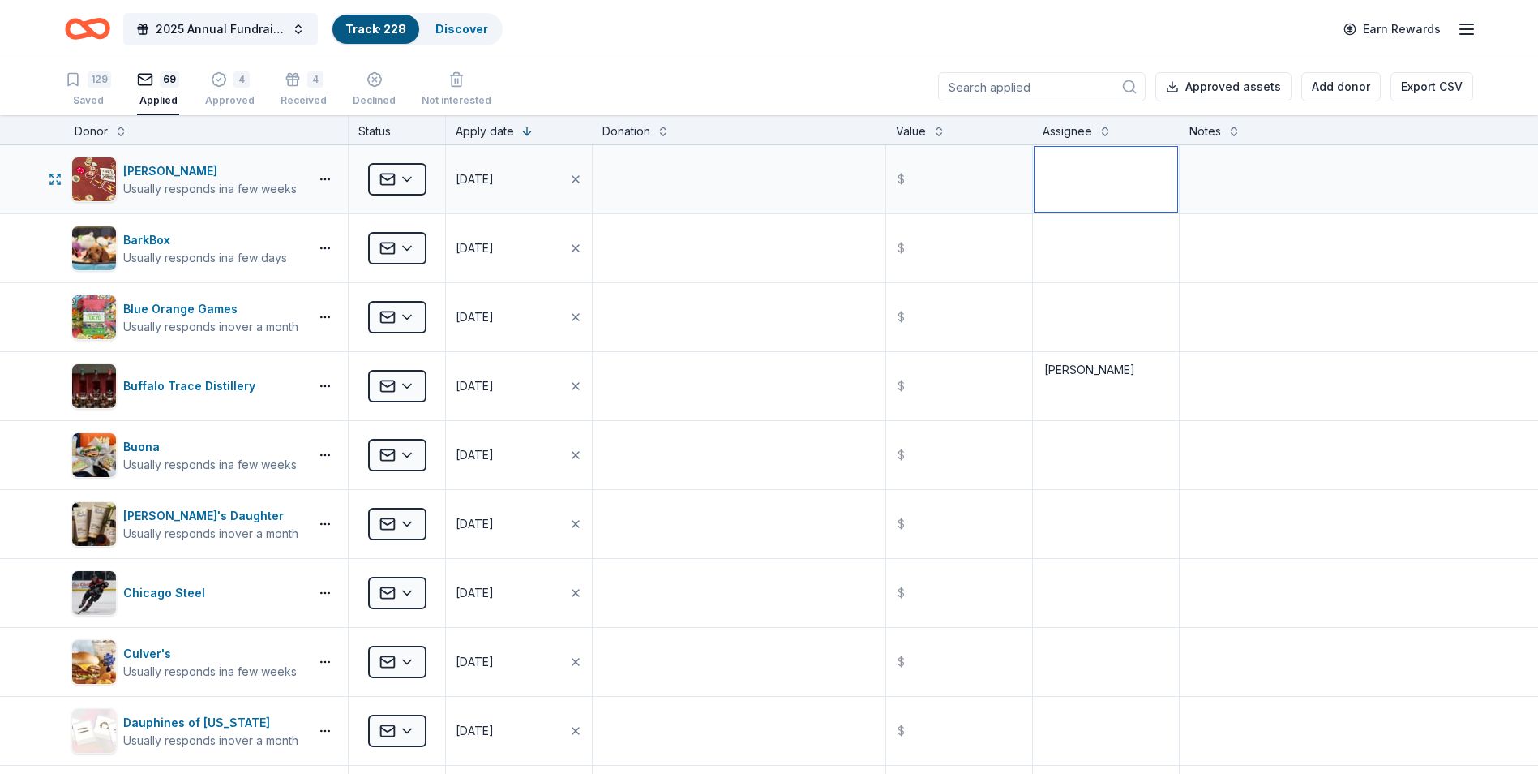
click at [1107, 184] on textarea at bounding box center [1106, 179] width 143 height 65
type textarea "Makenna"
type textarea "Applied via website"
click at [1277, 266] on textarea at bounding box center [1326, 248] width 290 height 65
